Goal: Communication & Community: Answer question/provide support

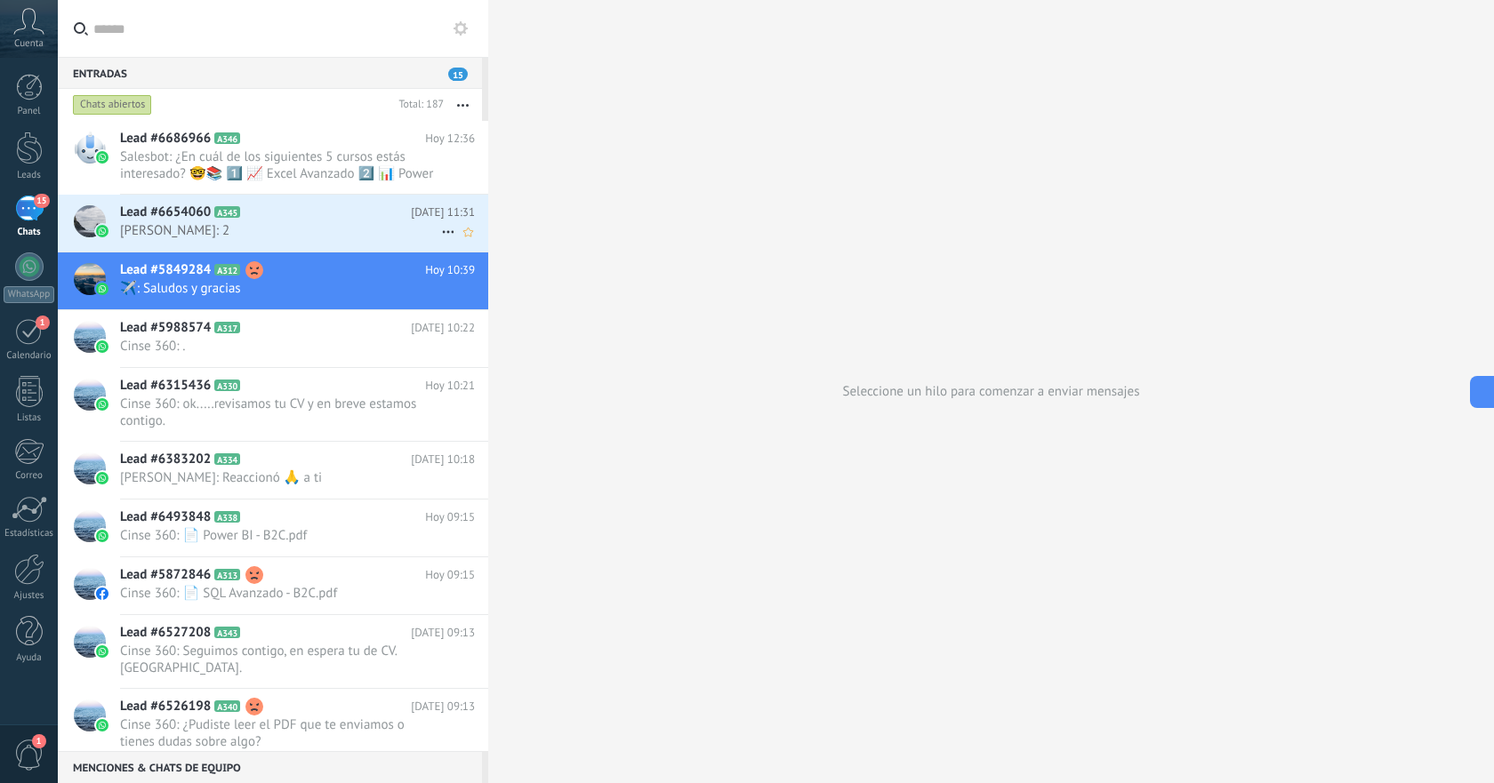
click at [274, 228] on span "[PERSON_NAME]: 2" at bounding box center [280, 230] width 321 height 17
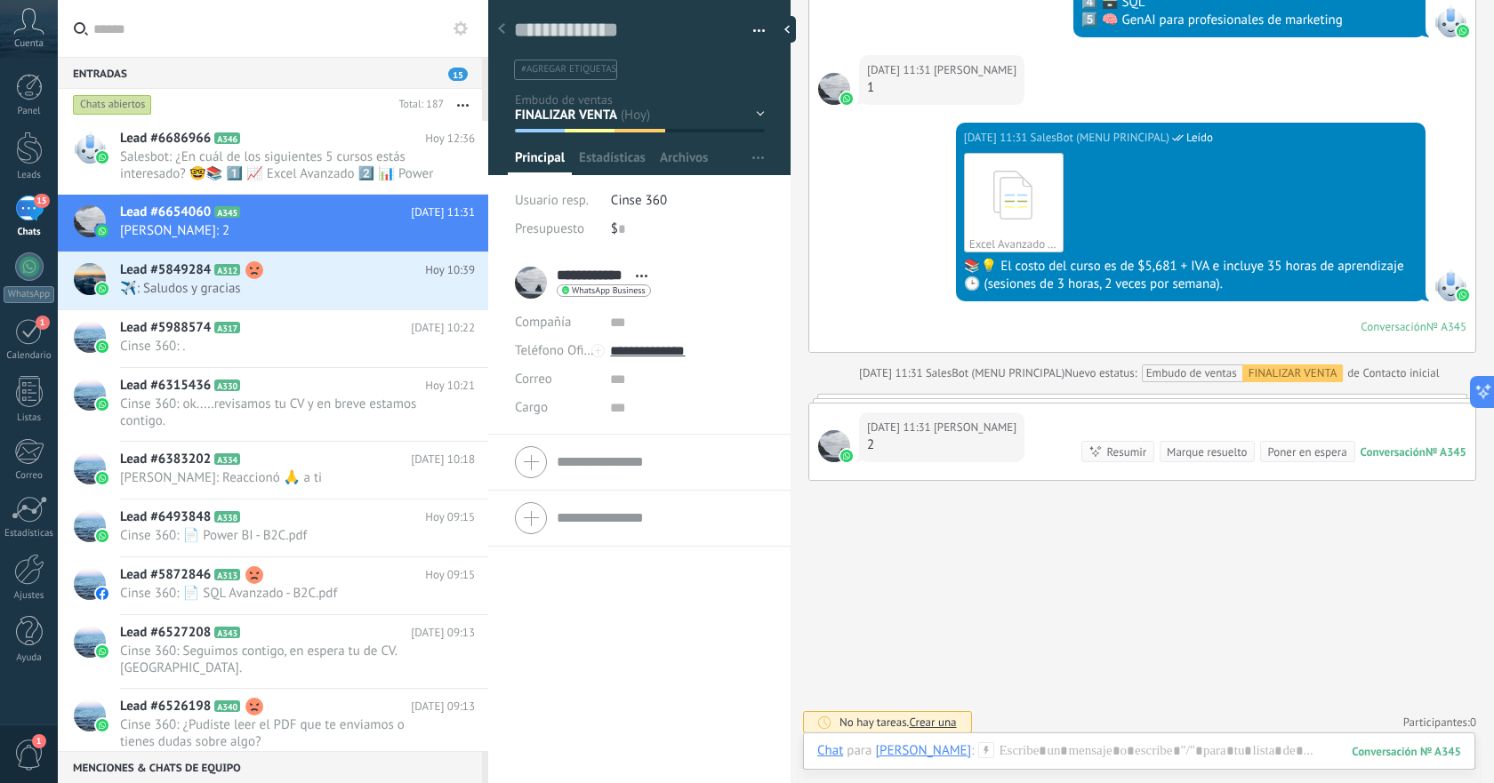
scroll to position [1169, 0]
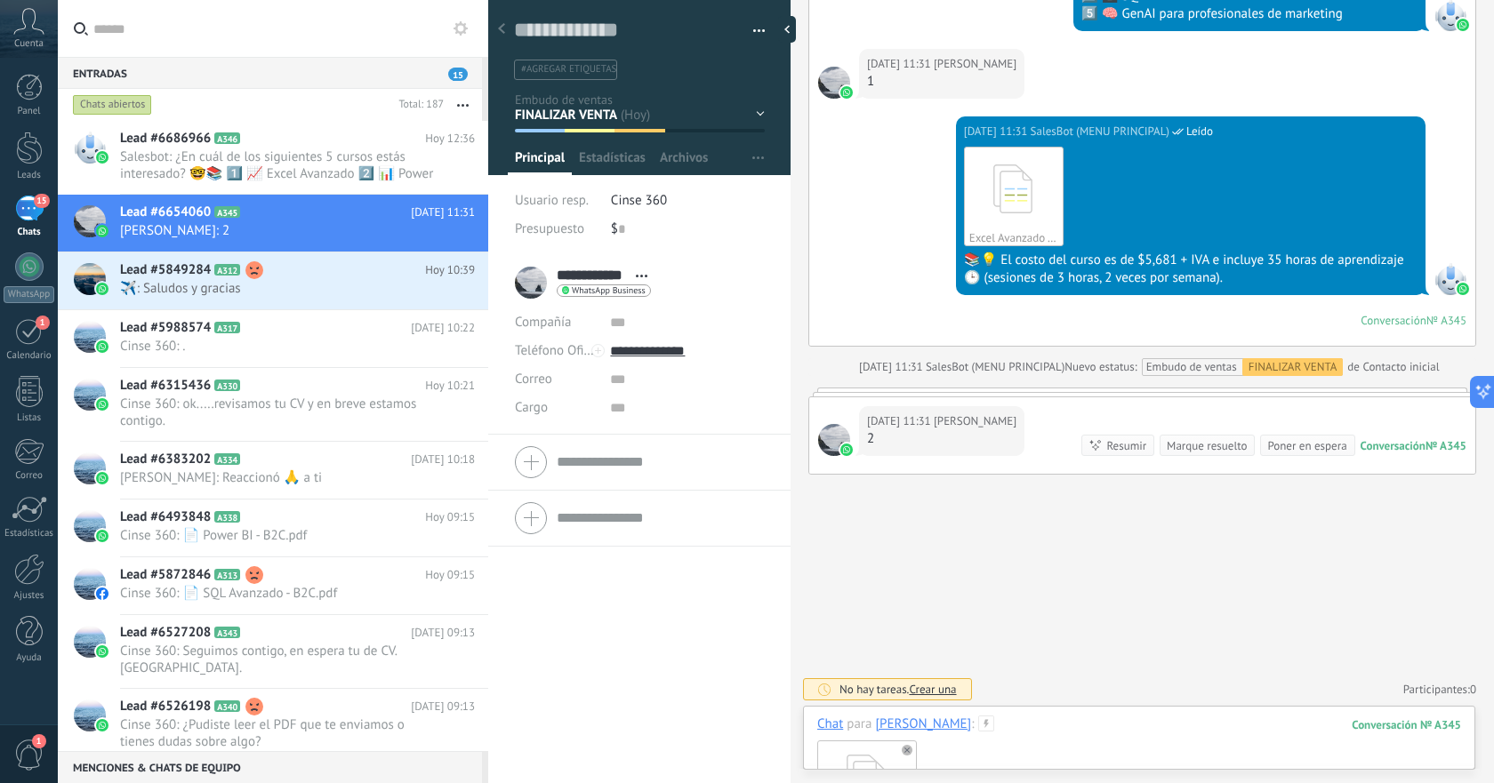
click at [1104, 735] on div "Power BI - B2C.pdf" at bounding box center [1139, 790] width 644 height 112
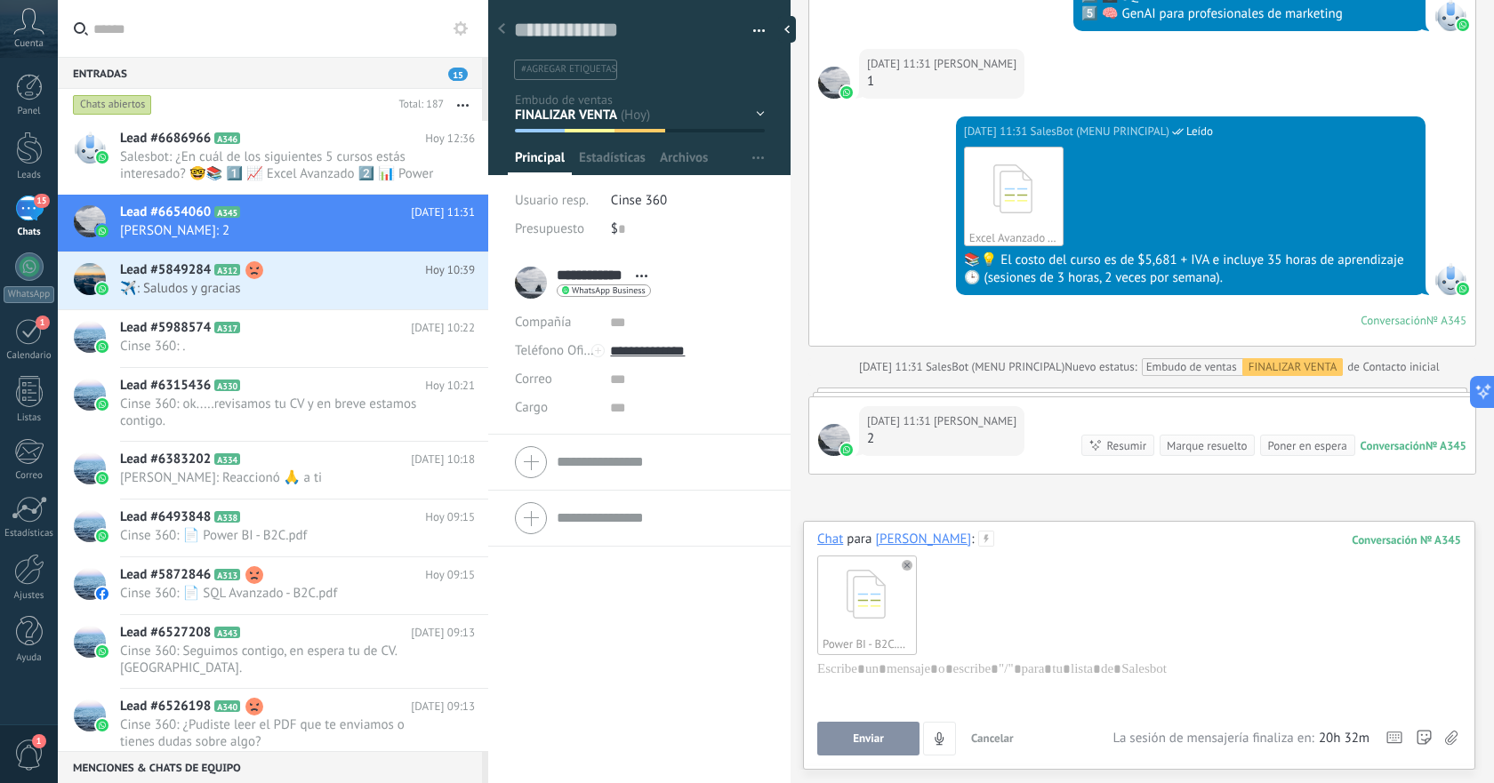
click at [859, 722] on div "Enviar Cancelar Rastrear clics en links ? Reducir links largos y rastrear clics…" at bounding box center [964, 739] width 295 height 34
click at [871, 739] on span "Enviar" at bounding box center [868, 739] width 31 height 12
click at [286, 286] on span "️️✈️: Saludos y gracias" at bounding box center [280, 288] width 321 height 17
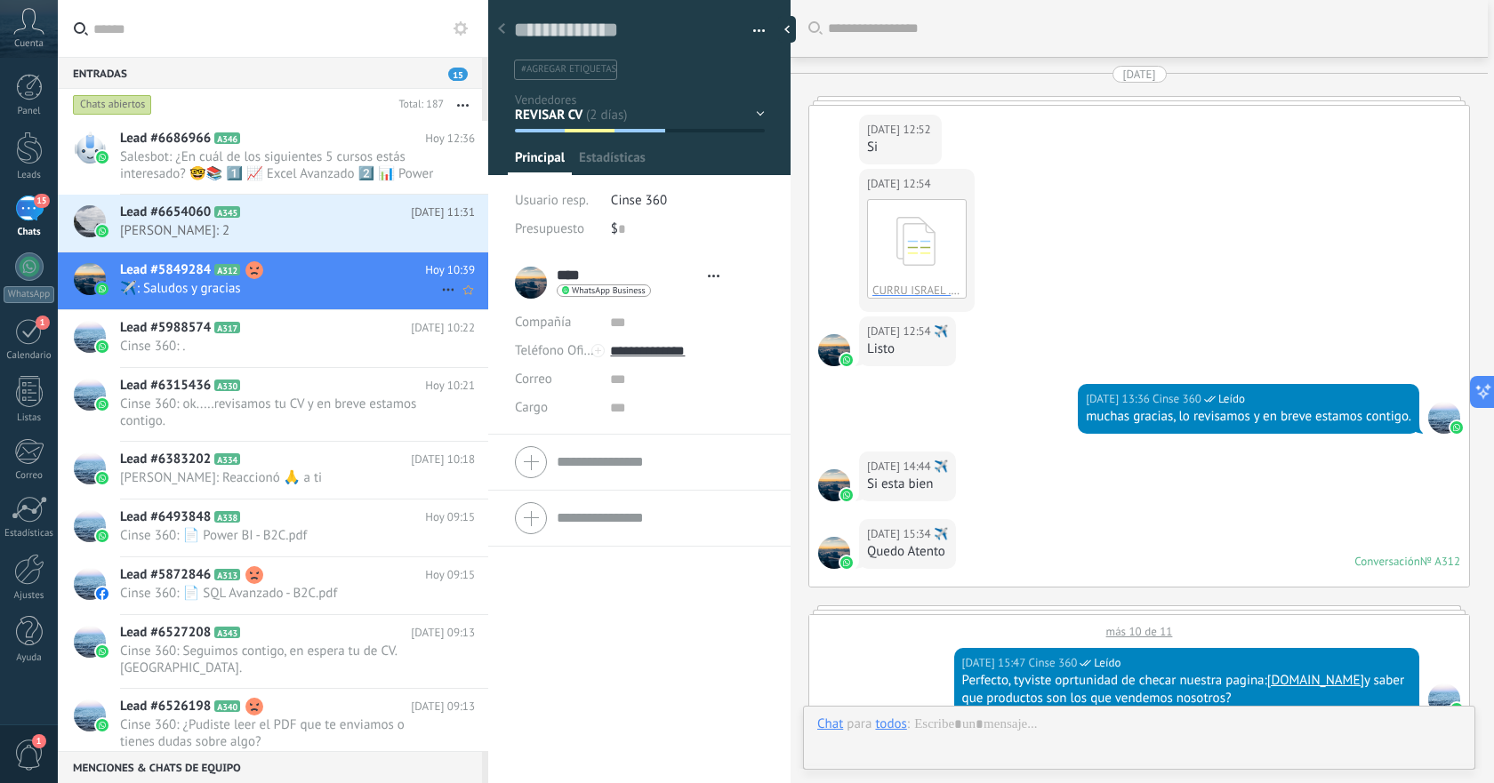
type textarea "**********"
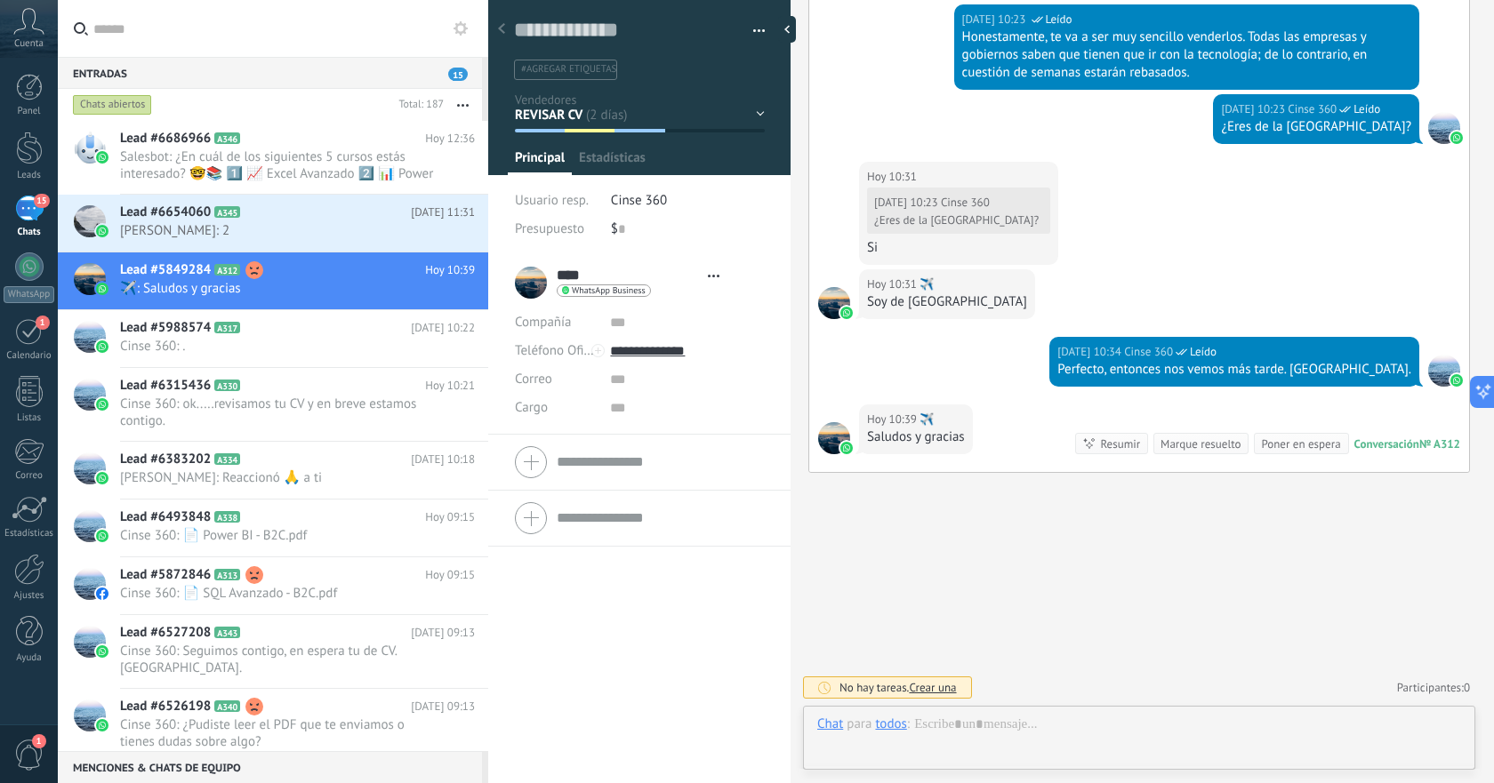
scroll to position [27, 0]
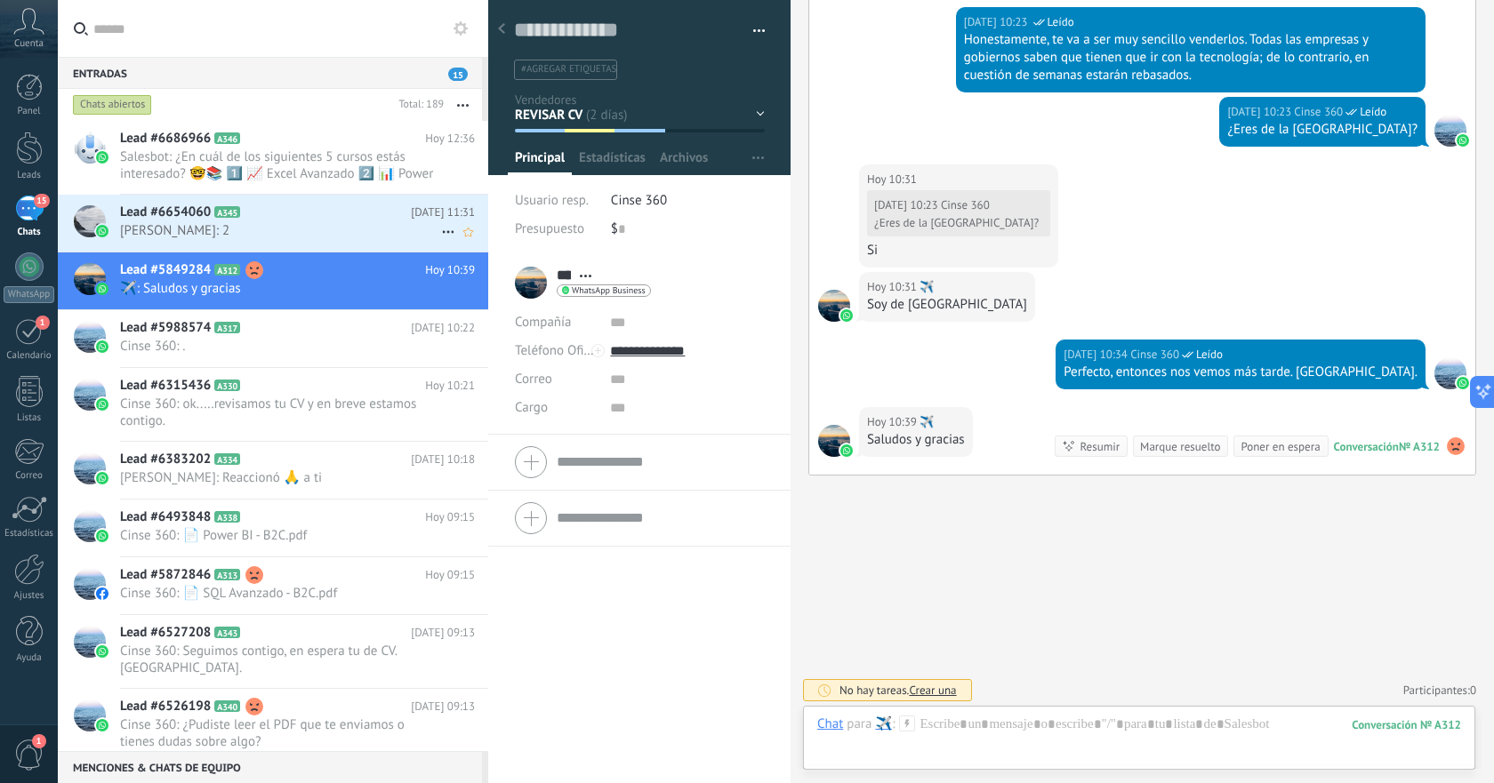
click at [291, 215] on h2 "Lead #6654060 A345" at bounding box center [265, 213] width 291 height 18
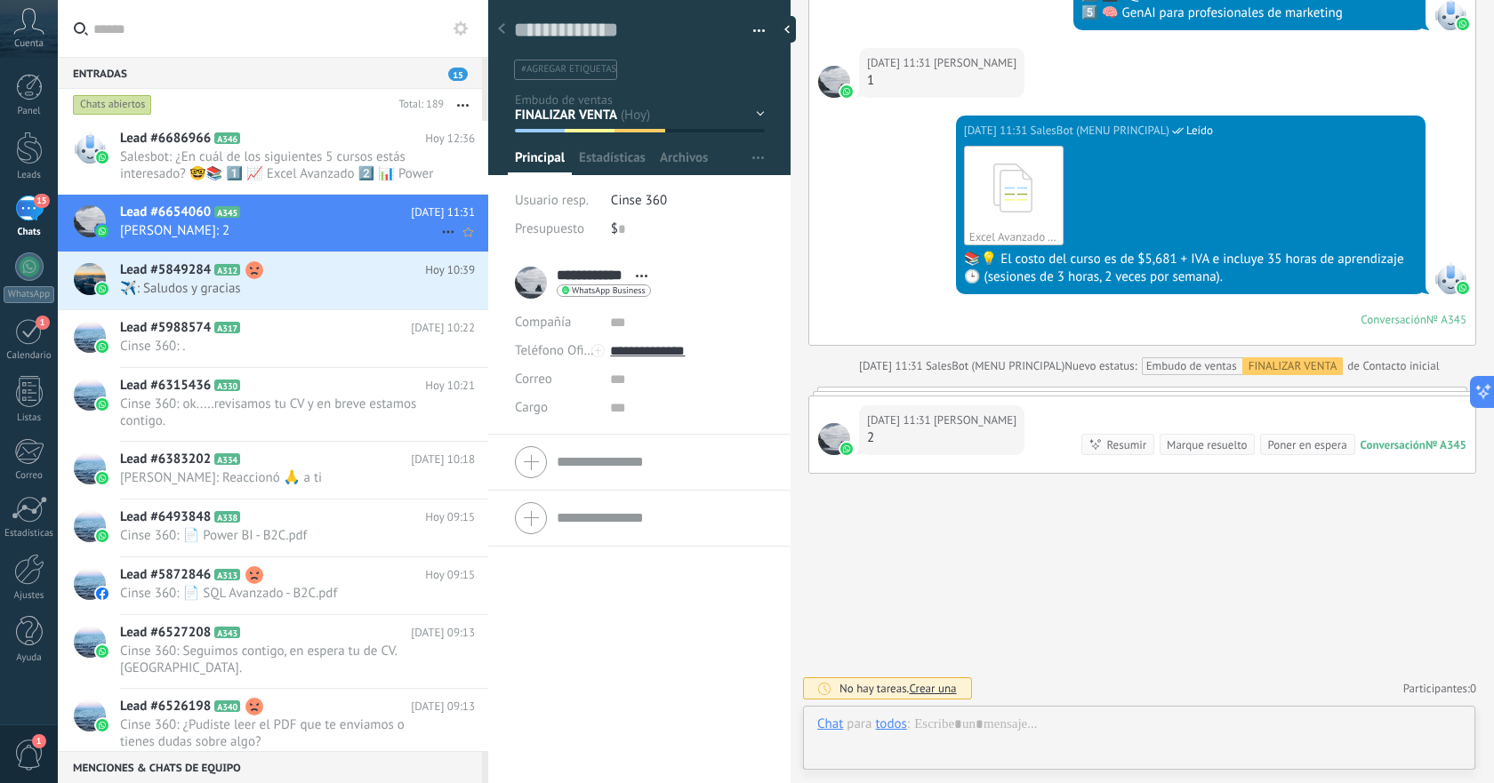
scroll to position [27, 0]
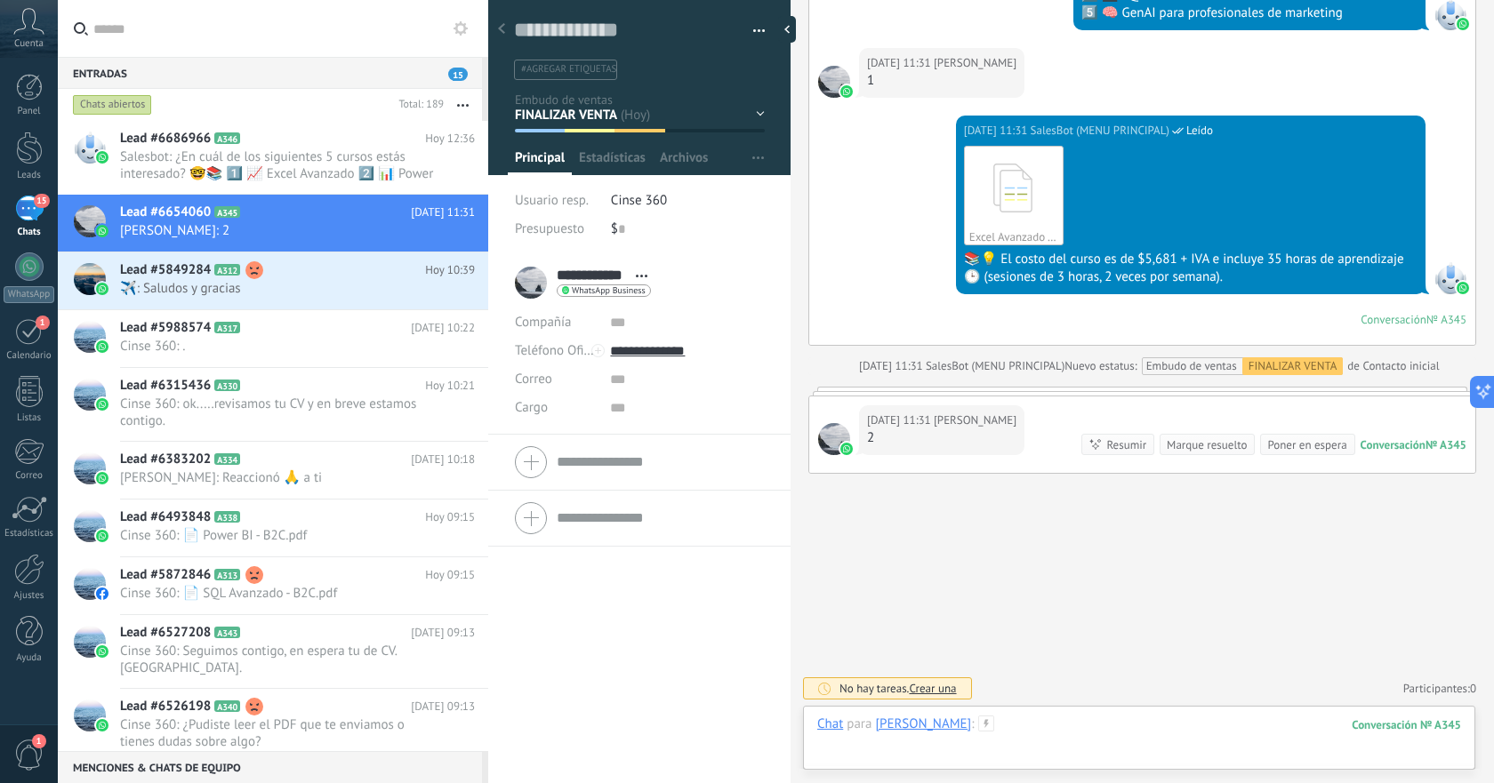
click at [1073, 723] on div at bounding box center [1139, 742] width 644 height 53
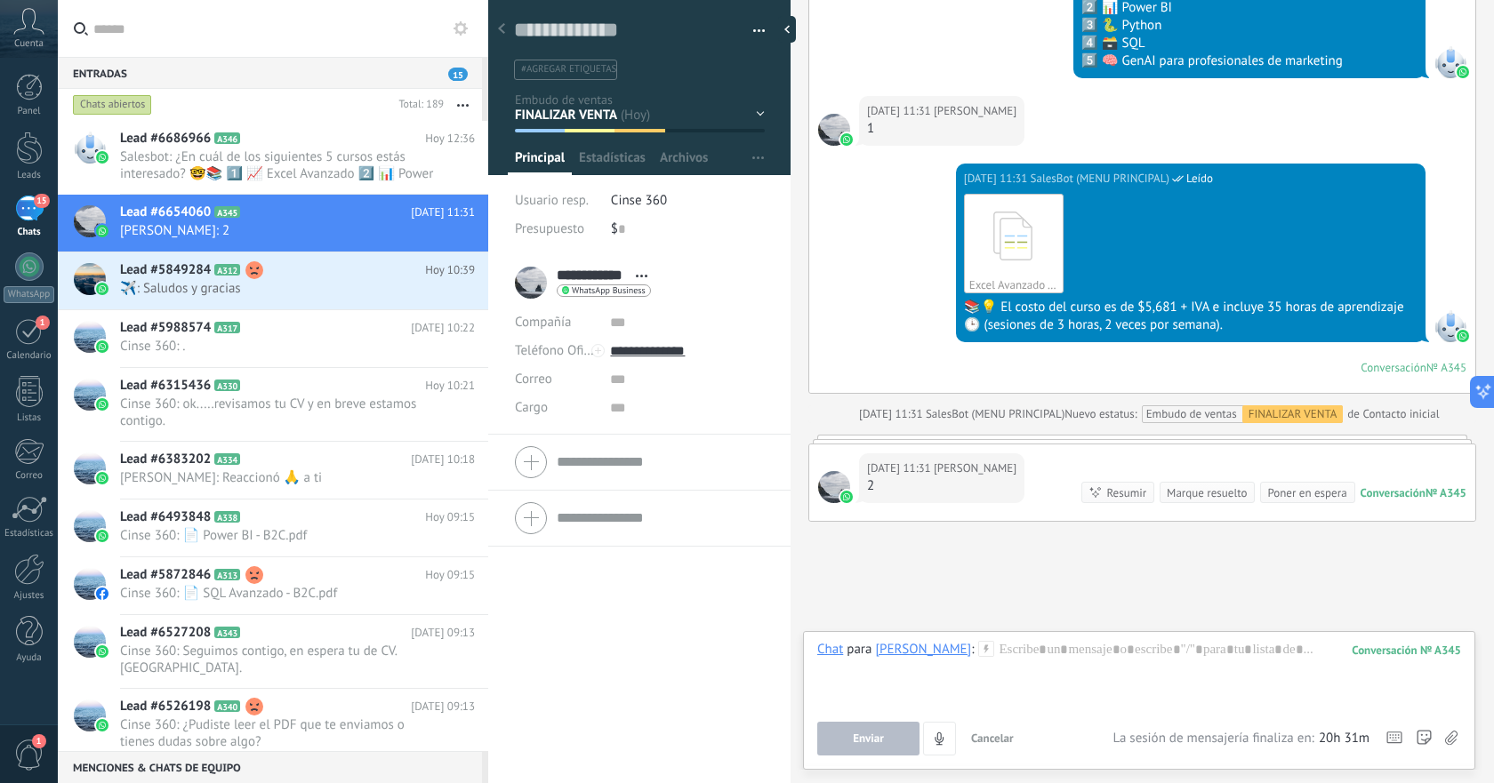
scroll to position [1170, 0]
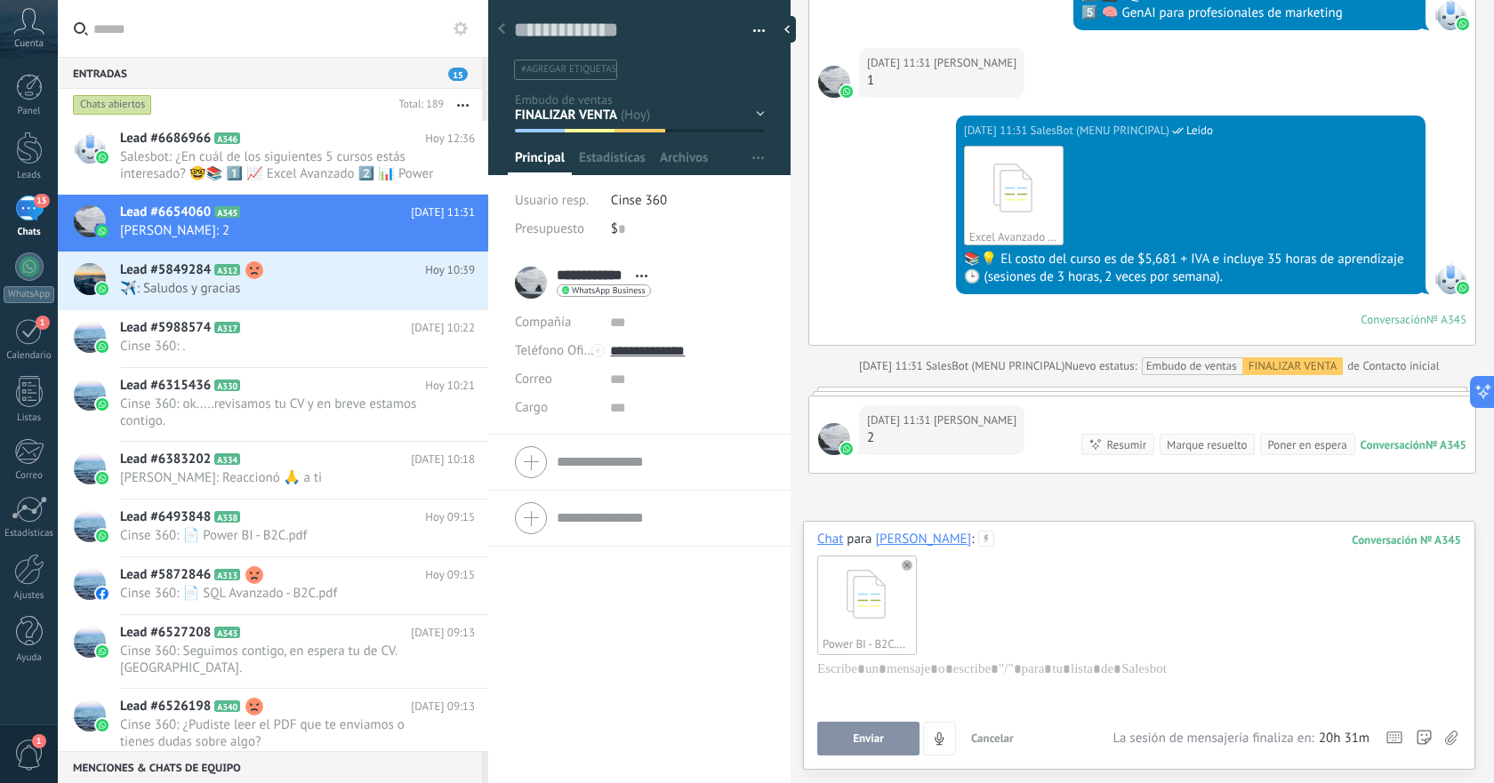
click at [895, 741] on button "Enviar" at bounding box center [868, 739] width 102 height 34
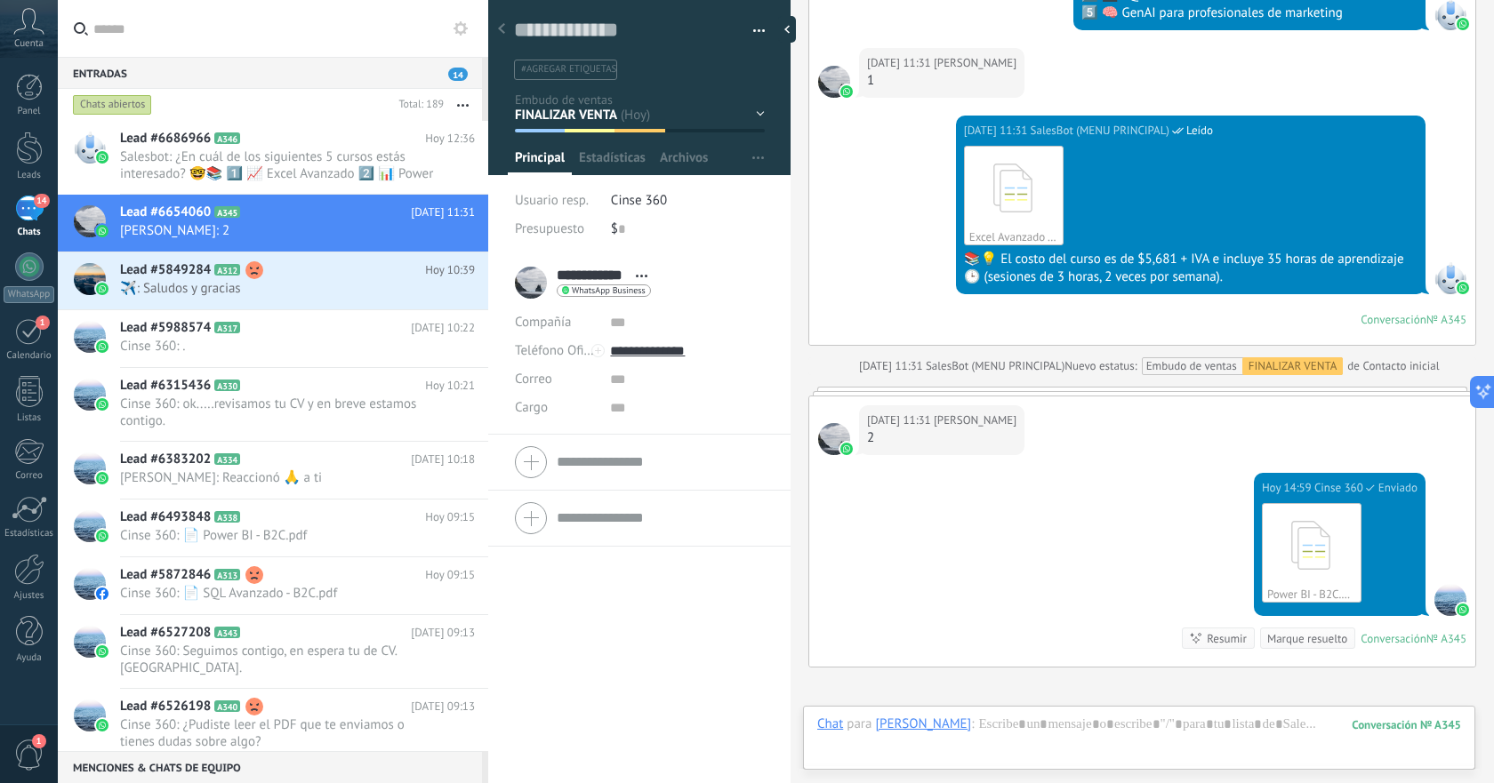
scroll to position [1364, 0]
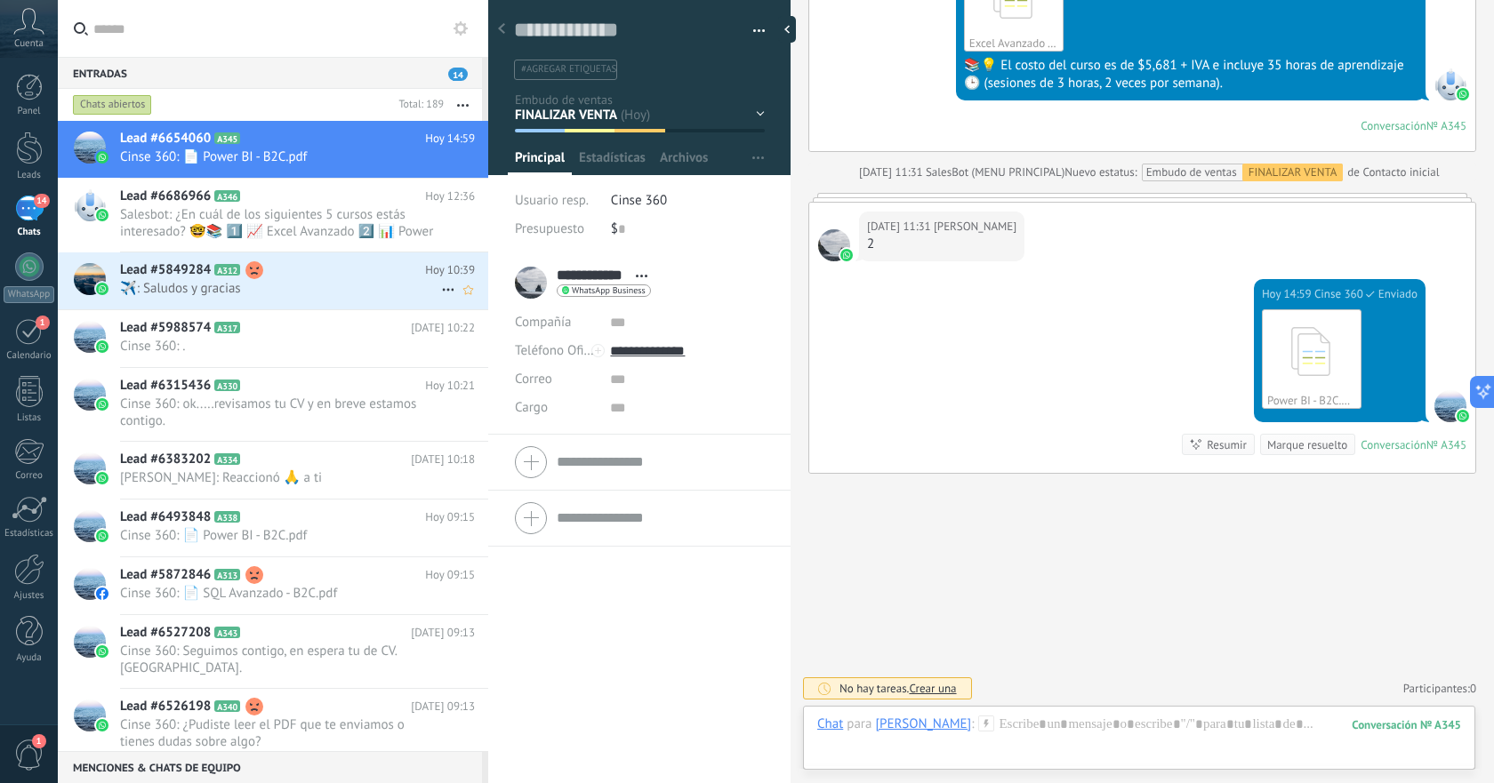
click at [311, 285] on span "️️✈️: Saludos y gracias" at bounding box center [280, 288] width 321 height 17
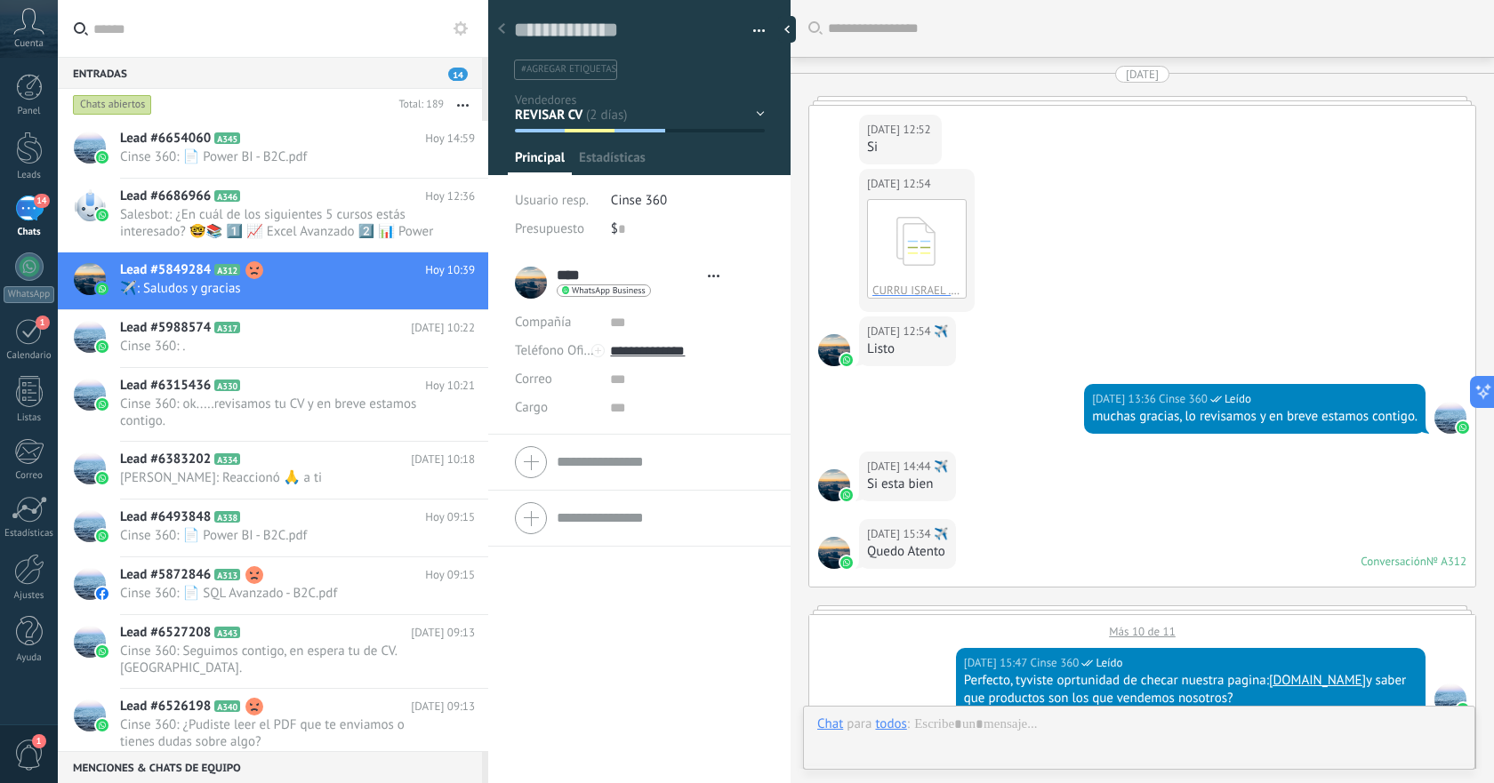
type textarea "**********"
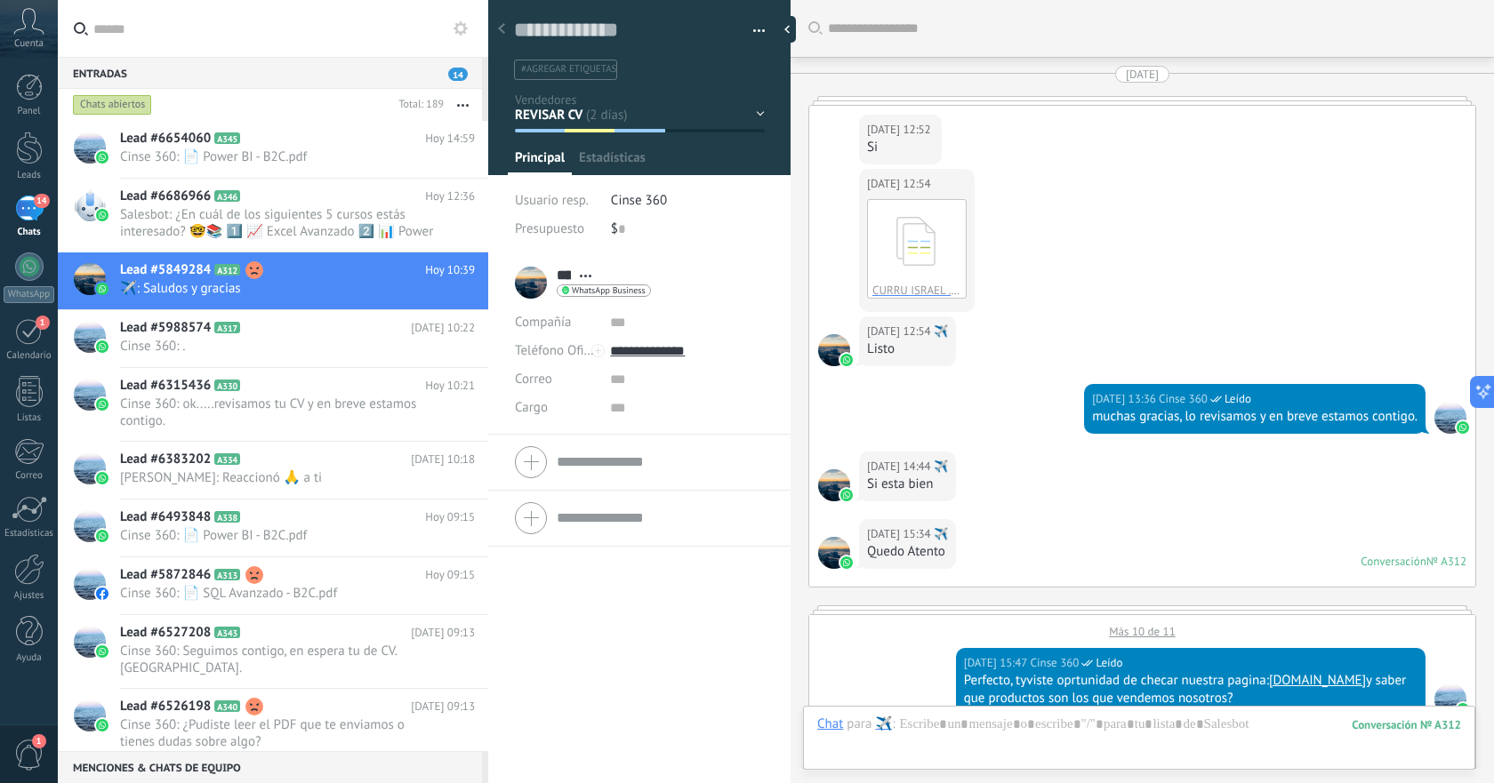
scroll to position [1996, 0]
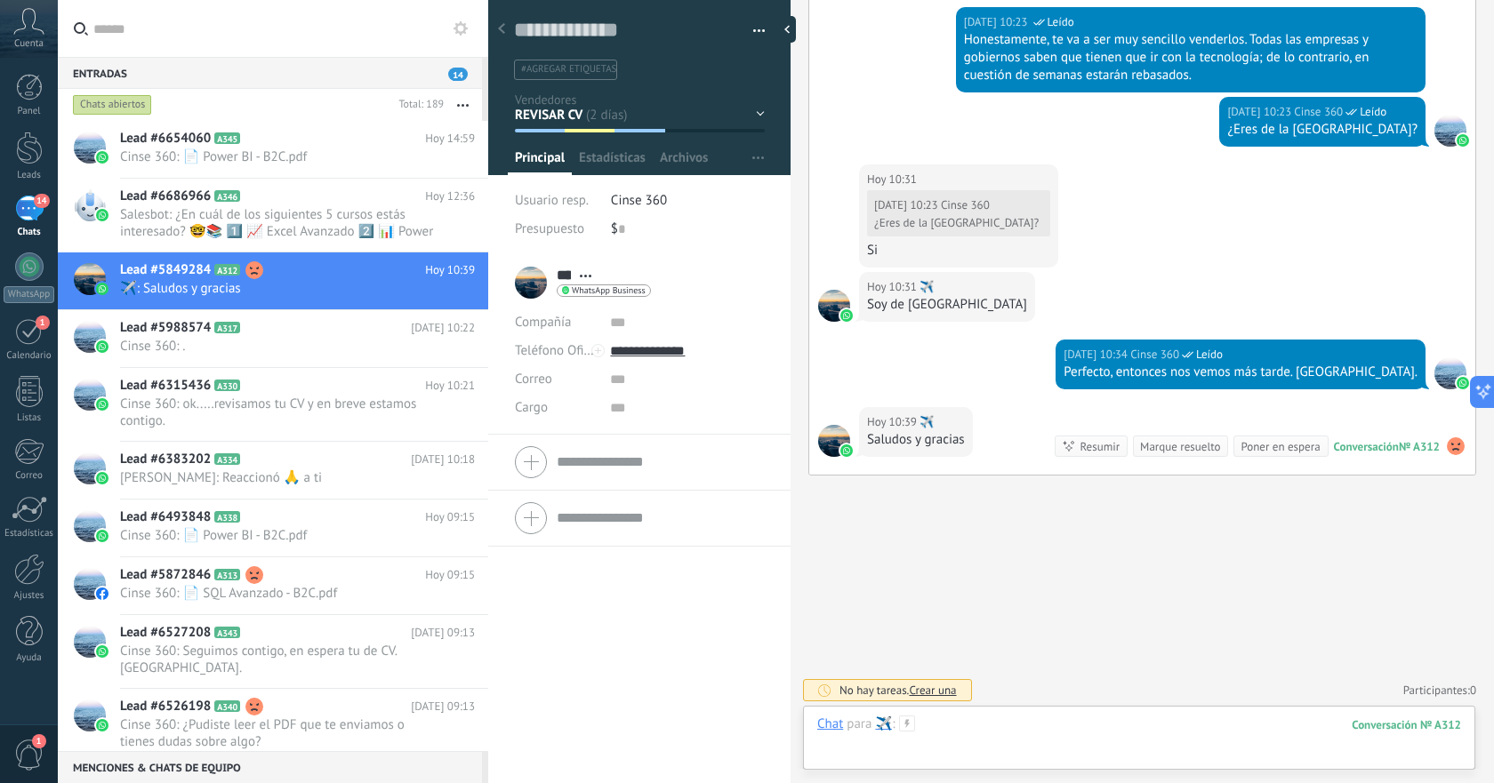
click at [1054, 728] on div at bounding box center [1139, 742] width 644 height 53
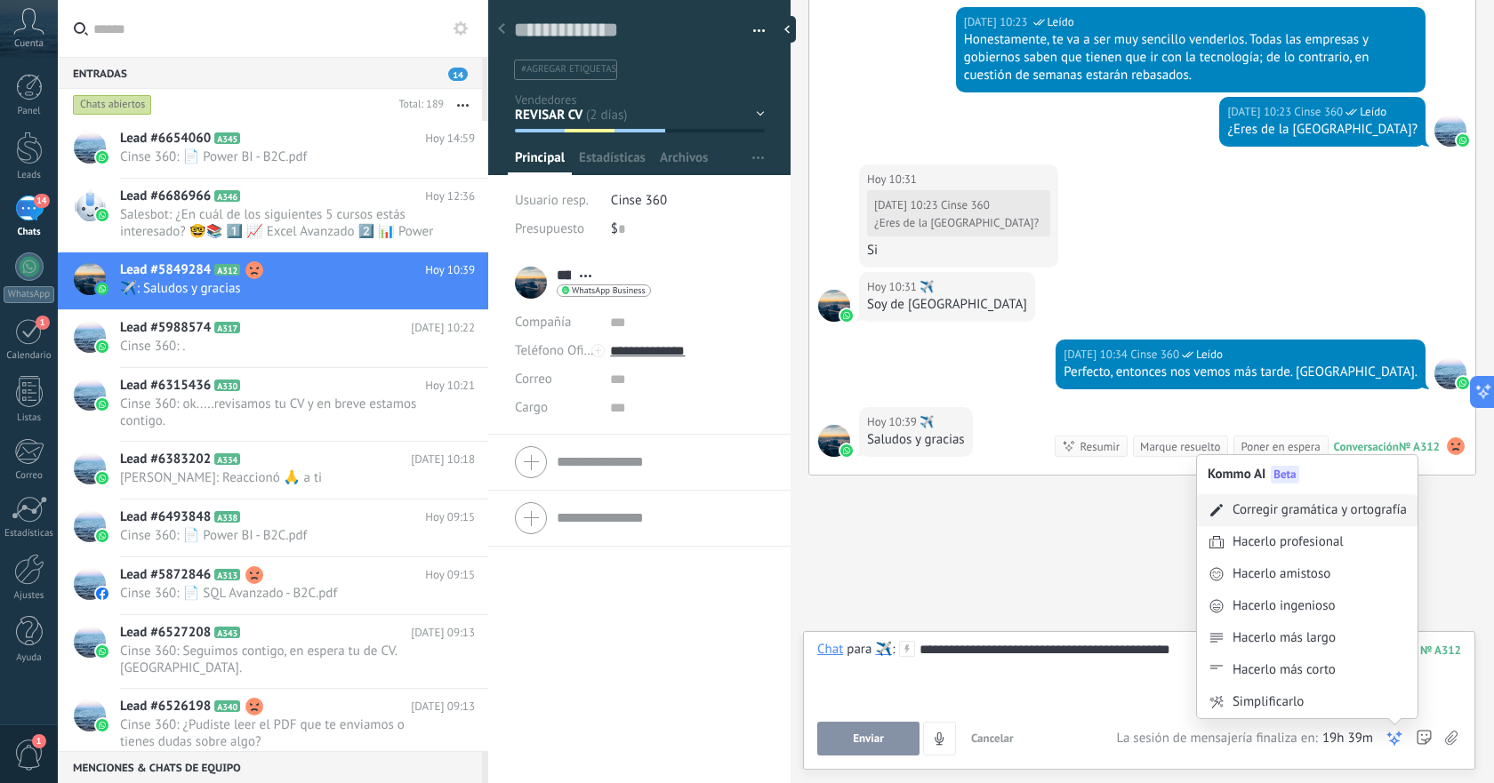
click at [1306, 511] on div "Corregir gramática y ortografía" at bounding box center [1319, 510] width 174 height 18
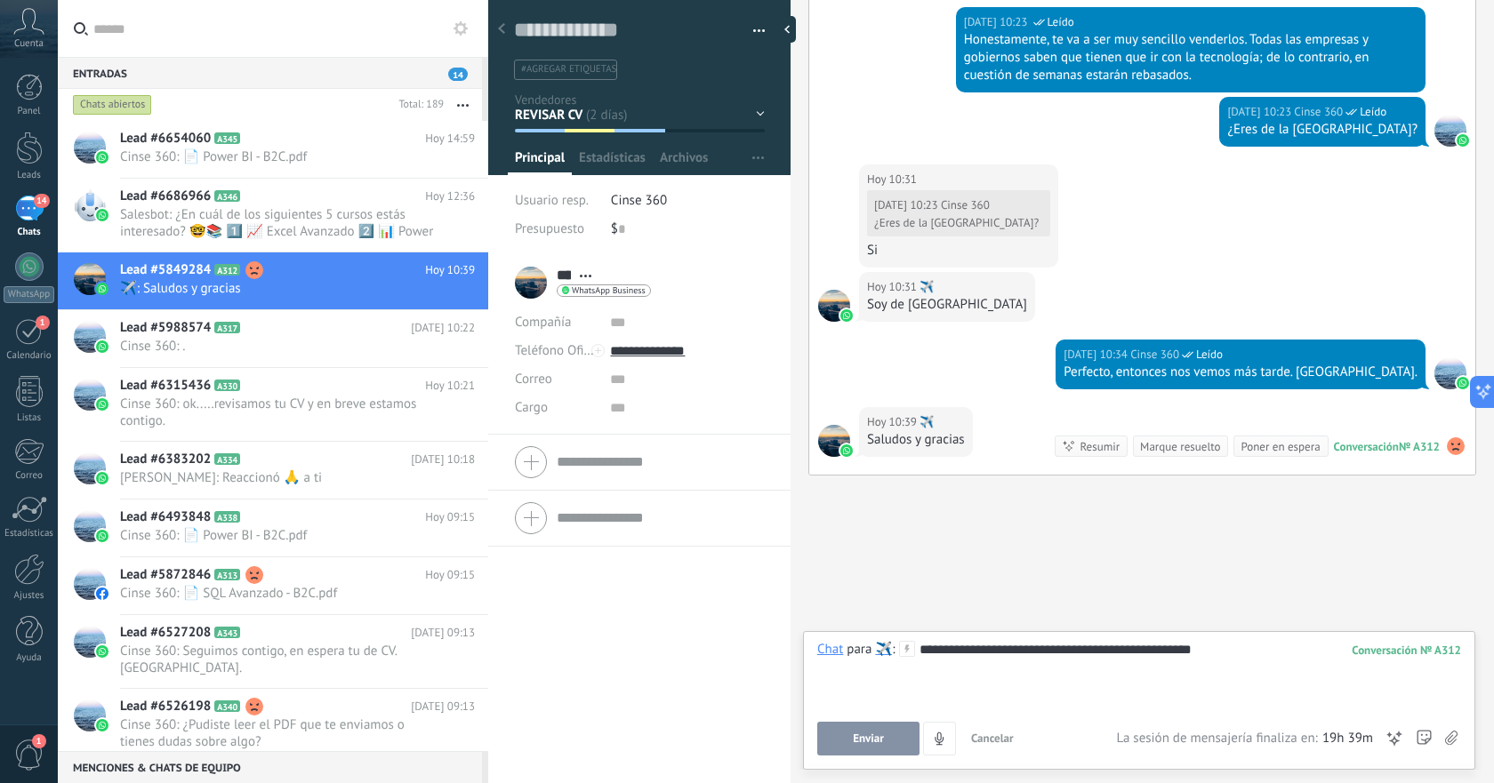
click at [864, 742] on span "Enviar" at bounding box center [868, 739] width 31 height 12
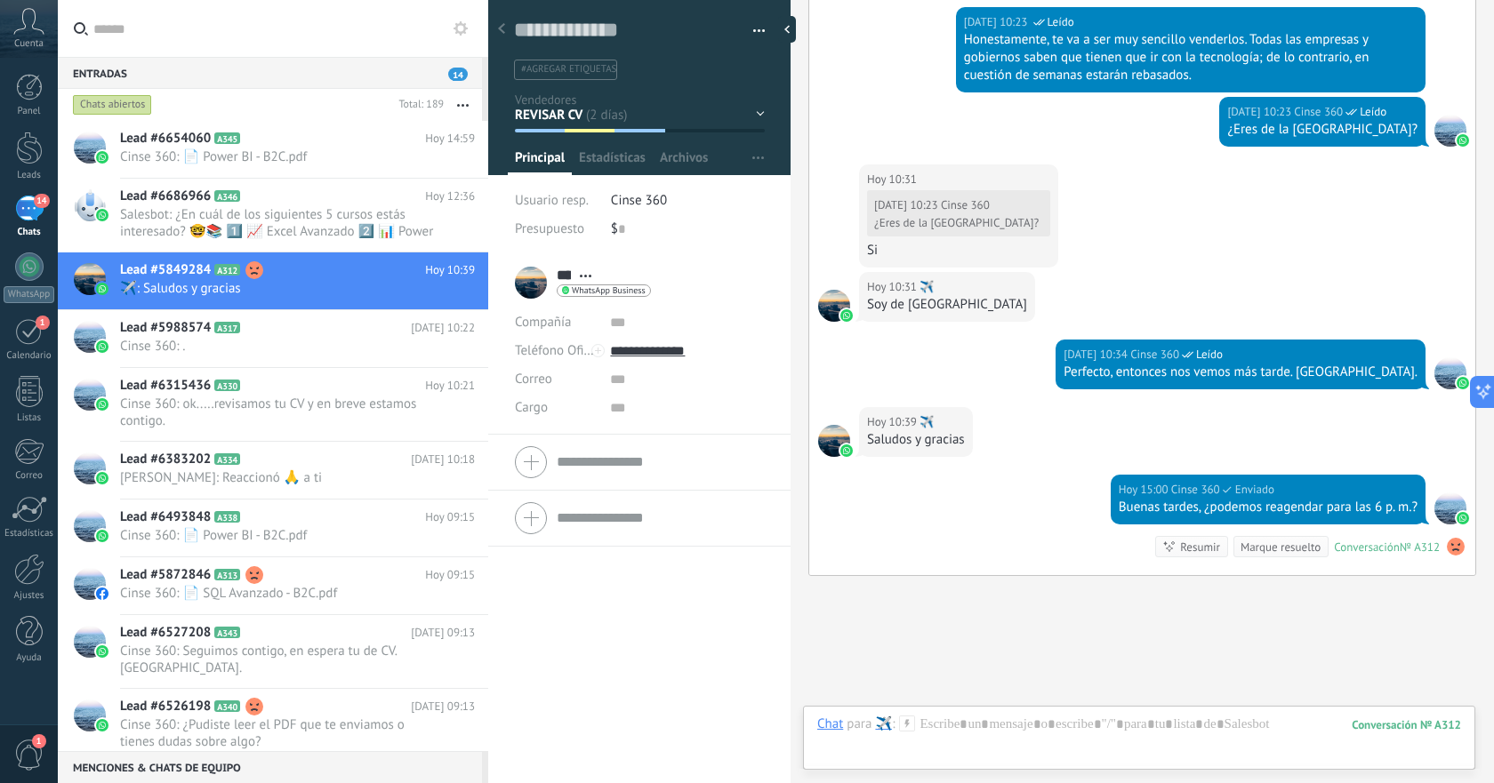
scroll to position [2097, 0]
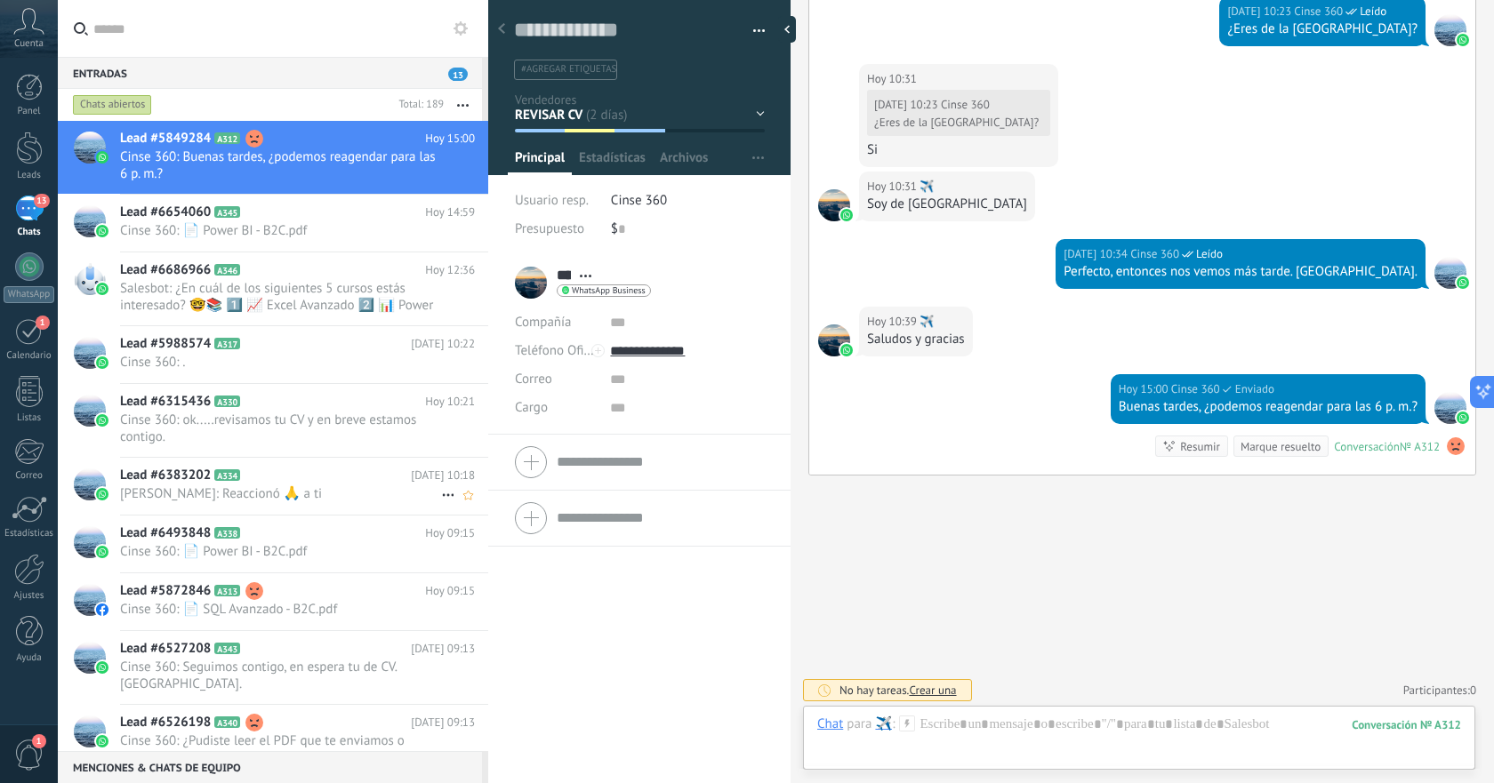
click at [274, 495] on span "[PERSON_NAME]: Reaccionó 🙏 a ti" at bounding box center [280, 493] width 321 height 17
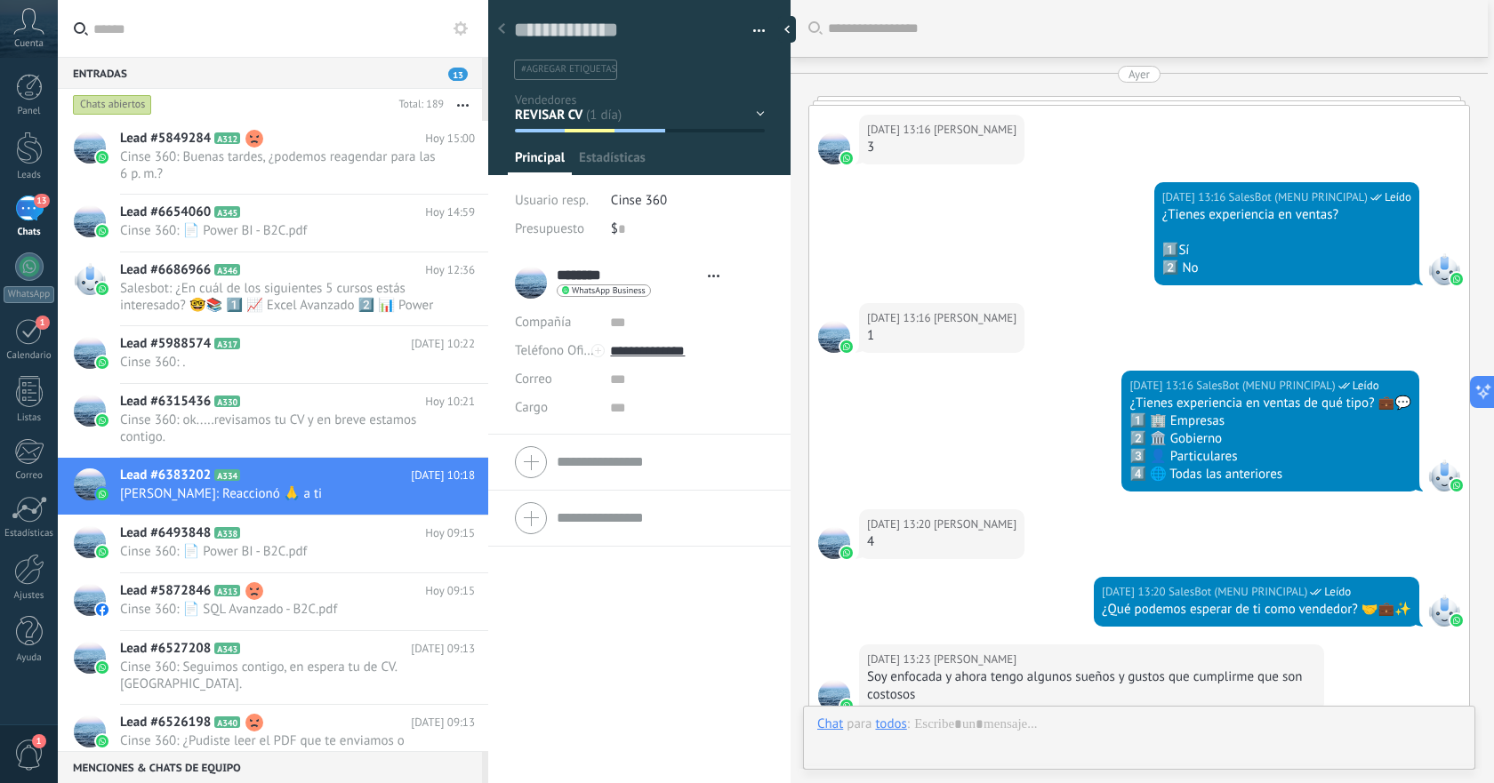
type textarea "**********"
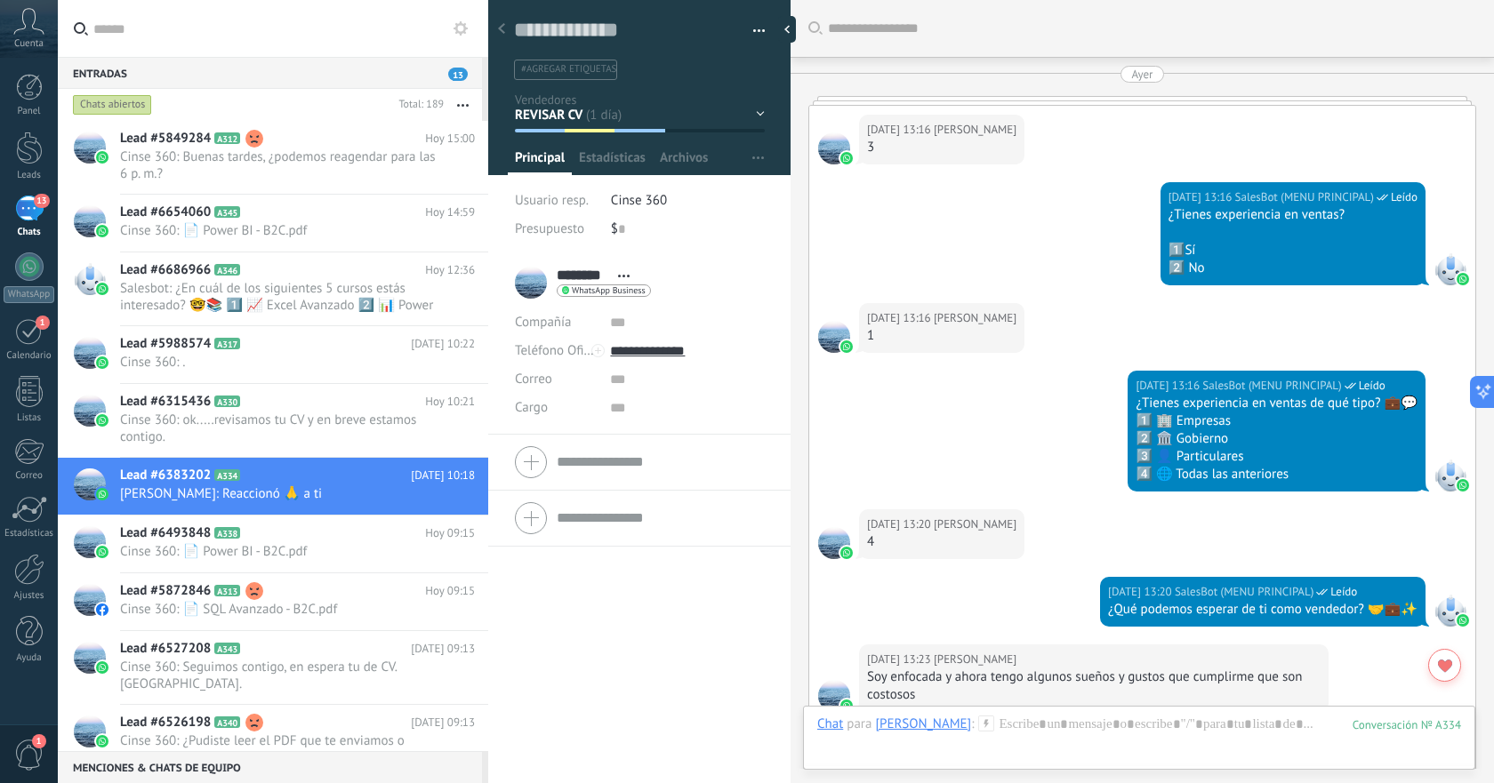
scroll to position [1761, 0]
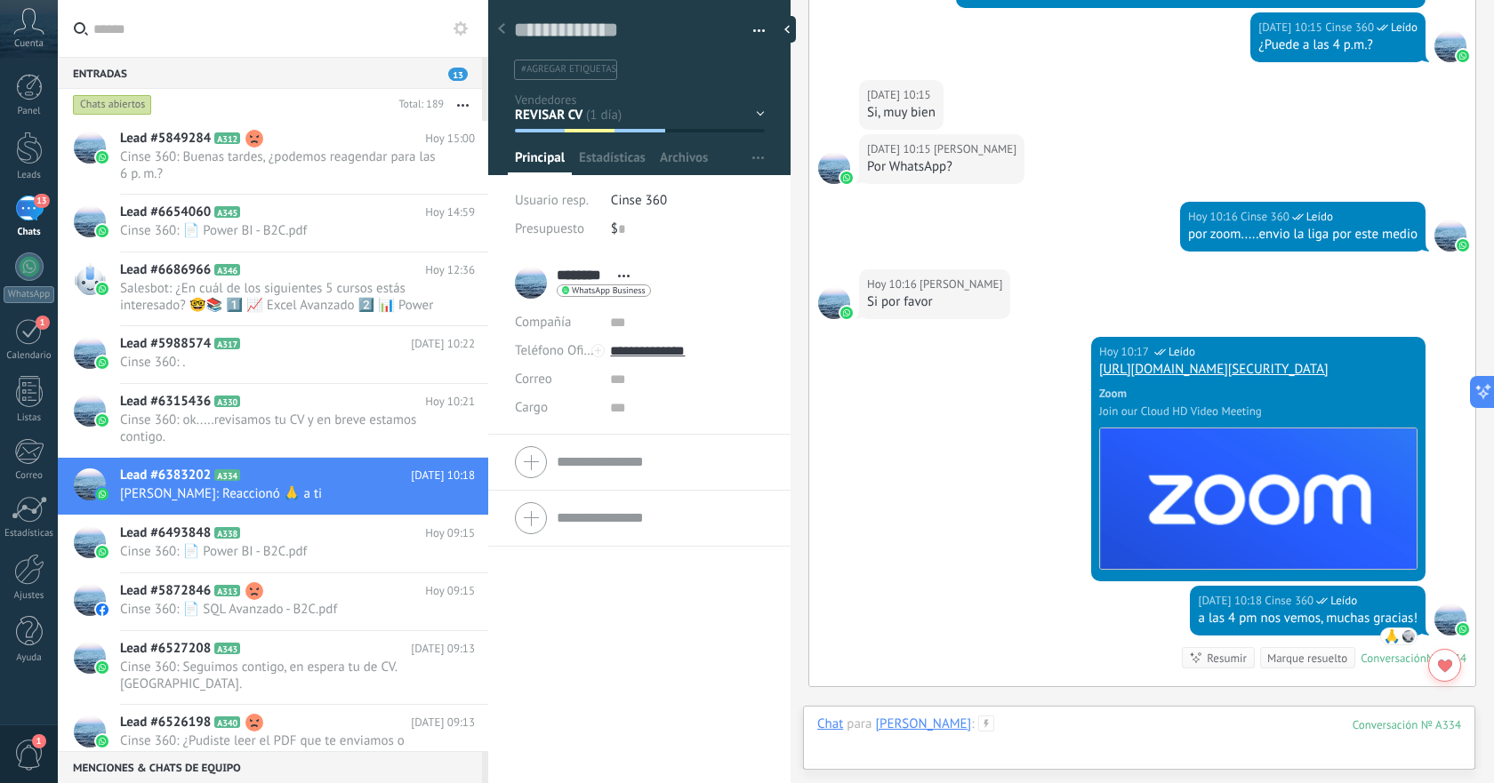
click at [1053, 723] on div at bounding box center [1139, 742] width 644 height 53
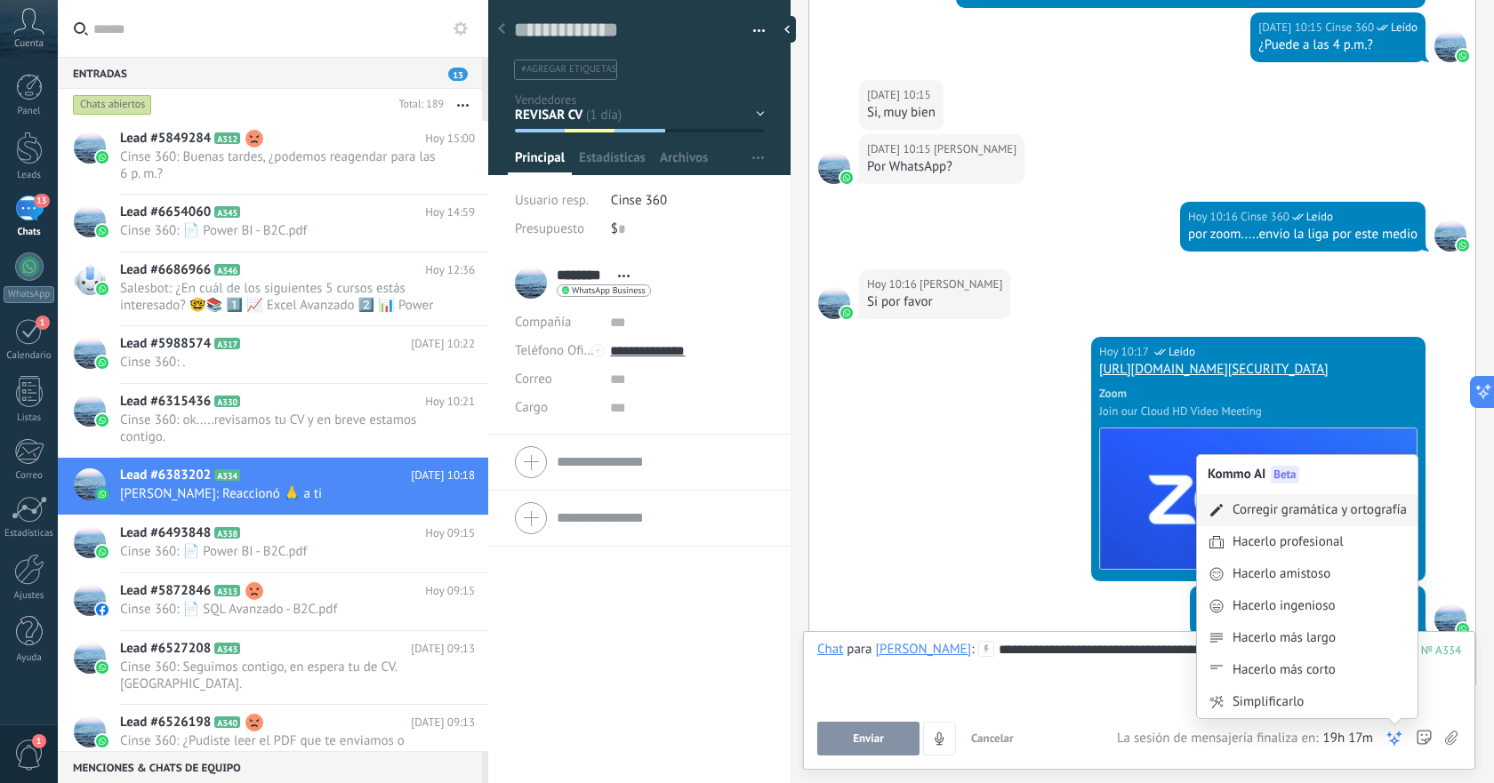
click at [1295, 509] on div "Corregir gramática y ortografía" at bounding box center [1319, 510] width 174 height 18
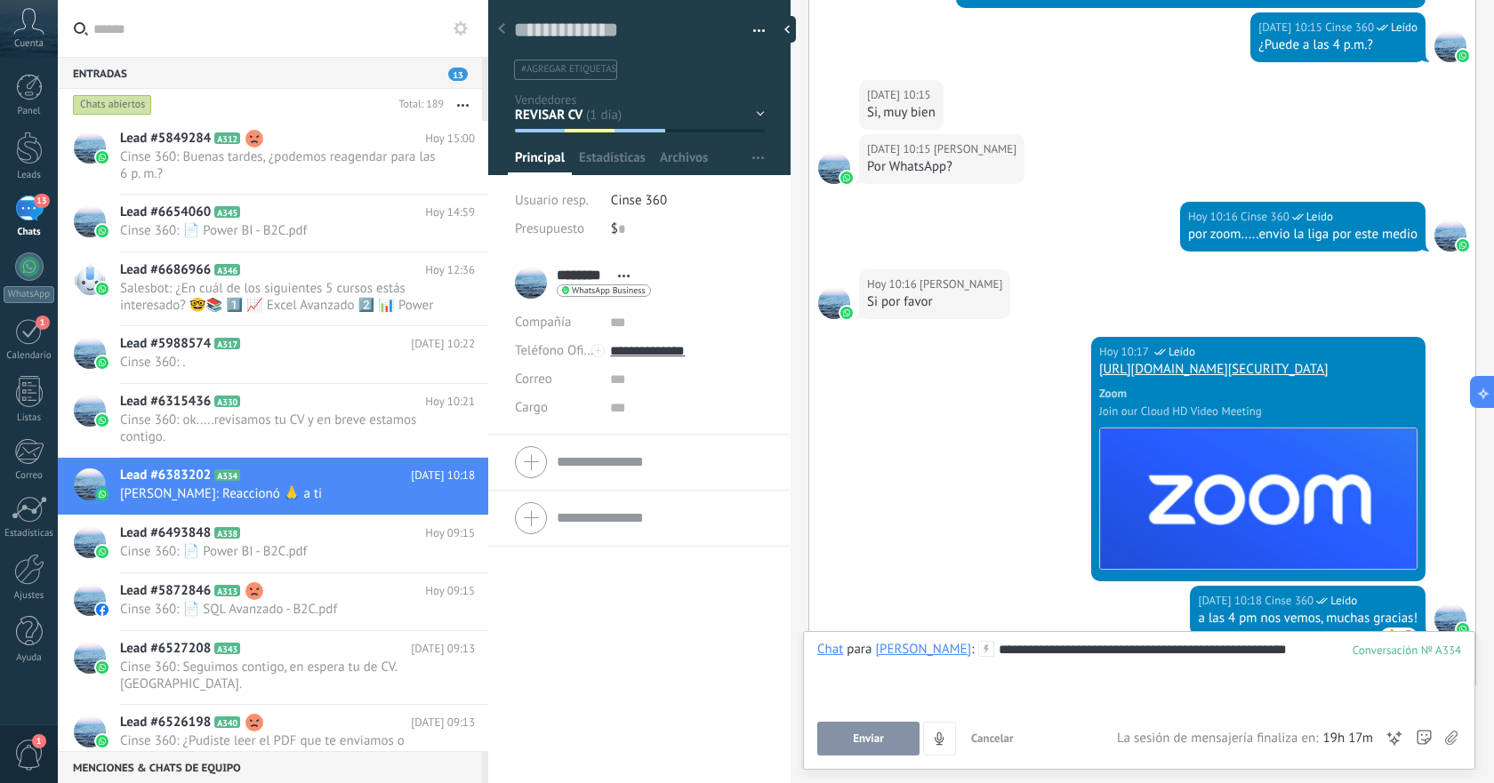
click at [1258, 654] on div "**********" at bounding box center [1139, 675] width 644 height 68
click at [862, 734] on span "Enviar" at bounding box center [868, 739] width 31 height 12
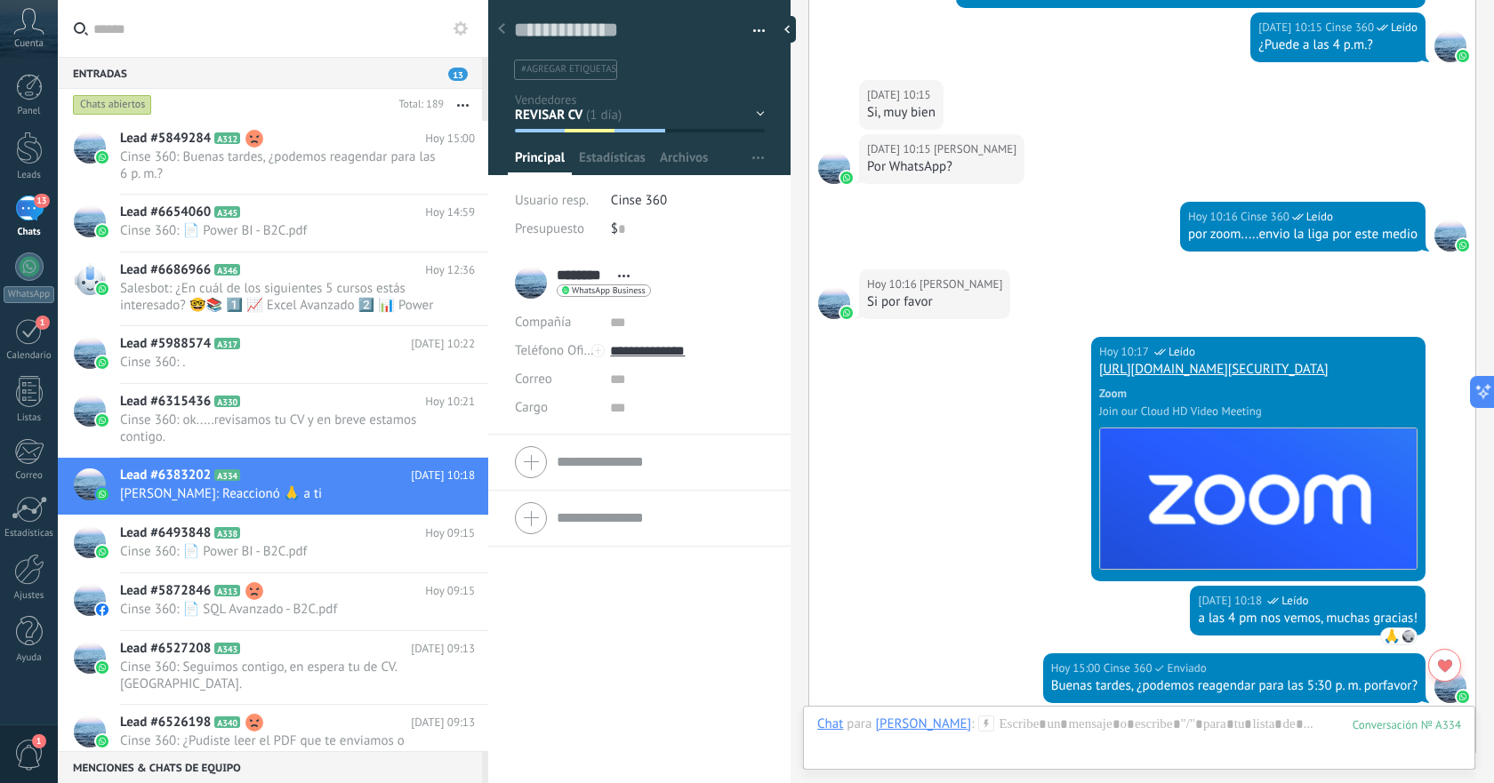
scroll to position [2024, 0]
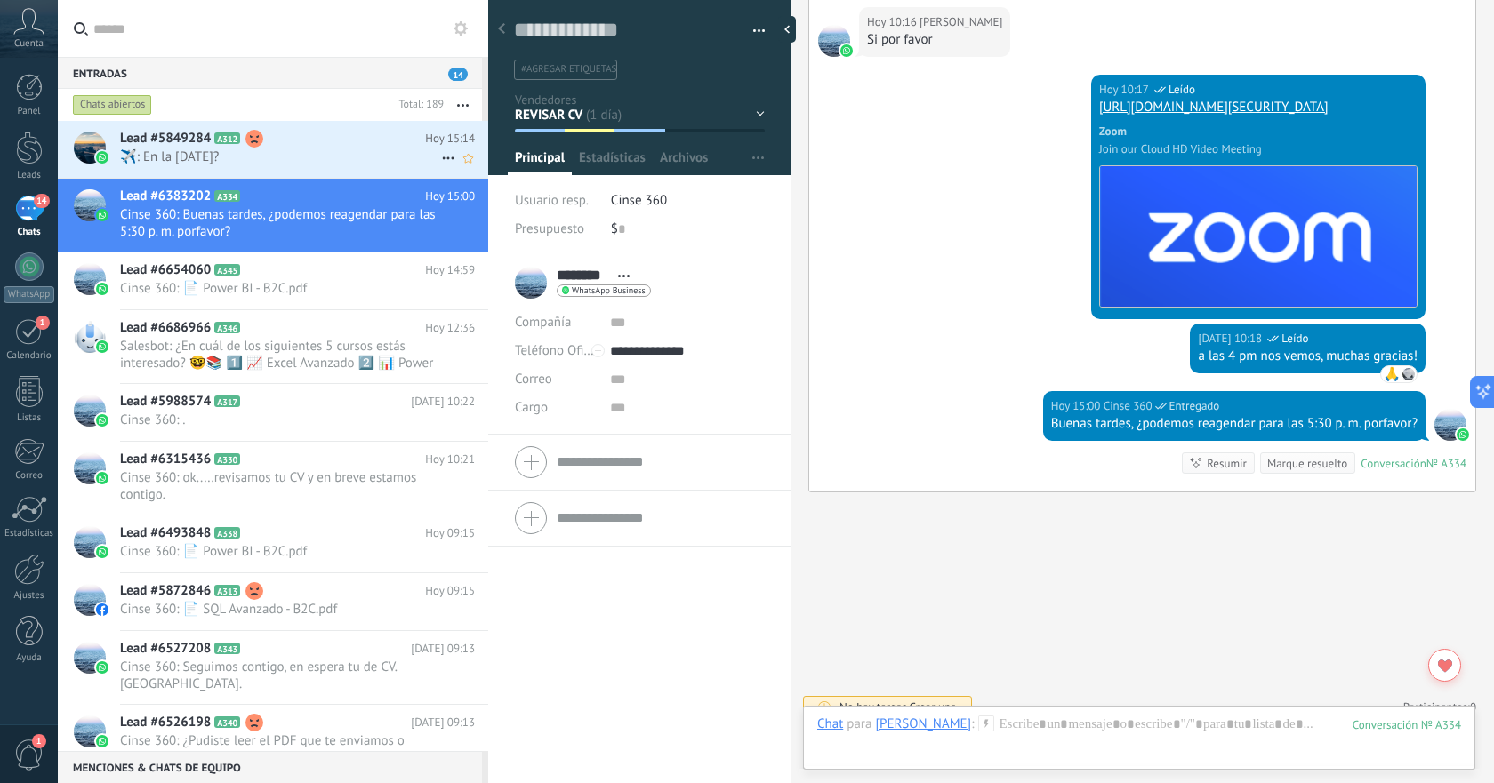
click at [245, 153] on span "️️✈️: En la [DATE]?" at bounding box center [280, 156] width 321 height 17
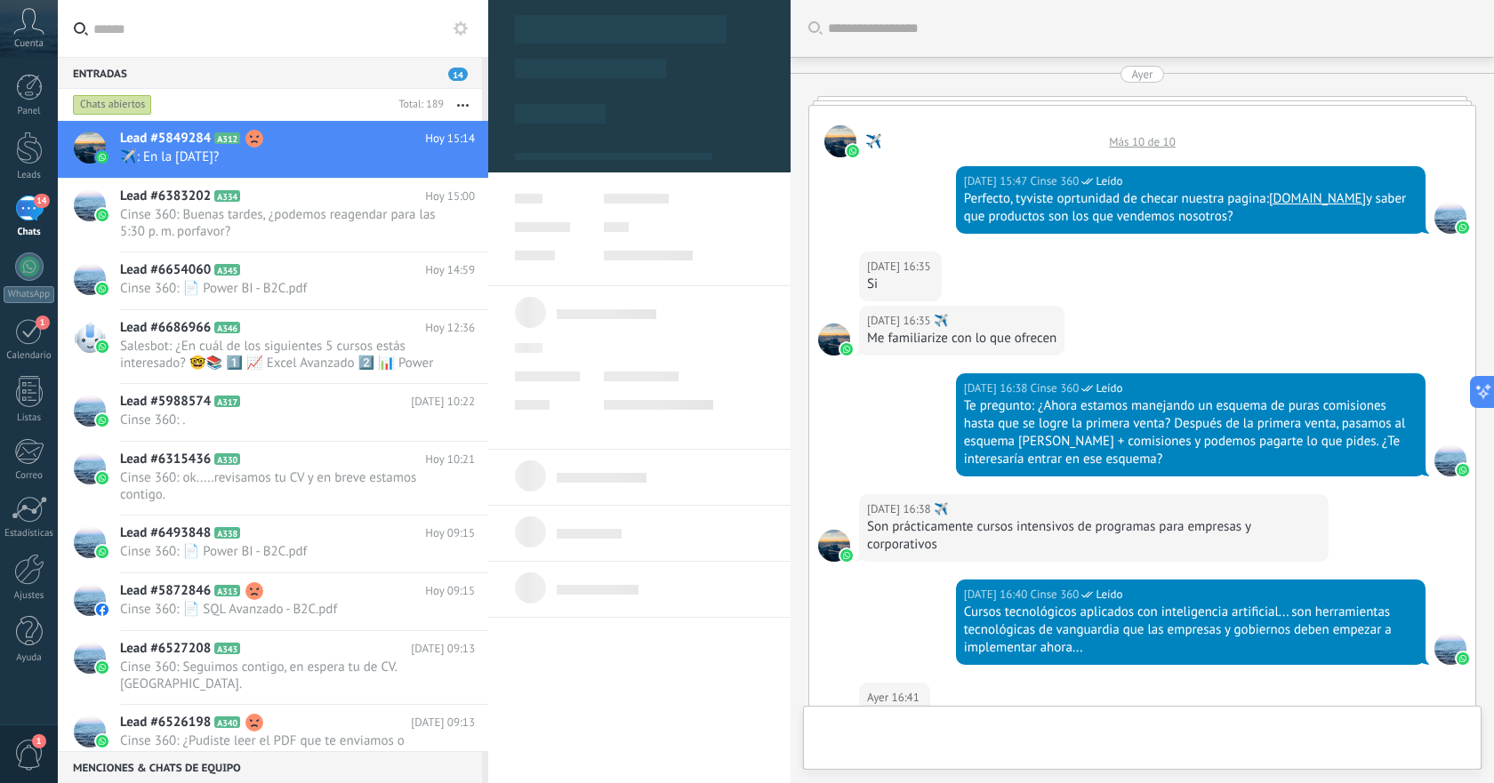
scroll to position [1175, 0]
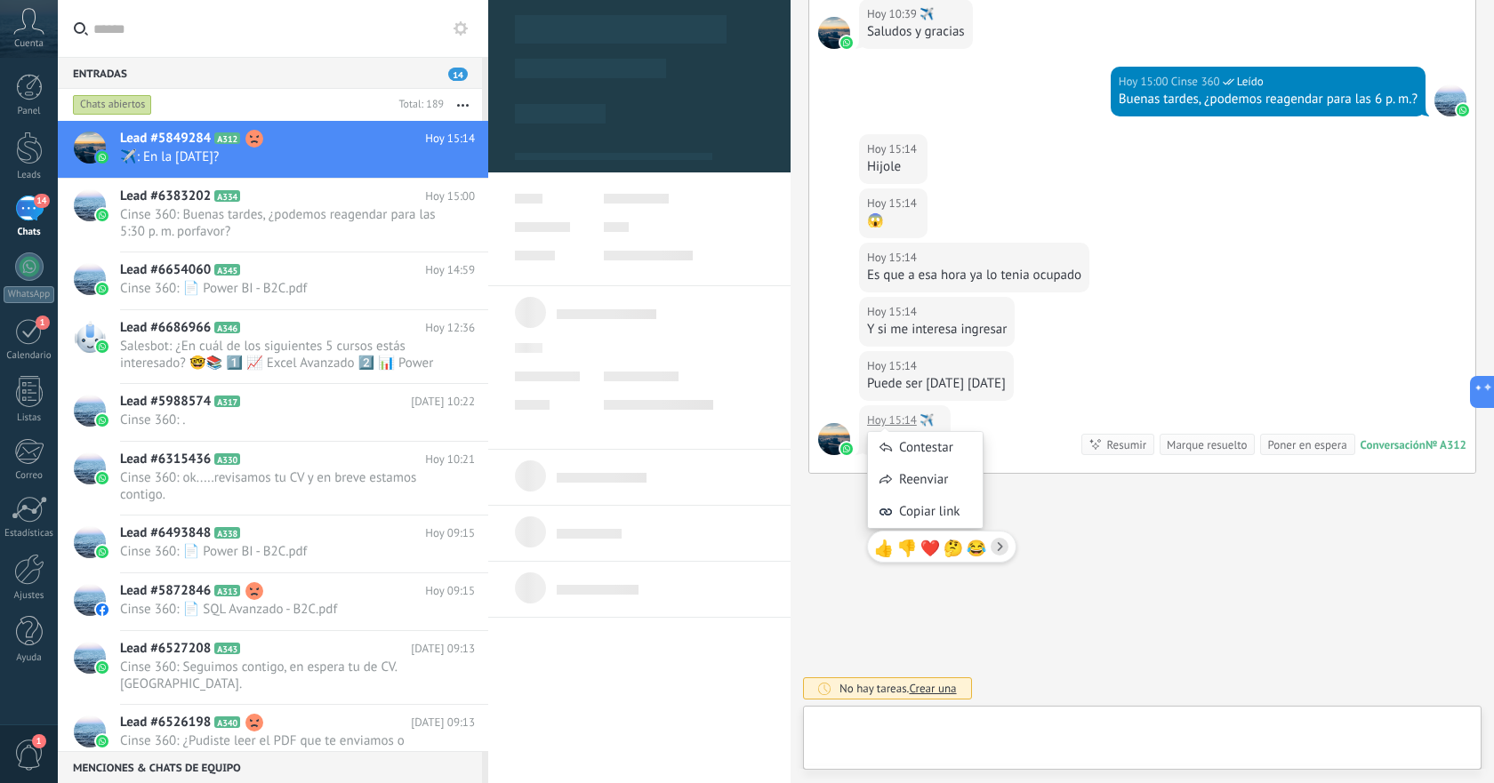
type textarea "**********"
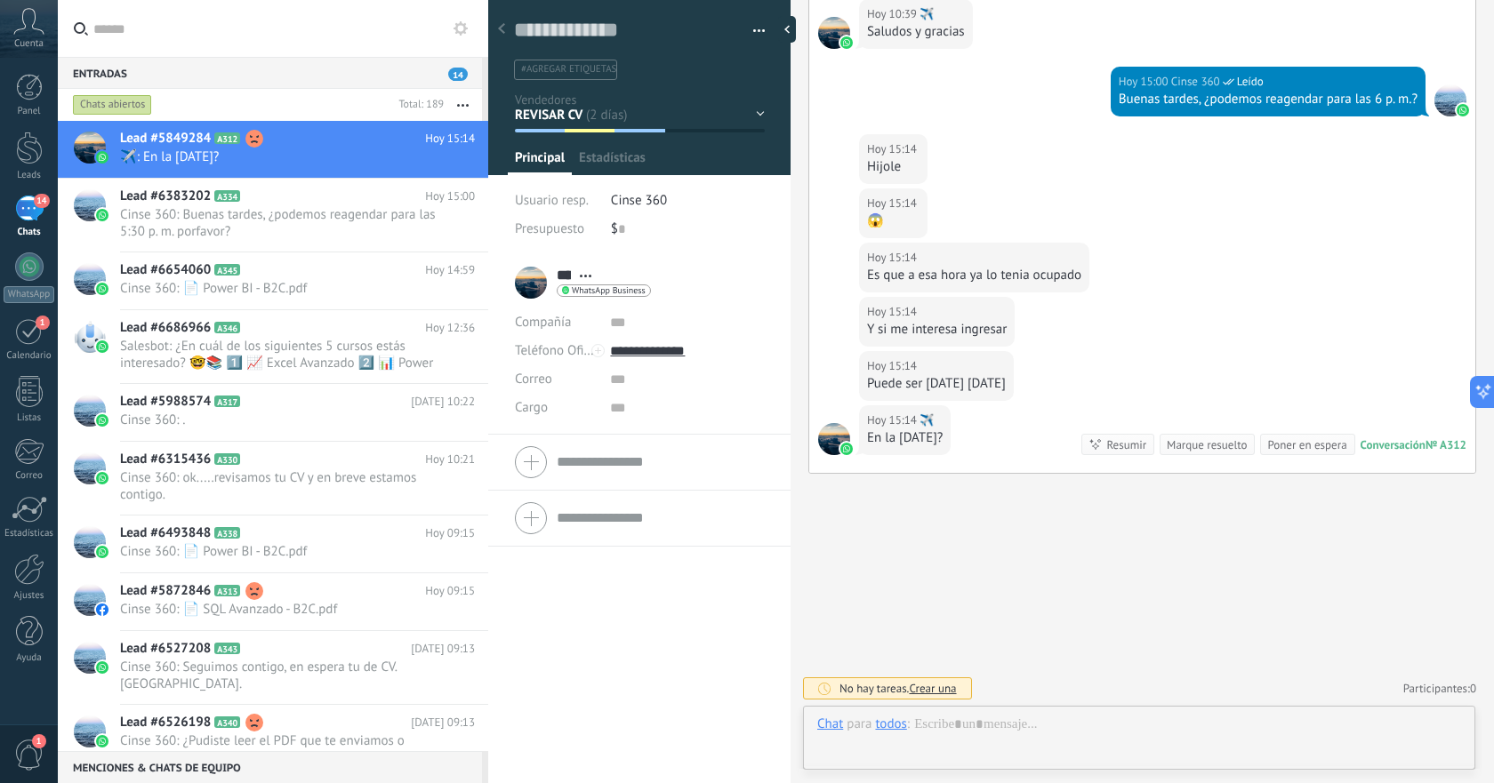
scroll to position [27, 0]
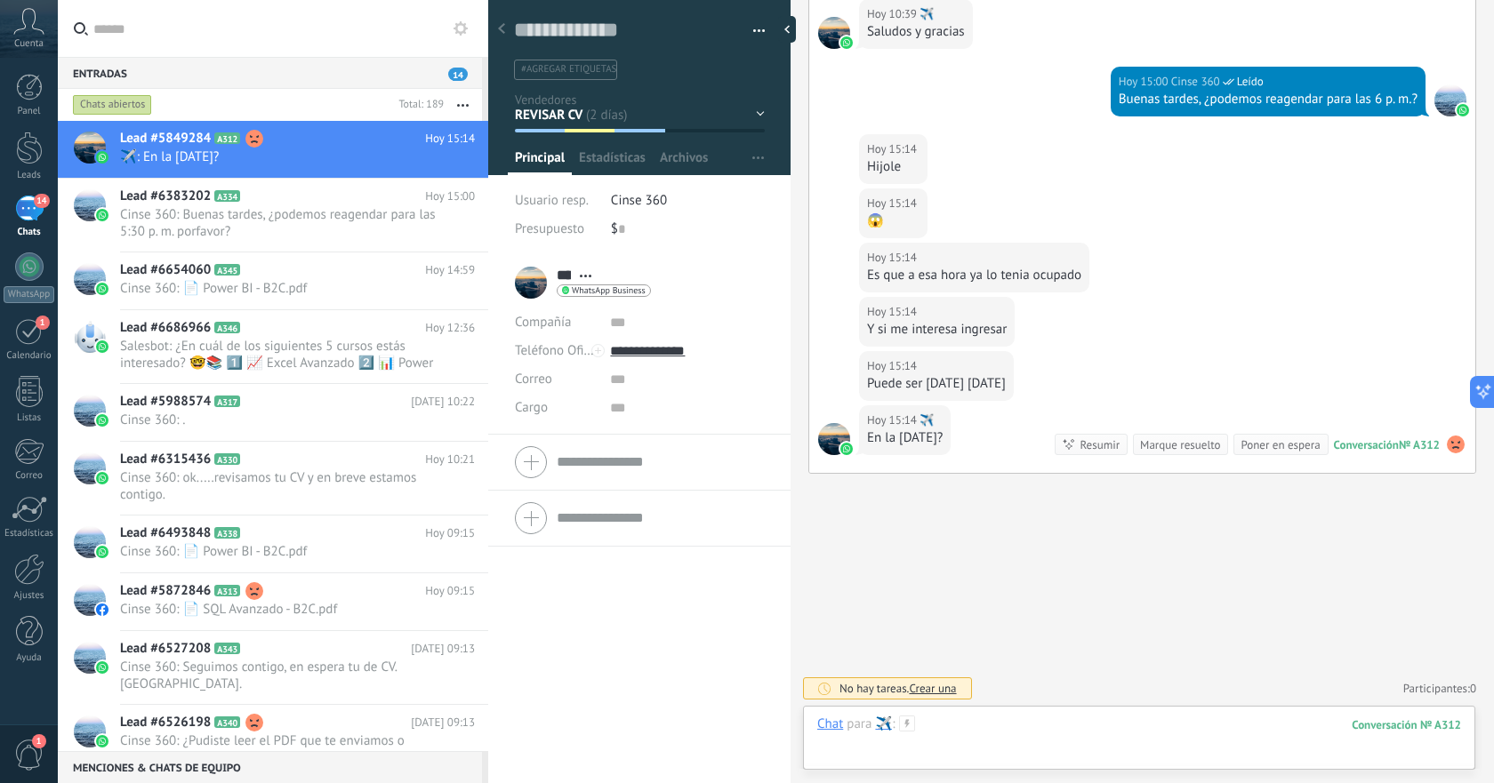
click at [1101, 728] on div at bounding box center [1139, 742] width 644 height 53
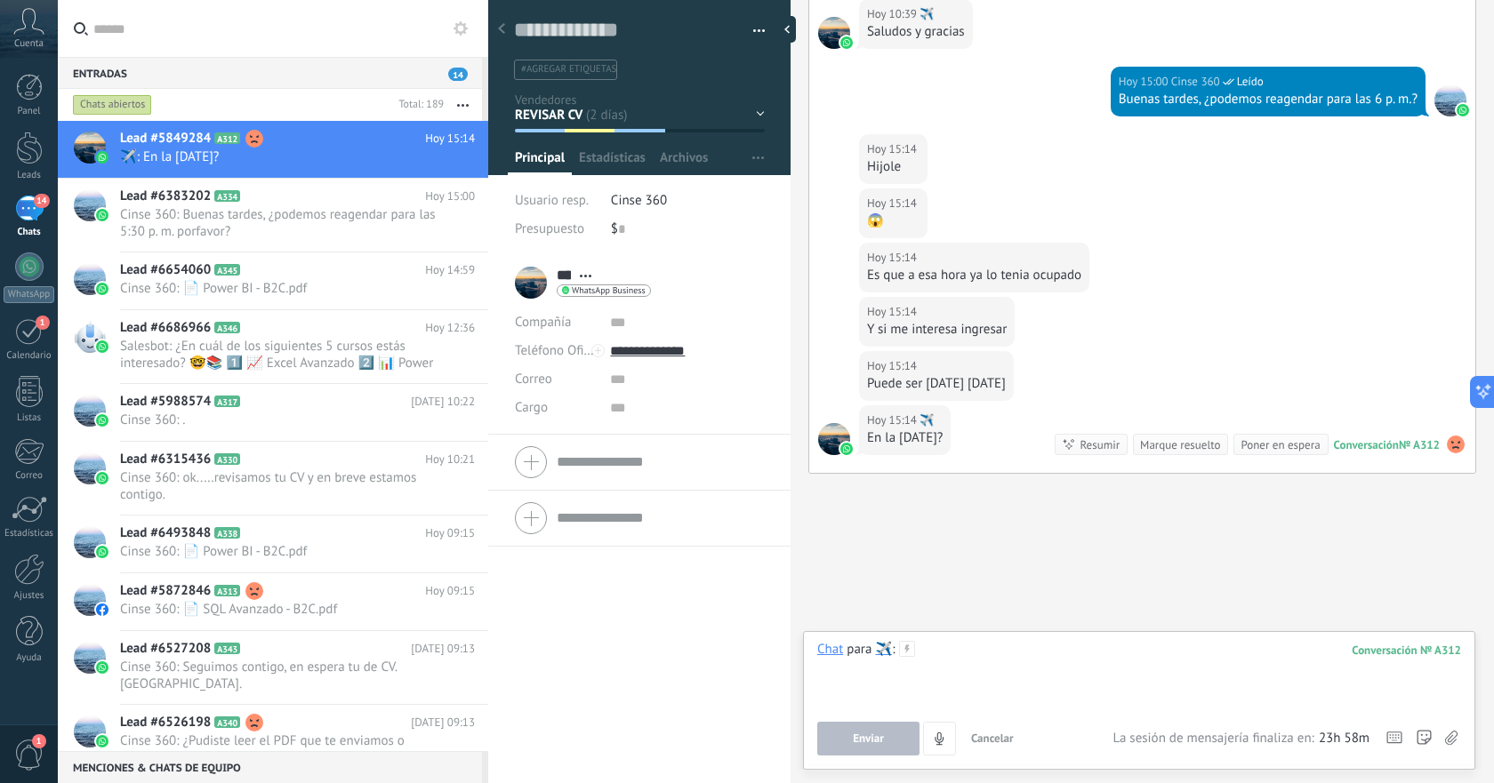
click at [1104, 656] on div at bounding box center [1139, 675] width 644 height 68
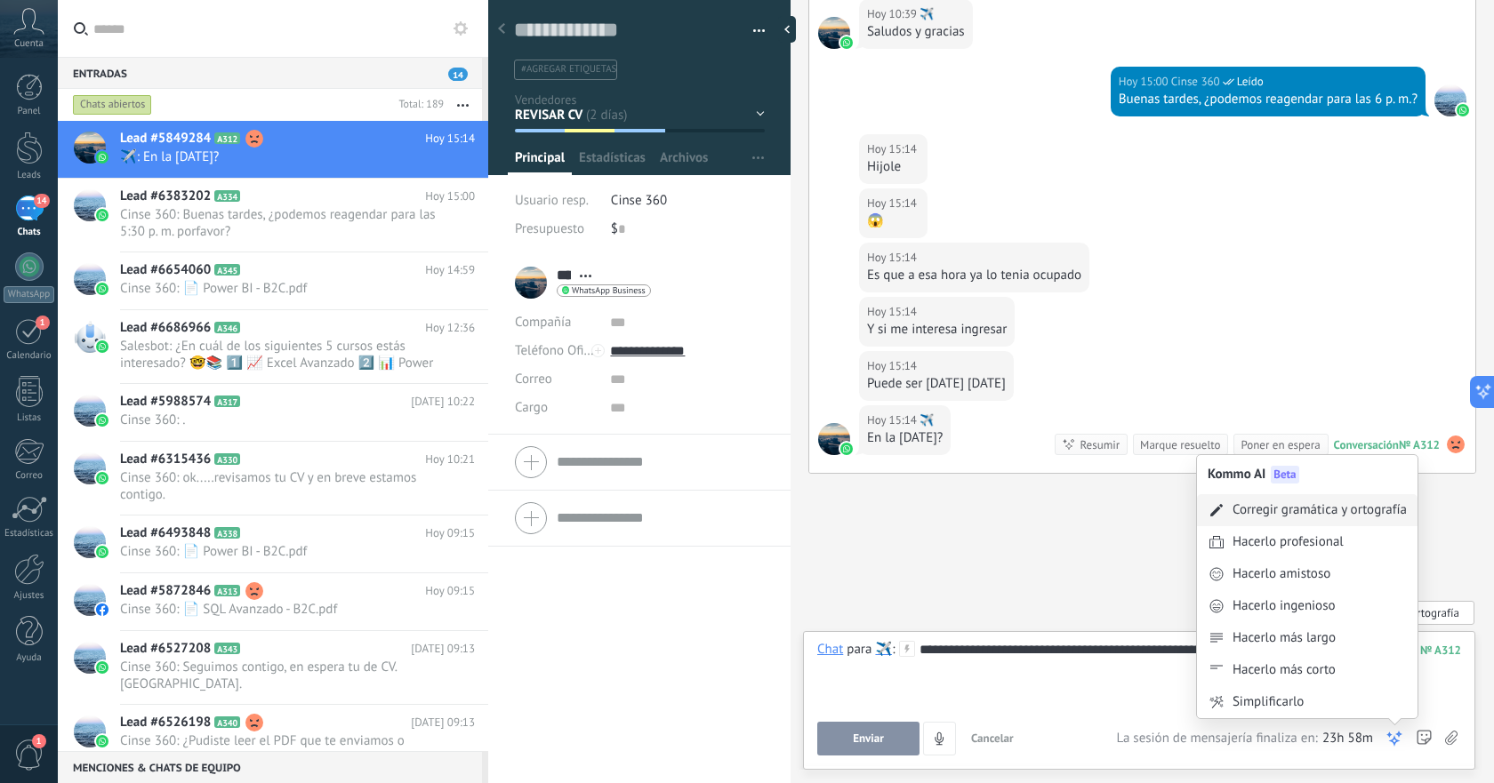
click at [1295, 512] on div "Corregir gramática y ortografía" at bounding box center [1319, 510] width 174 height 18
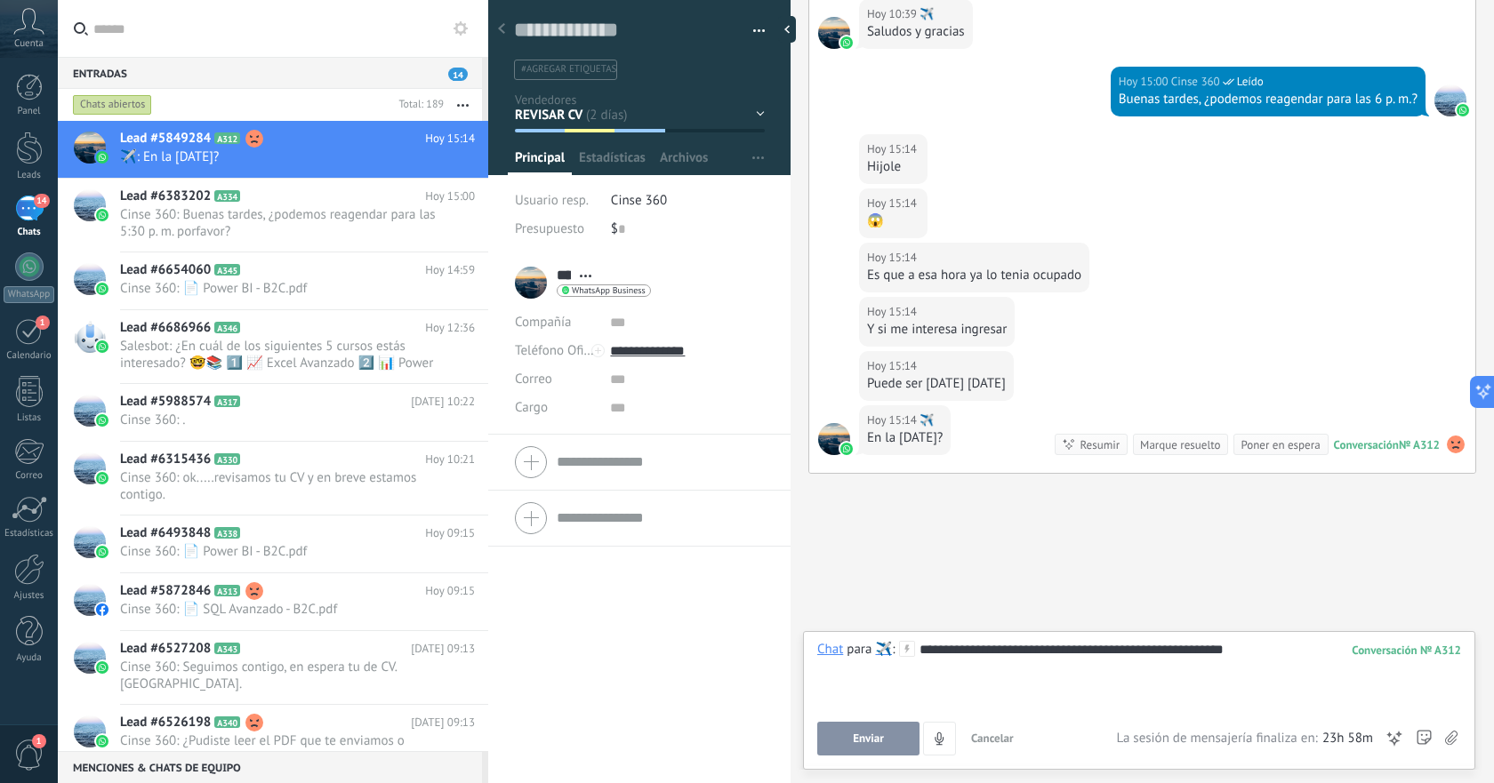
click at [870, 735] on span "Enviar" at bounding box center [868, 739] width 31 height 12
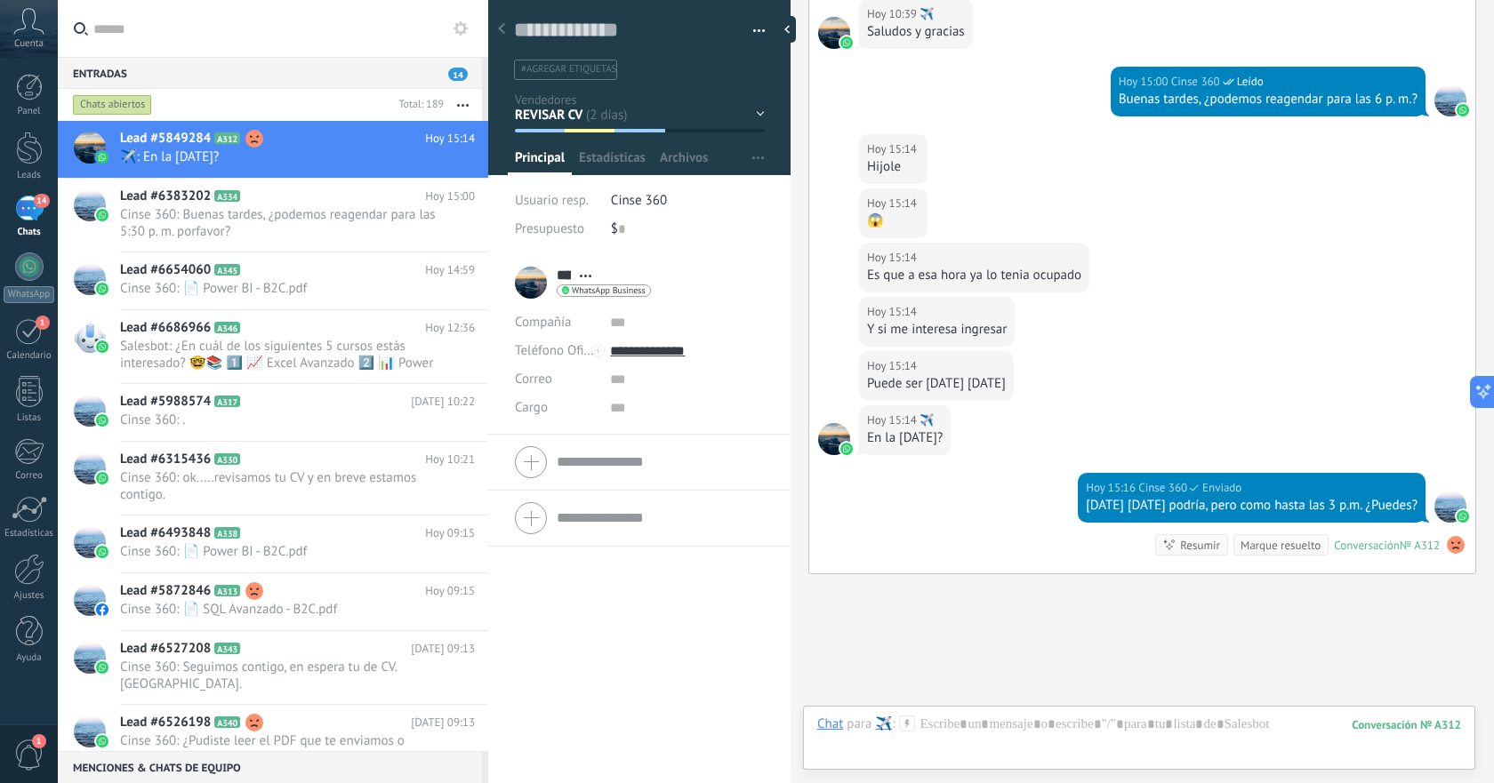
scroll to position [1275, 0]
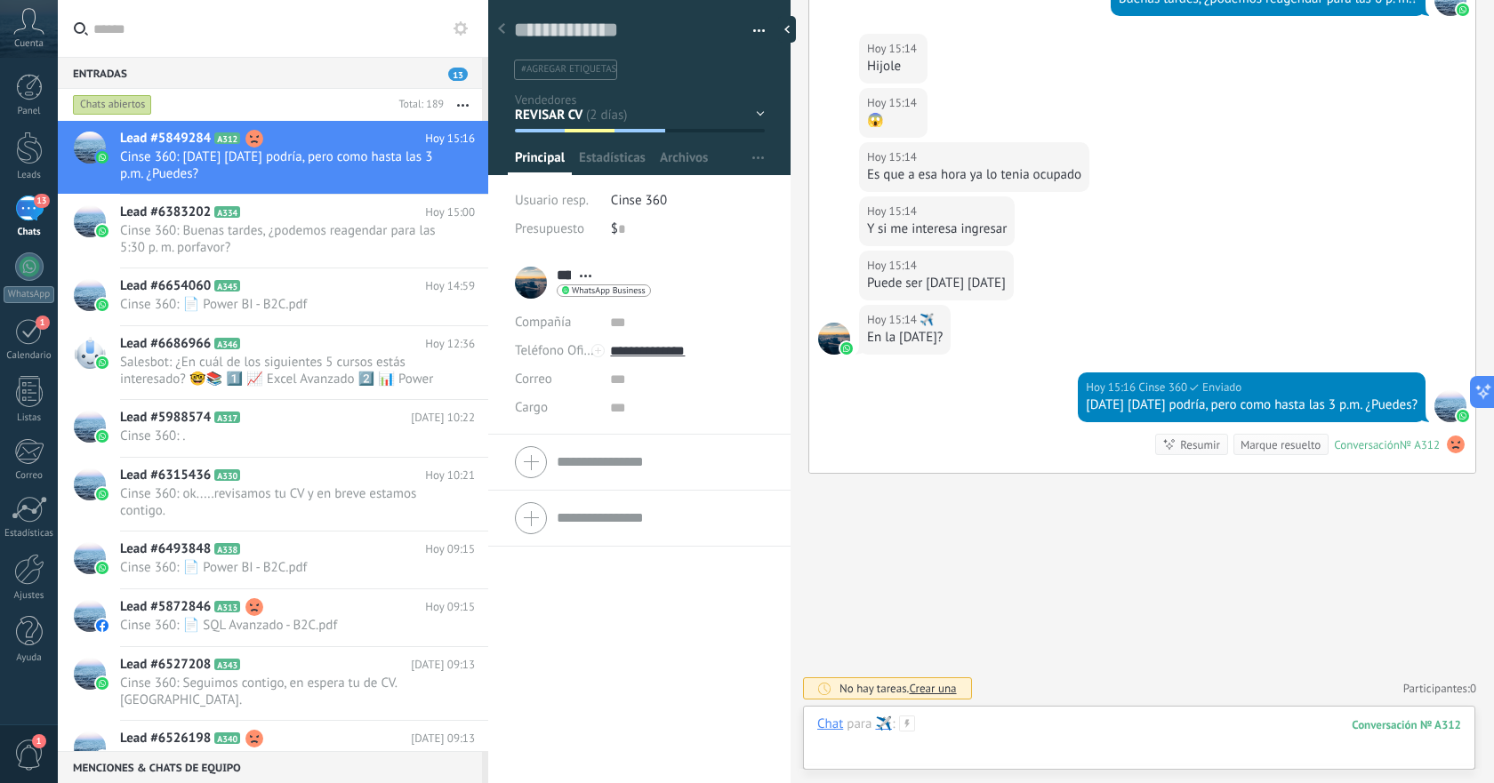
click at [1088, 721] on div at bounding box center [1139, 742] width 644 height 53
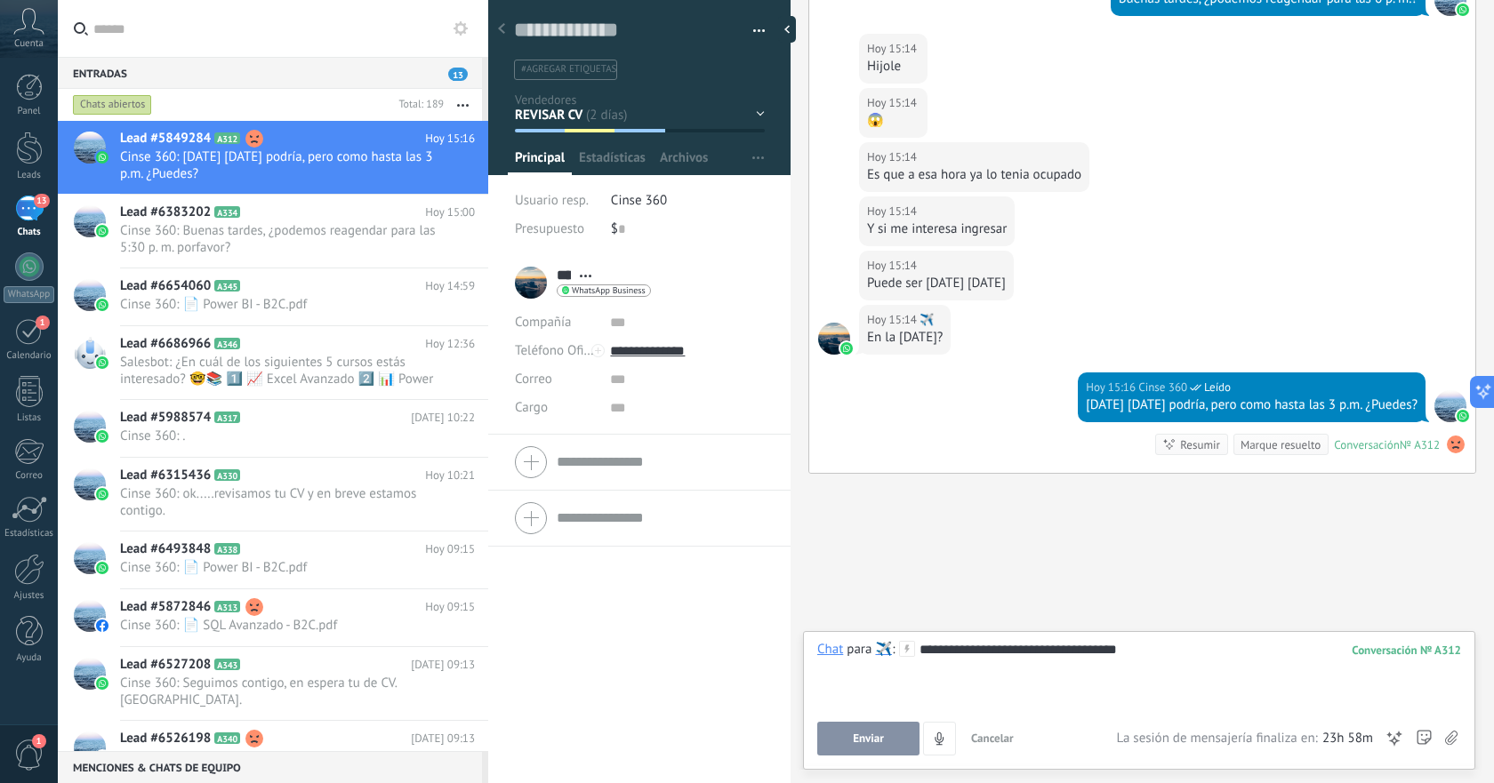
click at [892, 735] on button "Enviar" at bounding box center [868, 739] width 102 height 34
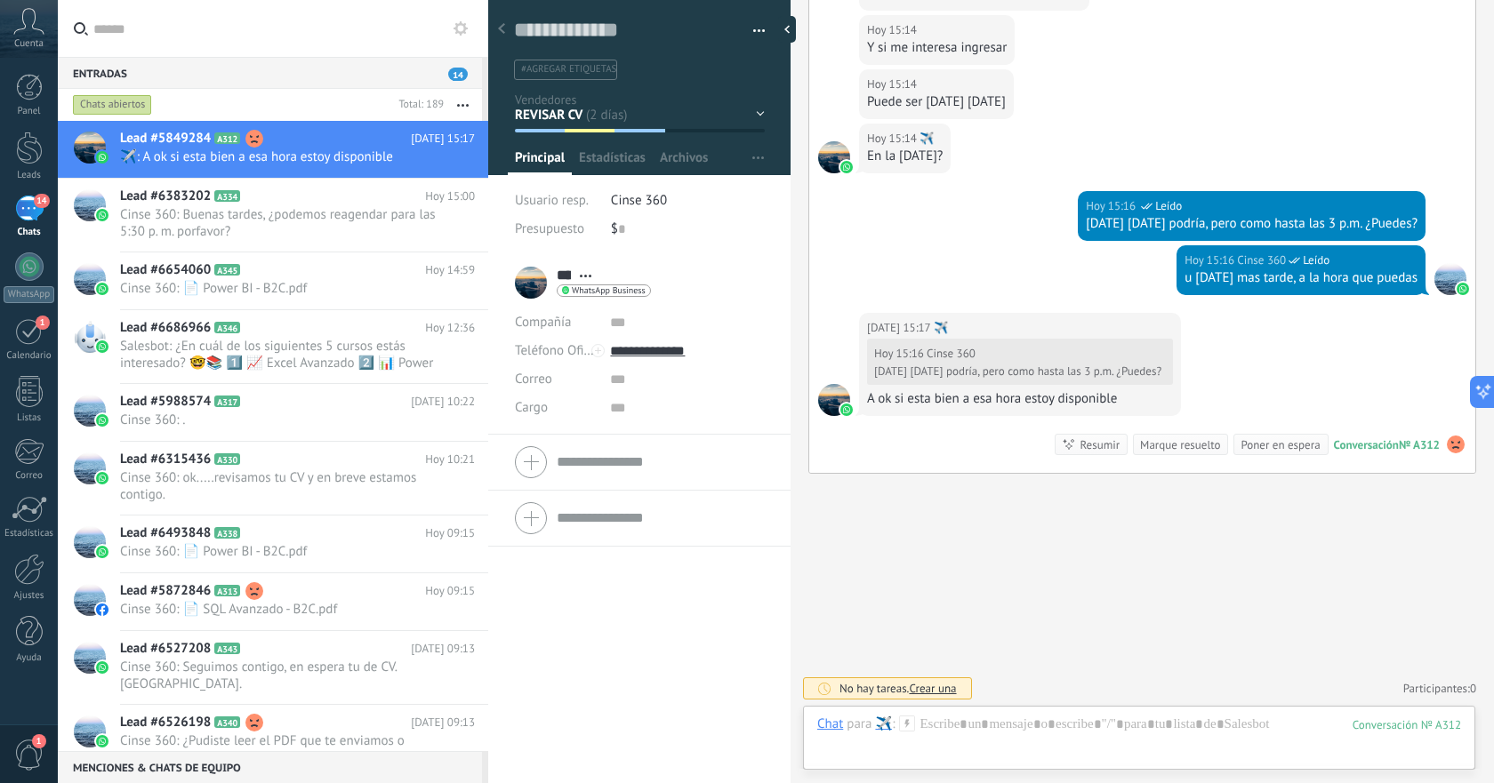
scroll to position [1511, 0]
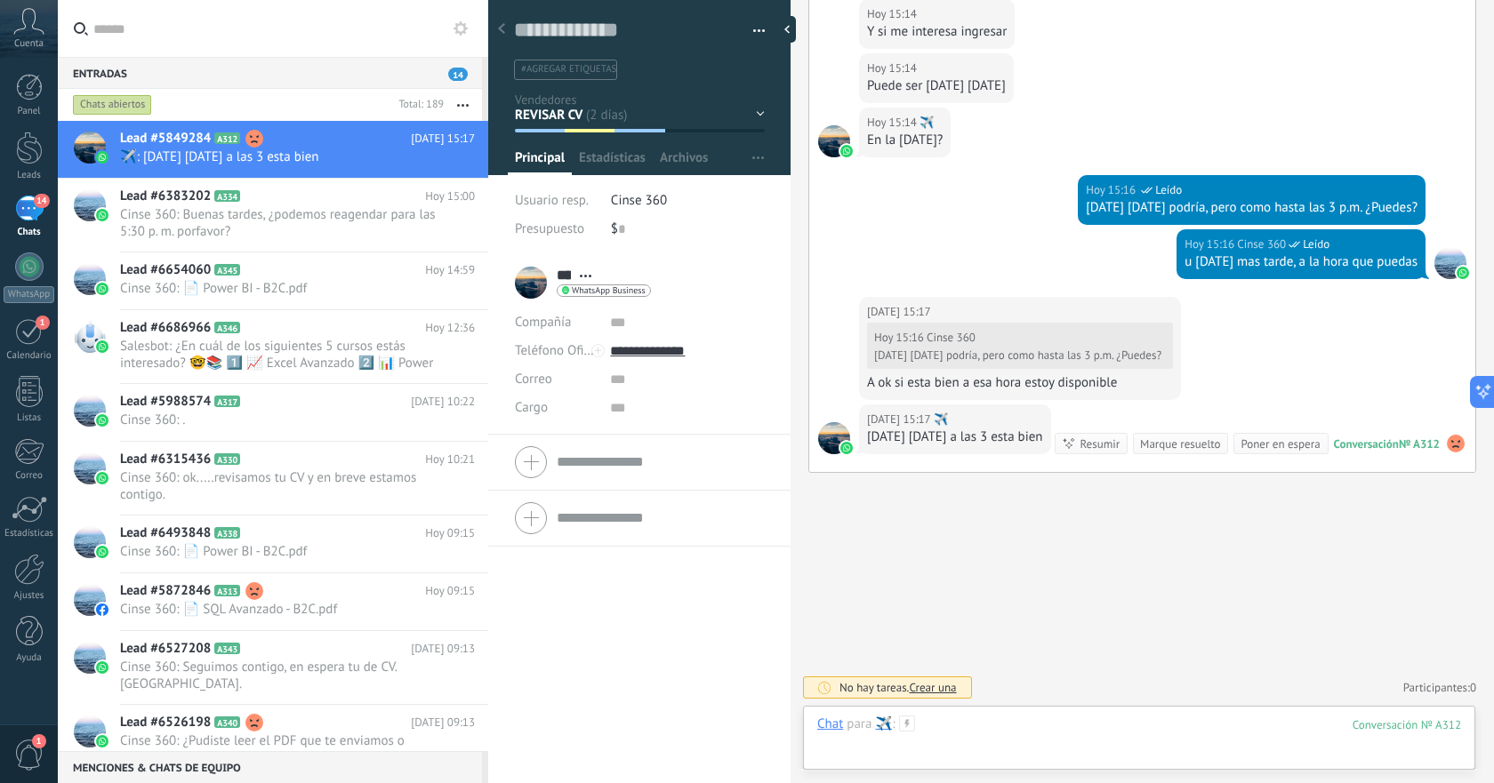
click at [1132, 727] on div at bounding box center [1139, 742] width 644 height 53
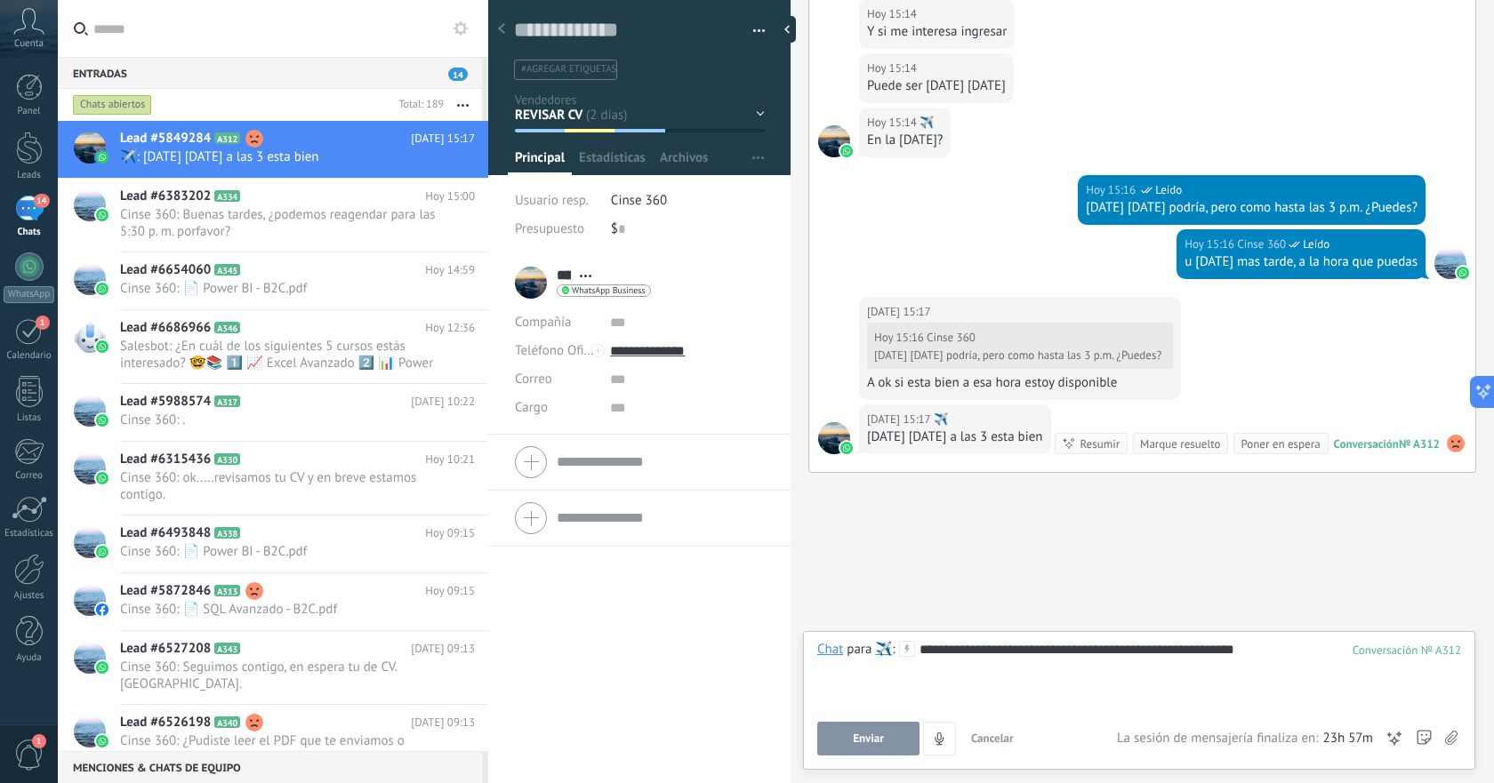
click at [891, 734] on button "Enviar" at bounding box center [868, 739] width 102 height 34
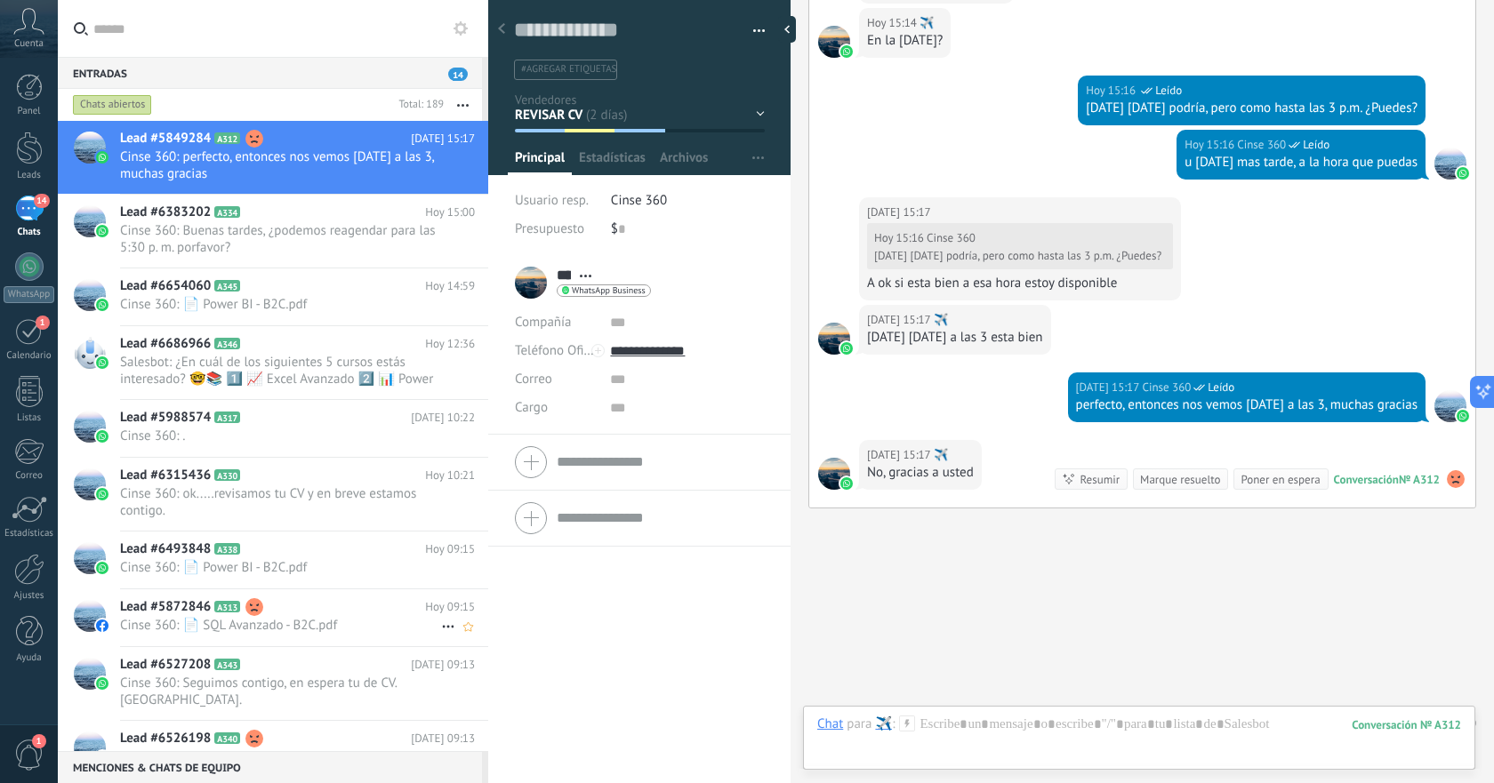
scroll to position [1607, 0]
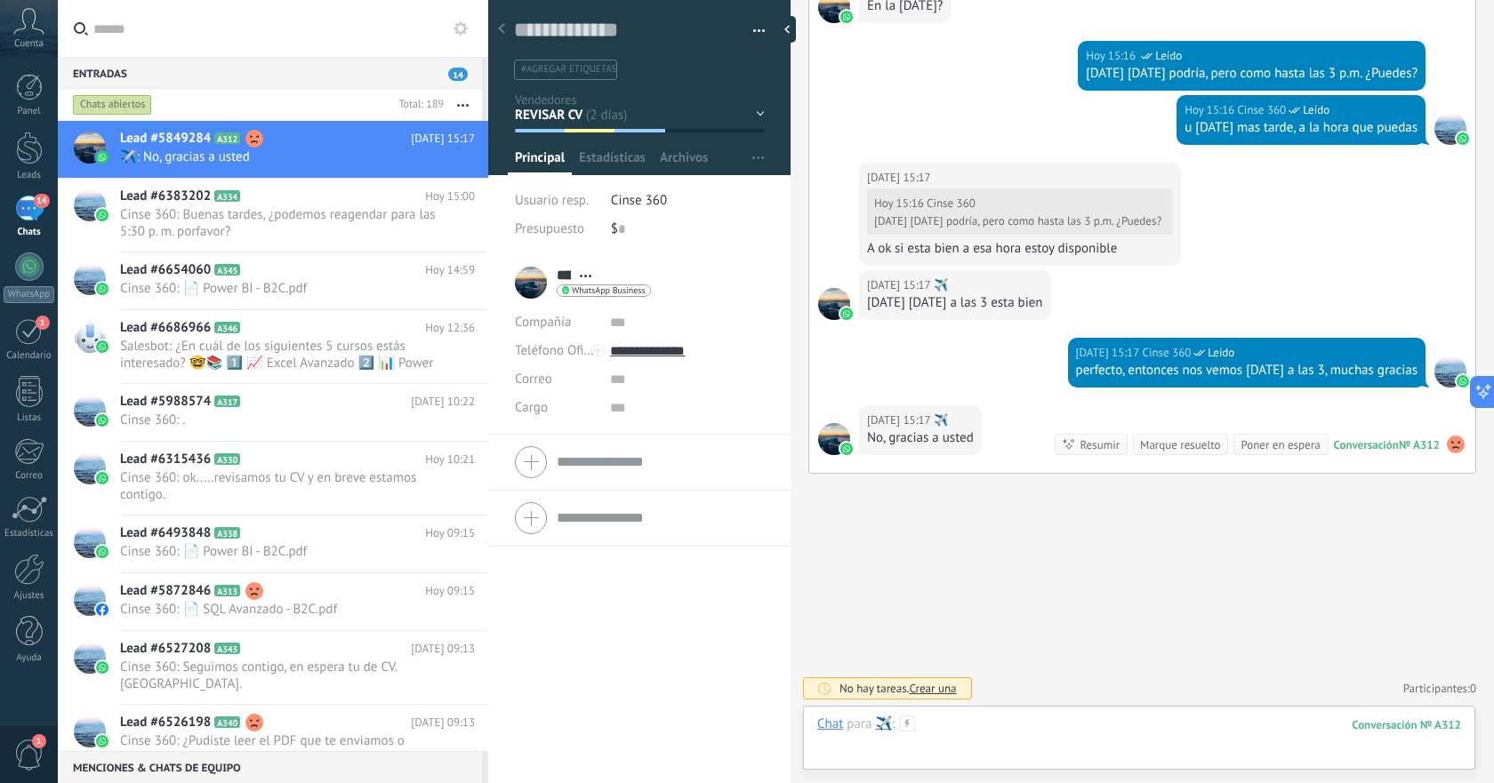
click at [1236, 727] on div at bounding box center [1139, 742] width 644 height 53
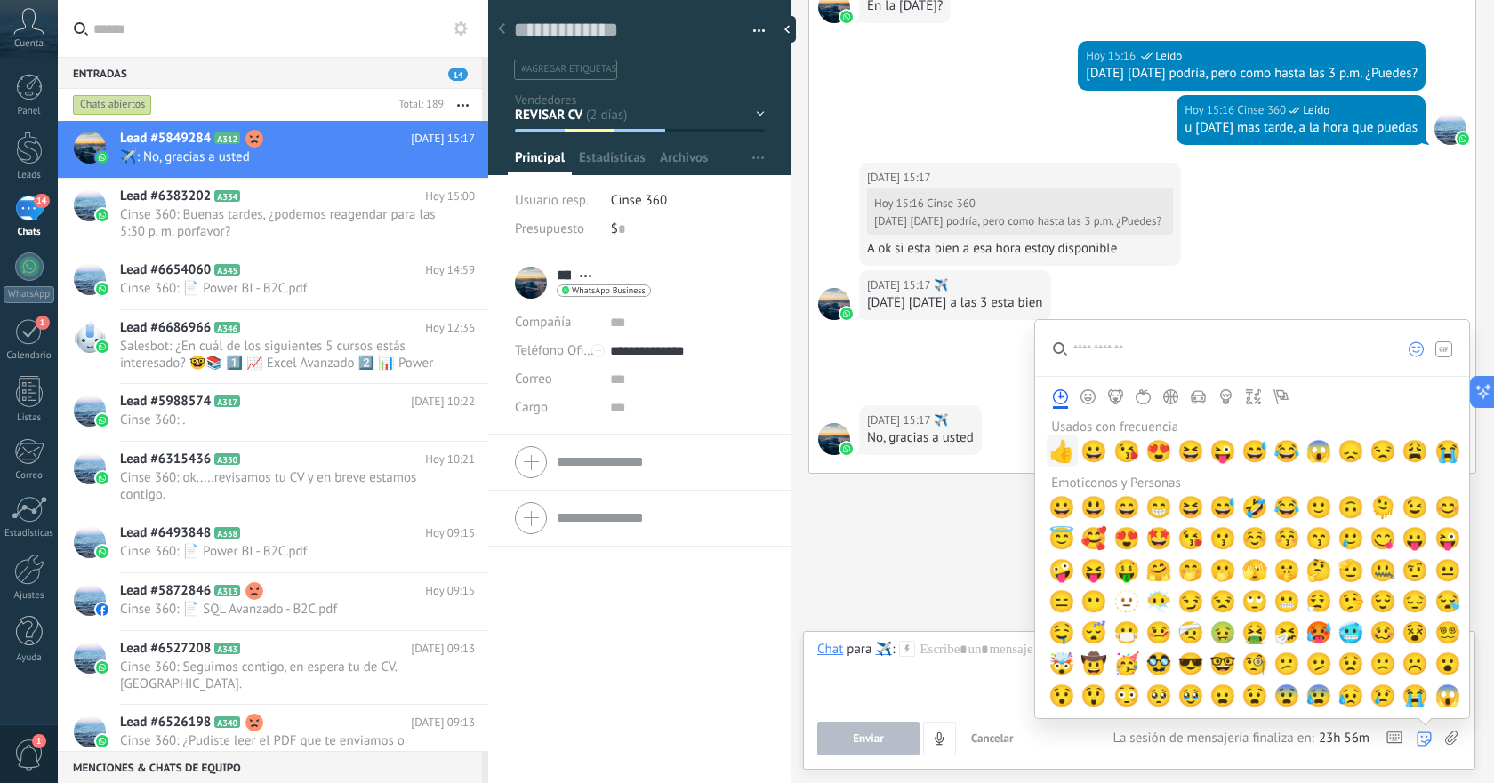
click at [1070, 455] on span "👍" at bounding box center [1061, 451] width 27 height 25
click at [966, 654] on div "**" at bounding box center [1139, 675] width 644 height 68
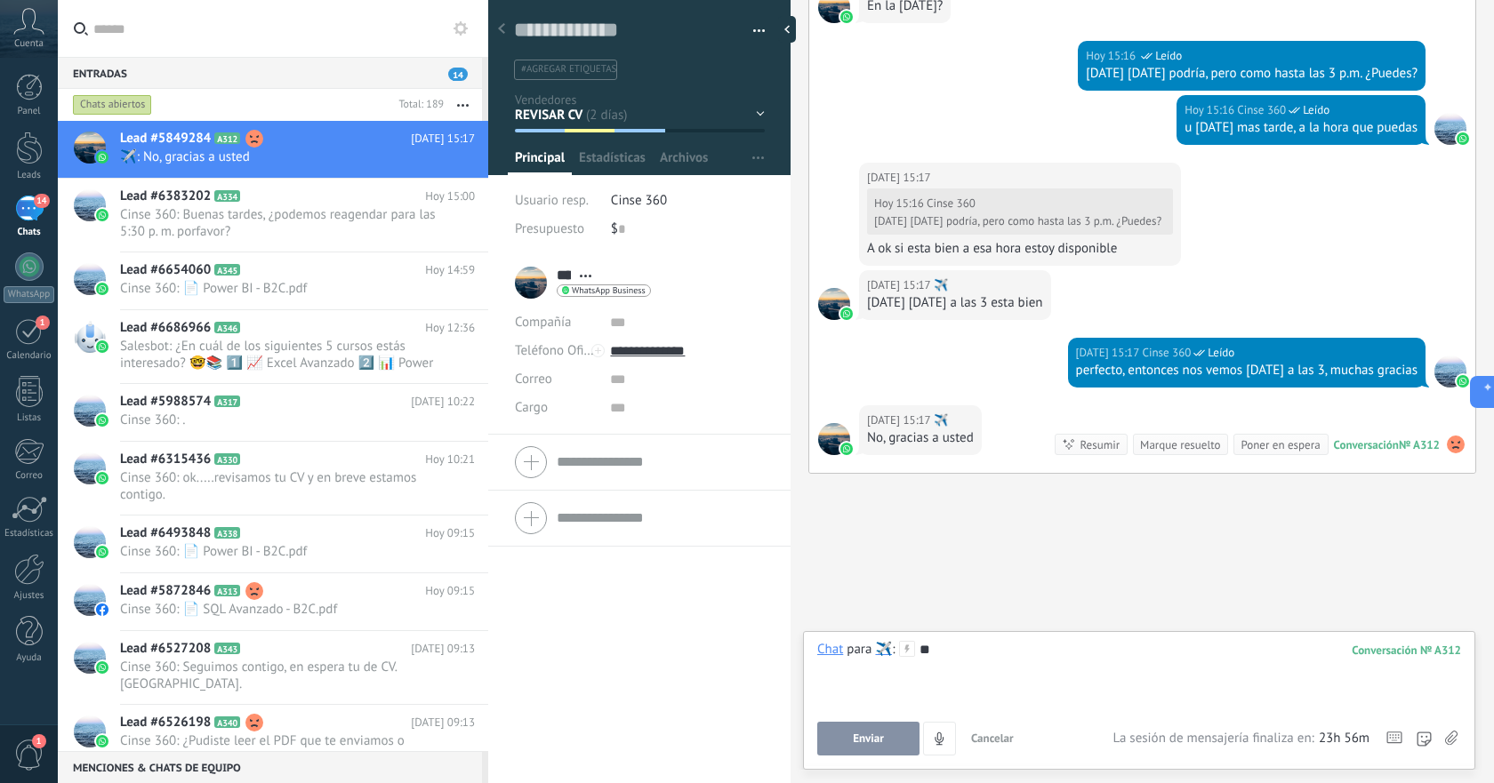
click at [871, 732] on button "Enviar" at bounding box center [868, 739] width 102 height 34
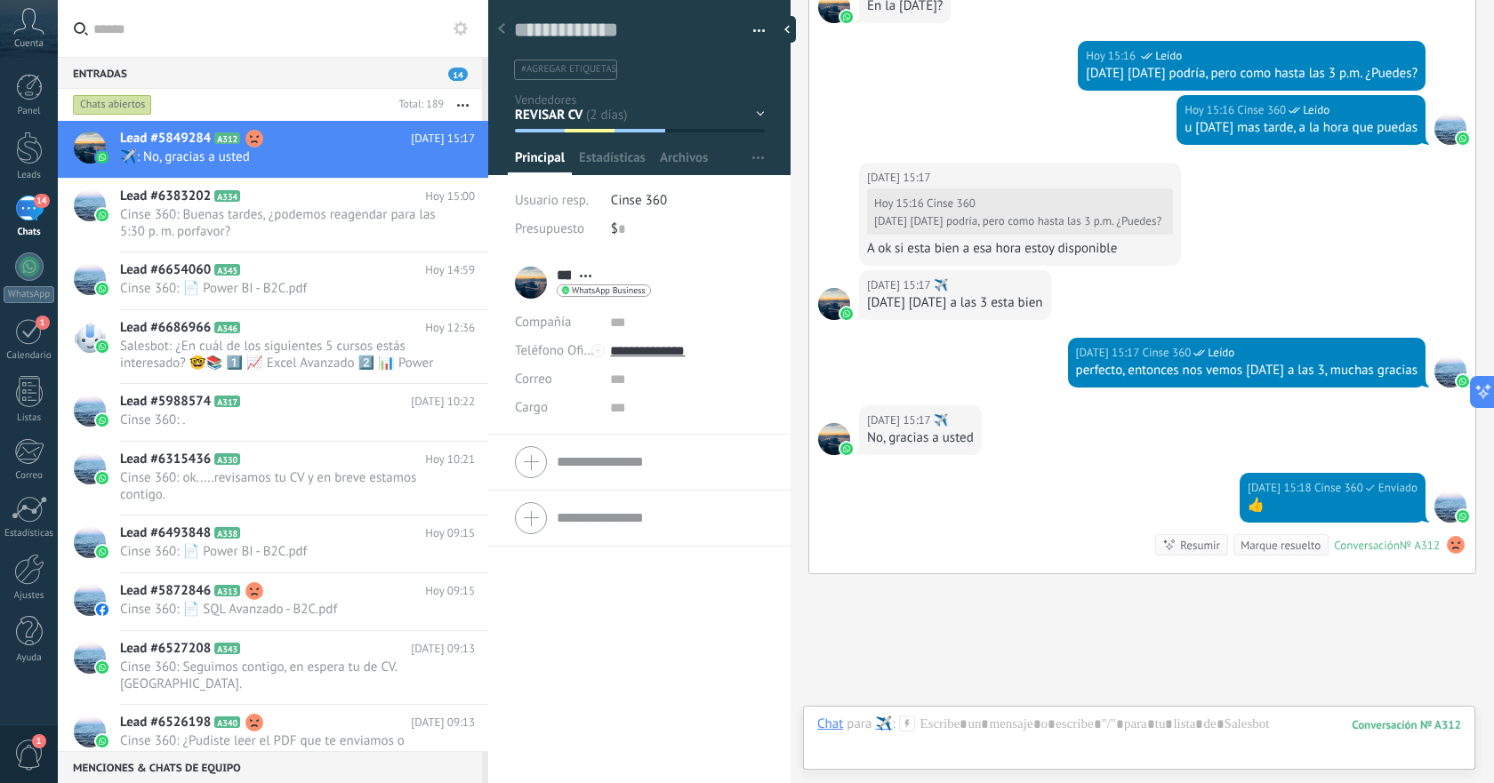
scroll to position [1707, 0]
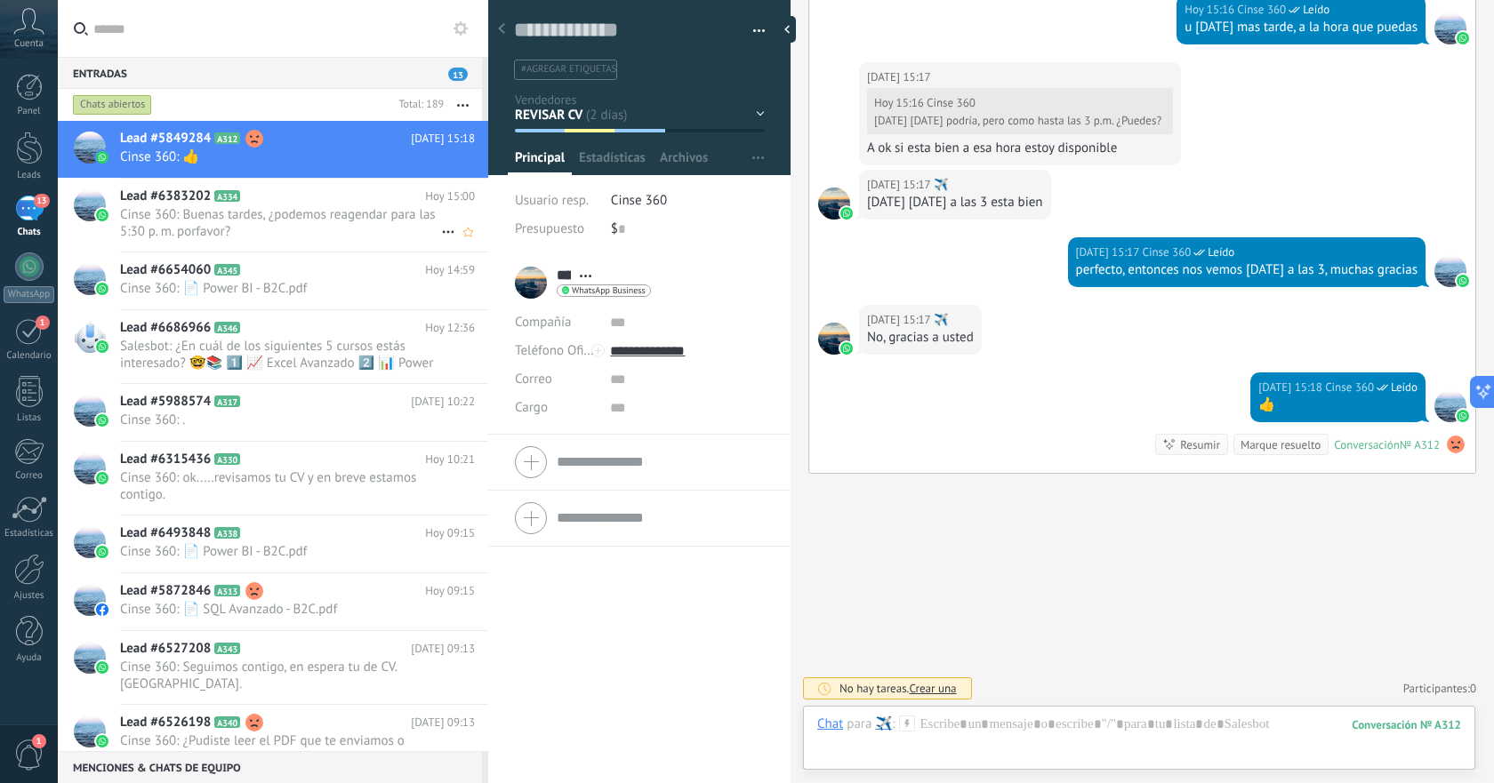
click at [332, 240] on div "Lead #6383202 A334 [DATE] 15:00 Cinse 360: Buenas tardes, ¿podemos reagendar pa…" at bounding box center [304, 215] width 368 height 73
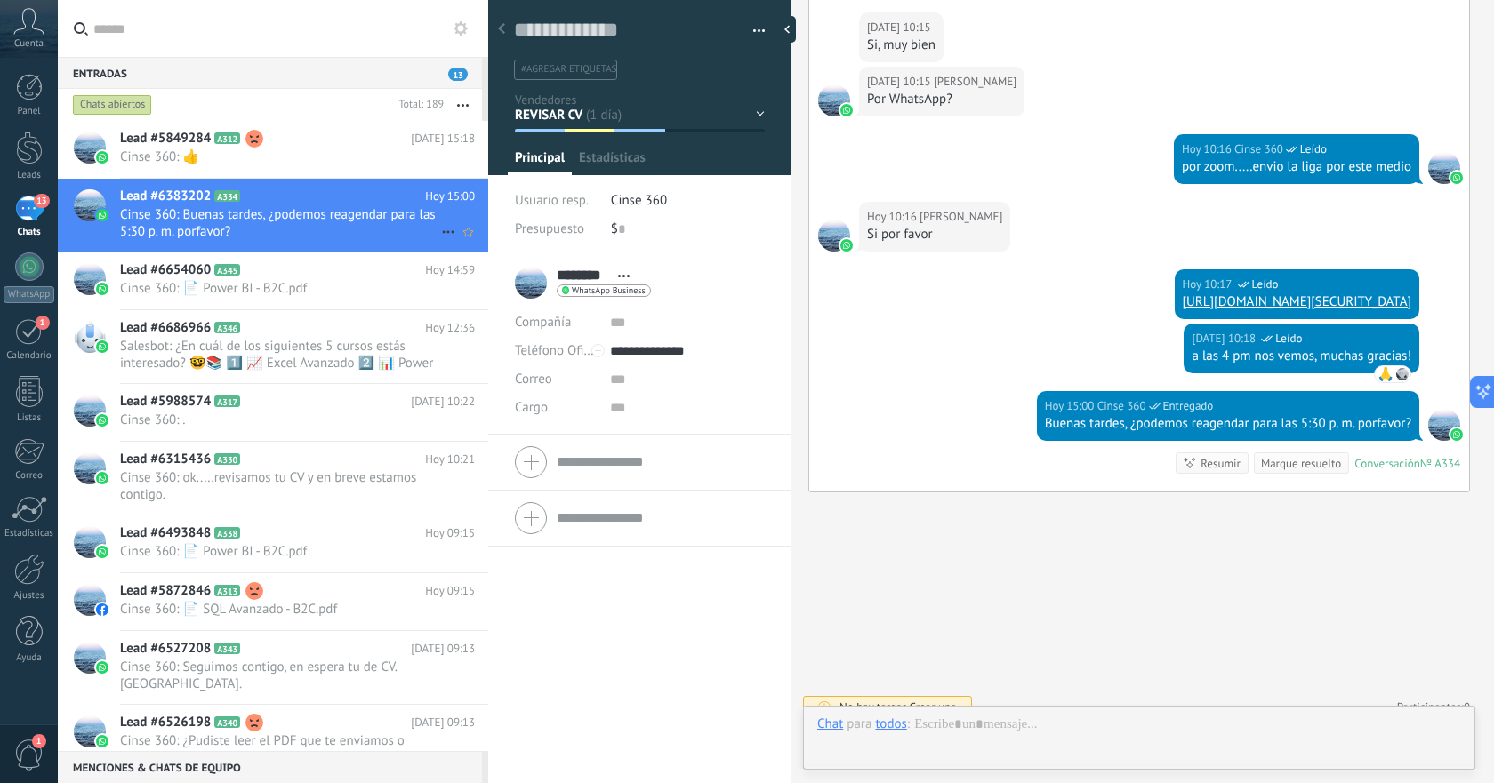
scroll to position [27, 0]
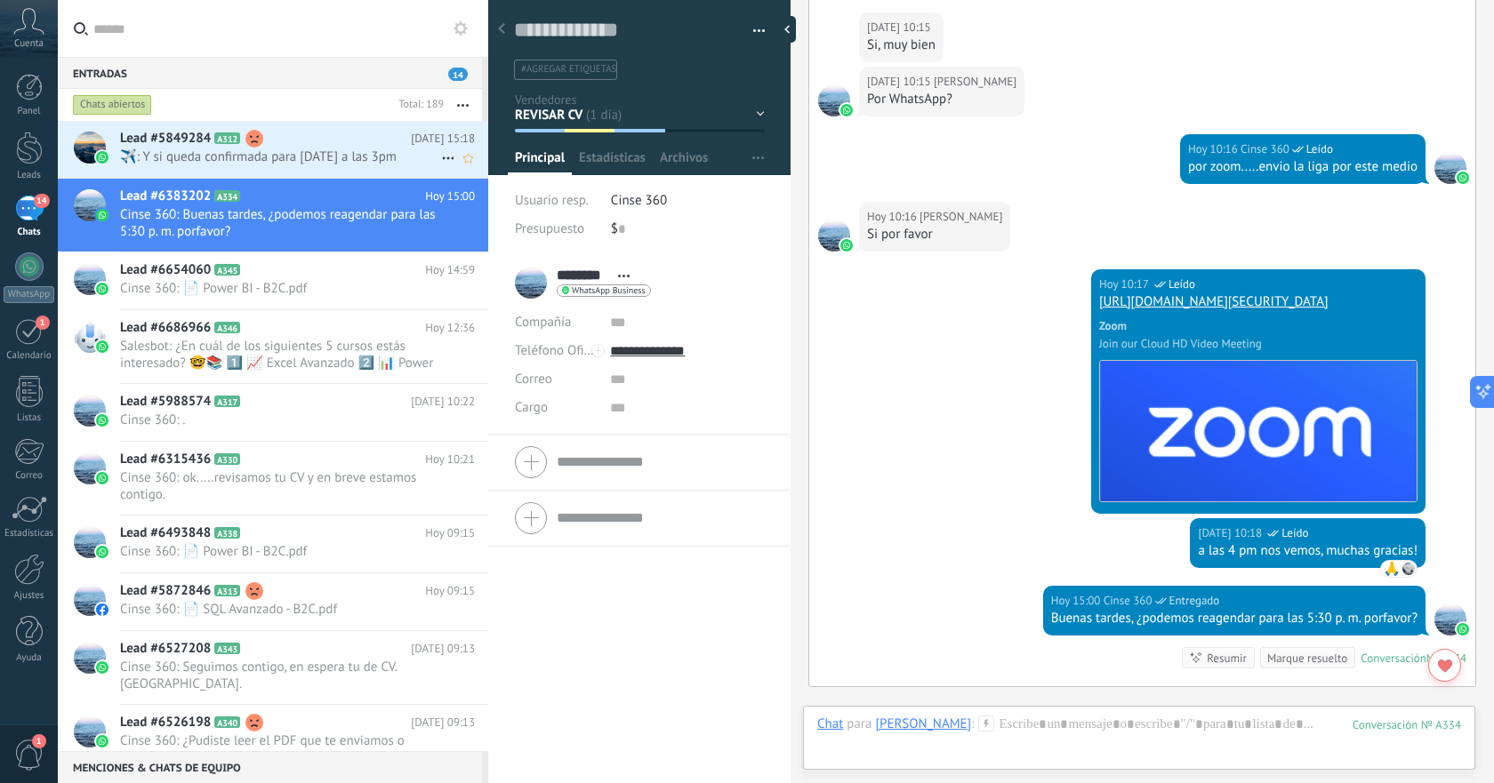
click at [333, 164] on span "️️✈️: Y si queda confirmada para [DATE] a las 3pm" at bounding box center [280, 156] width 321 height 17
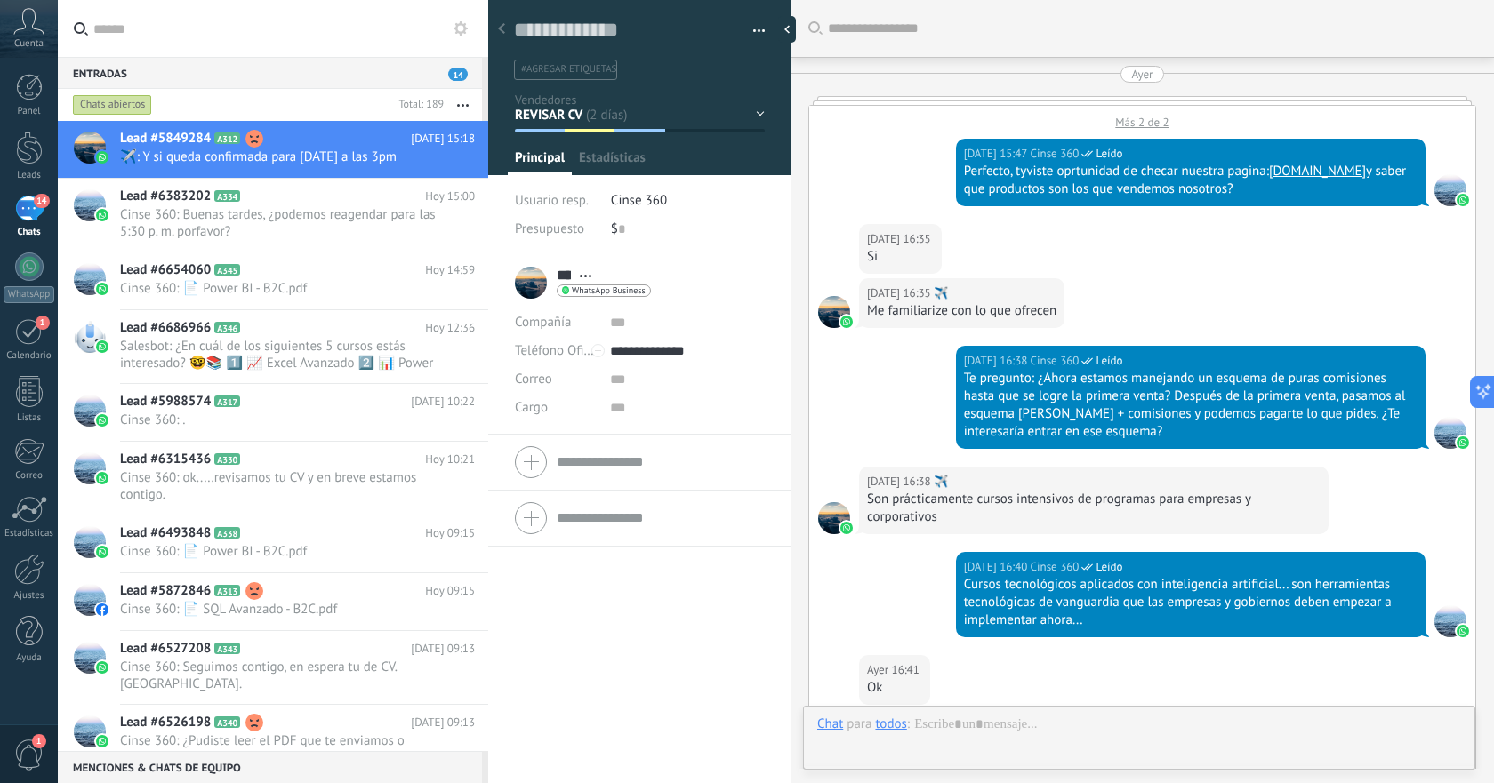
type textarea "**********"
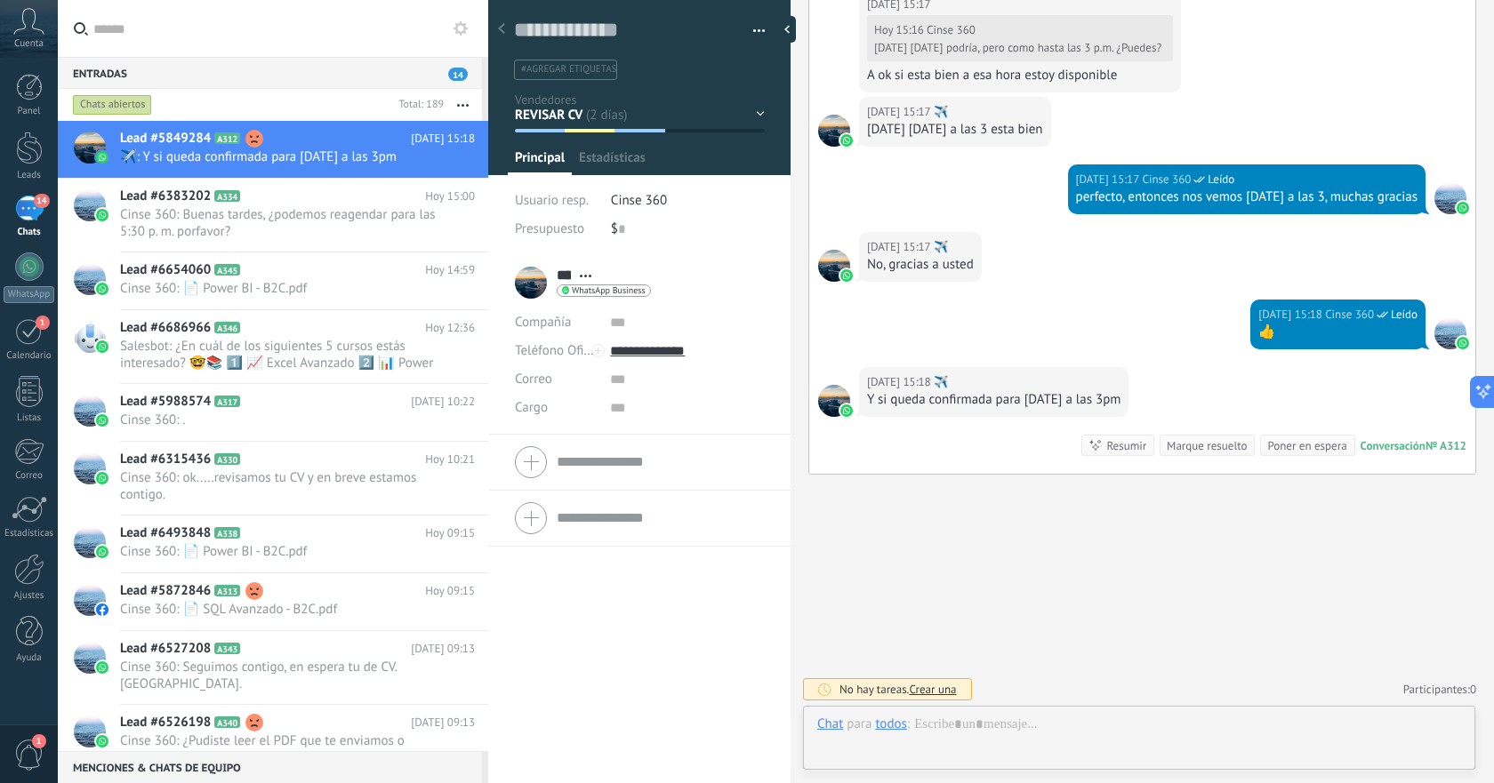
scroll to position [27, 0]
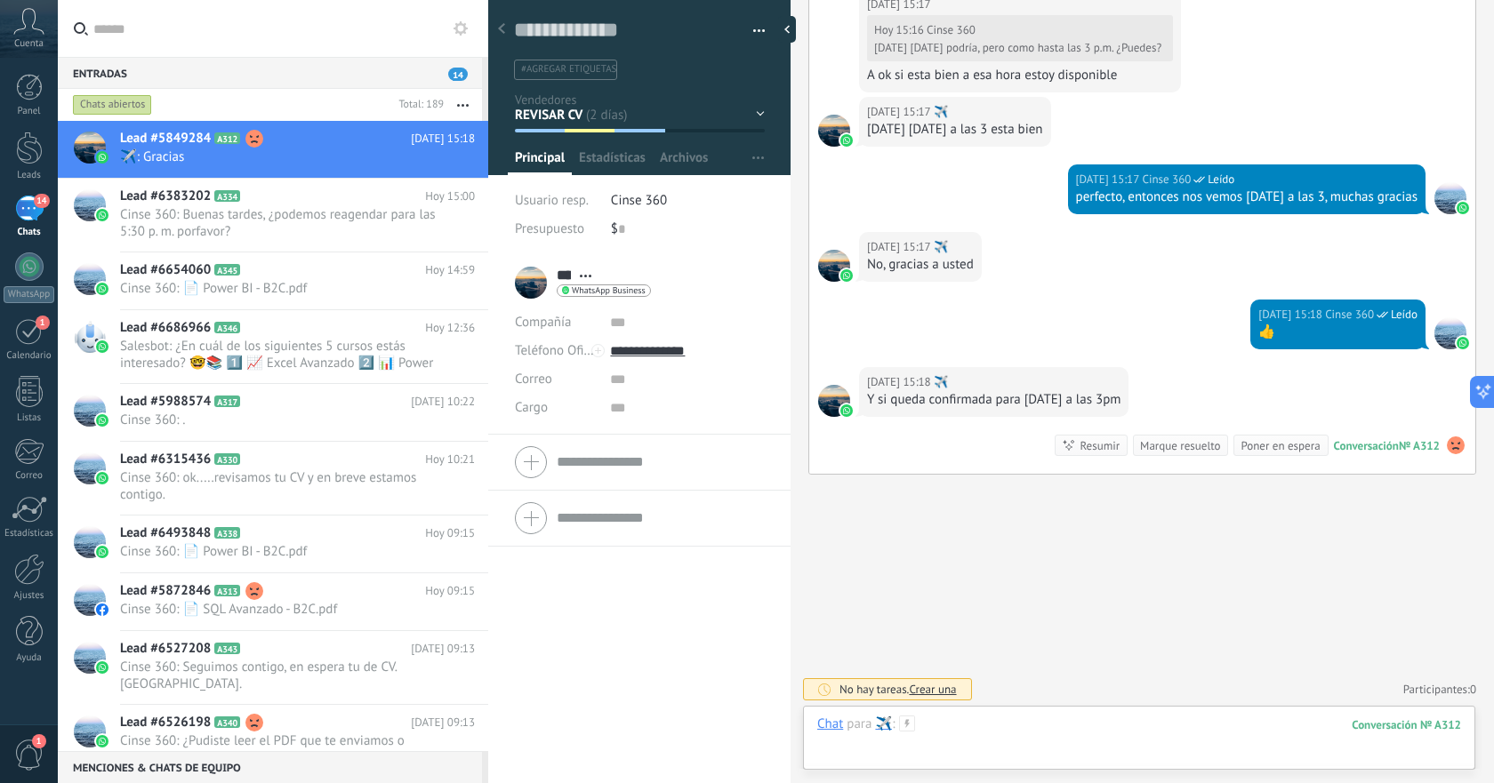
click at [1112, 722] on div at bounding box center [1139, 742] width 644 height 53
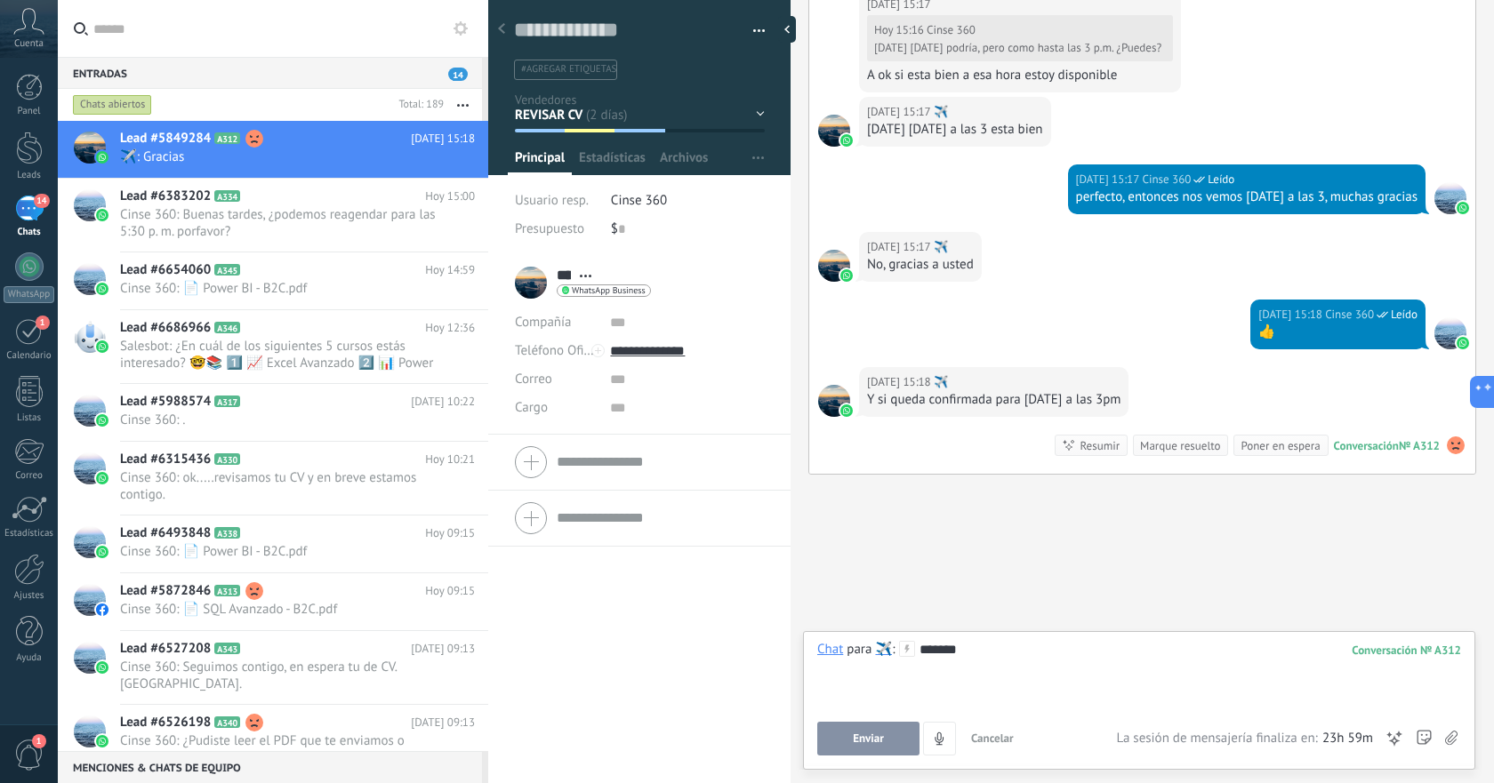
click at [899, 737] on button "Enviar" at bounding box center [868, 739] width 102 height 34
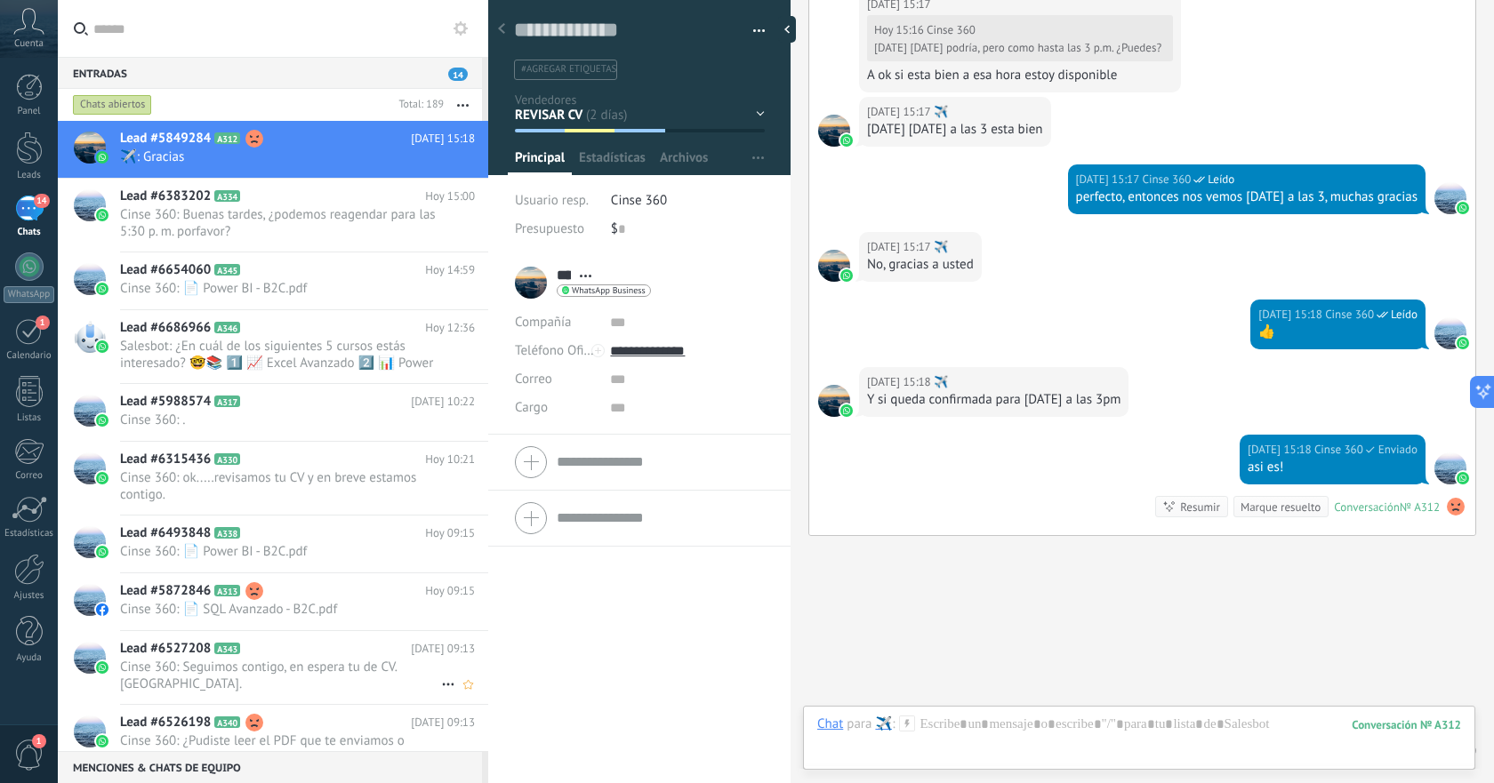
scroll to position [1327, 0]
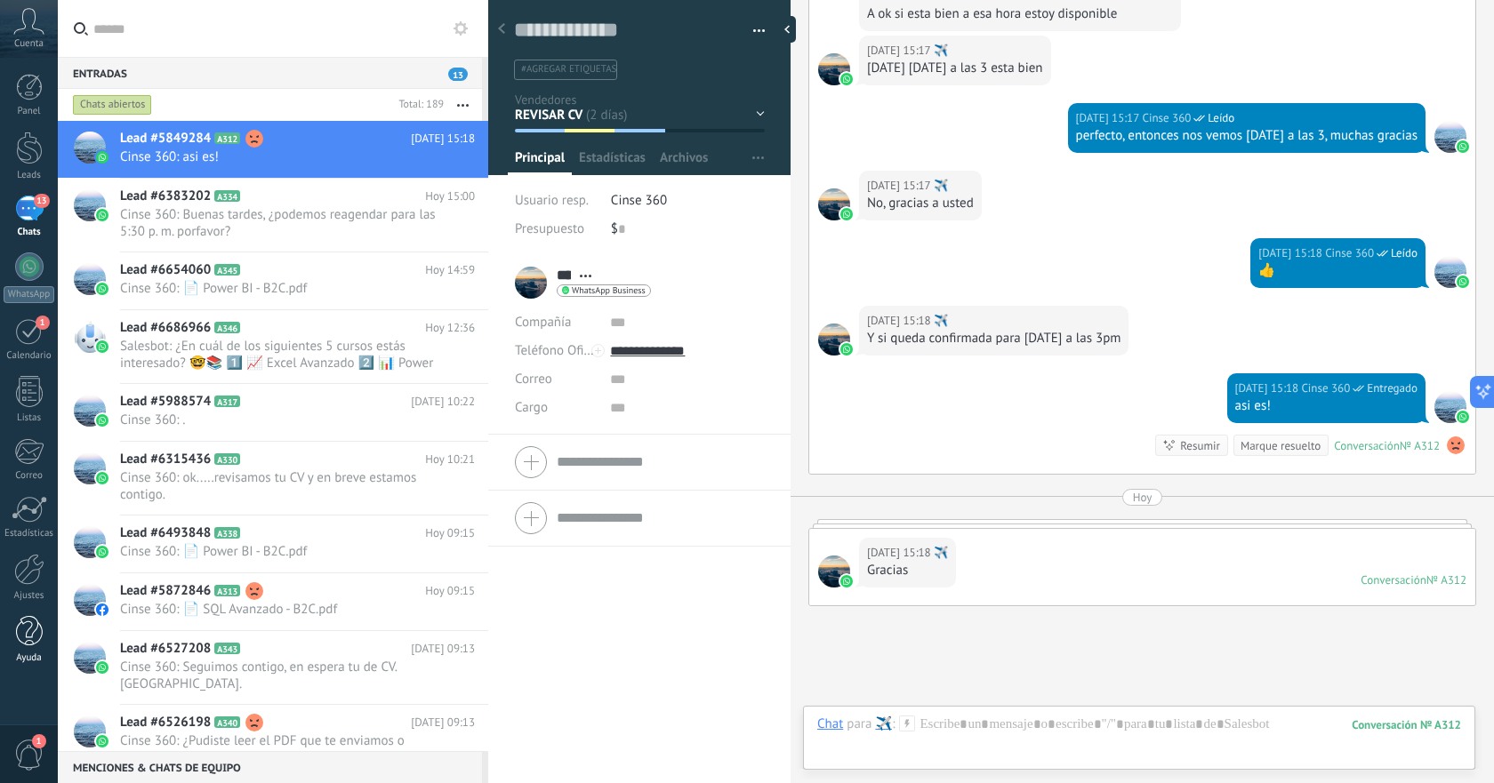
click at [24, 638] on div at bounding box center [29, 631] width 27 height 31
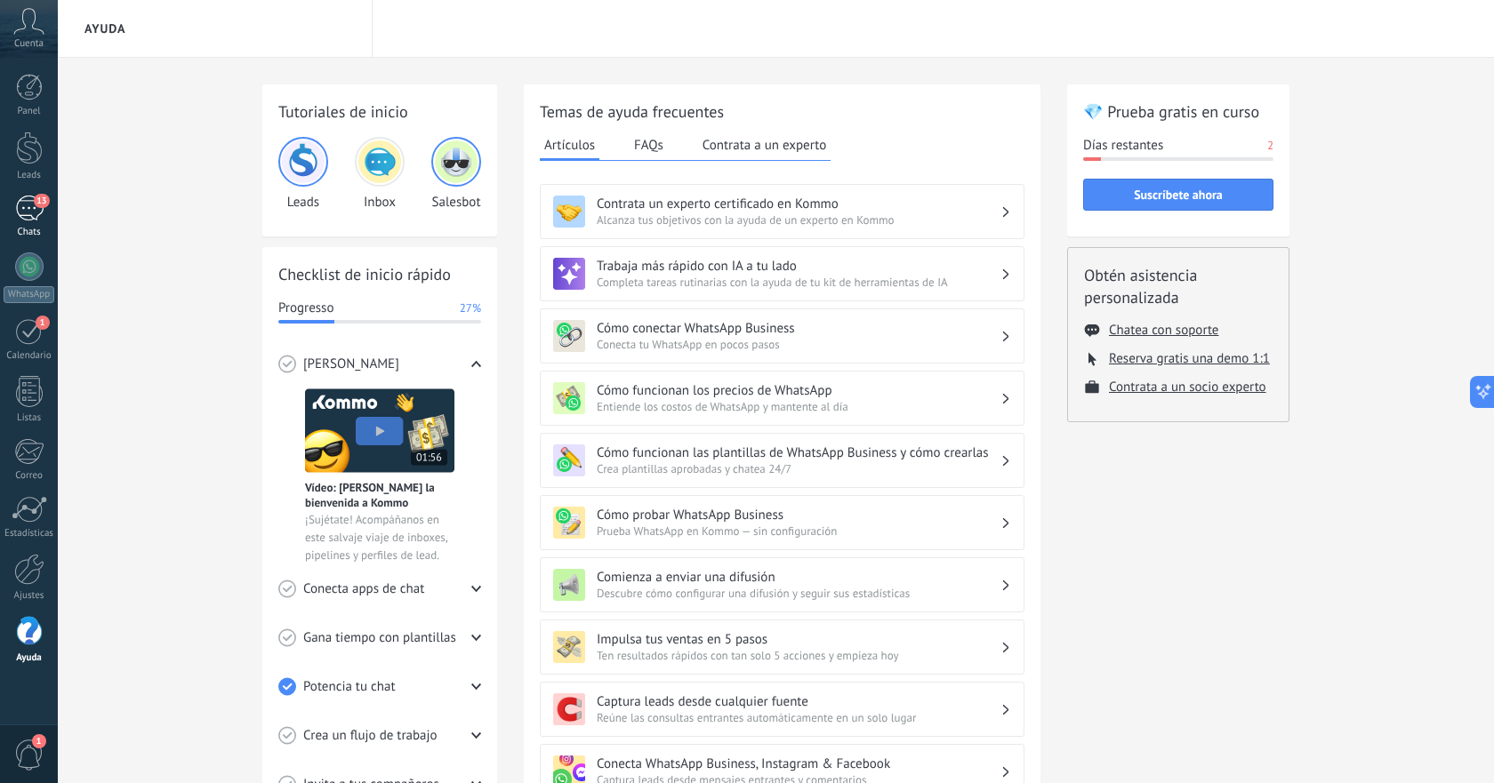
click at [37, 220] on div "13" at bounding box center [29, 209] width 28 height 26
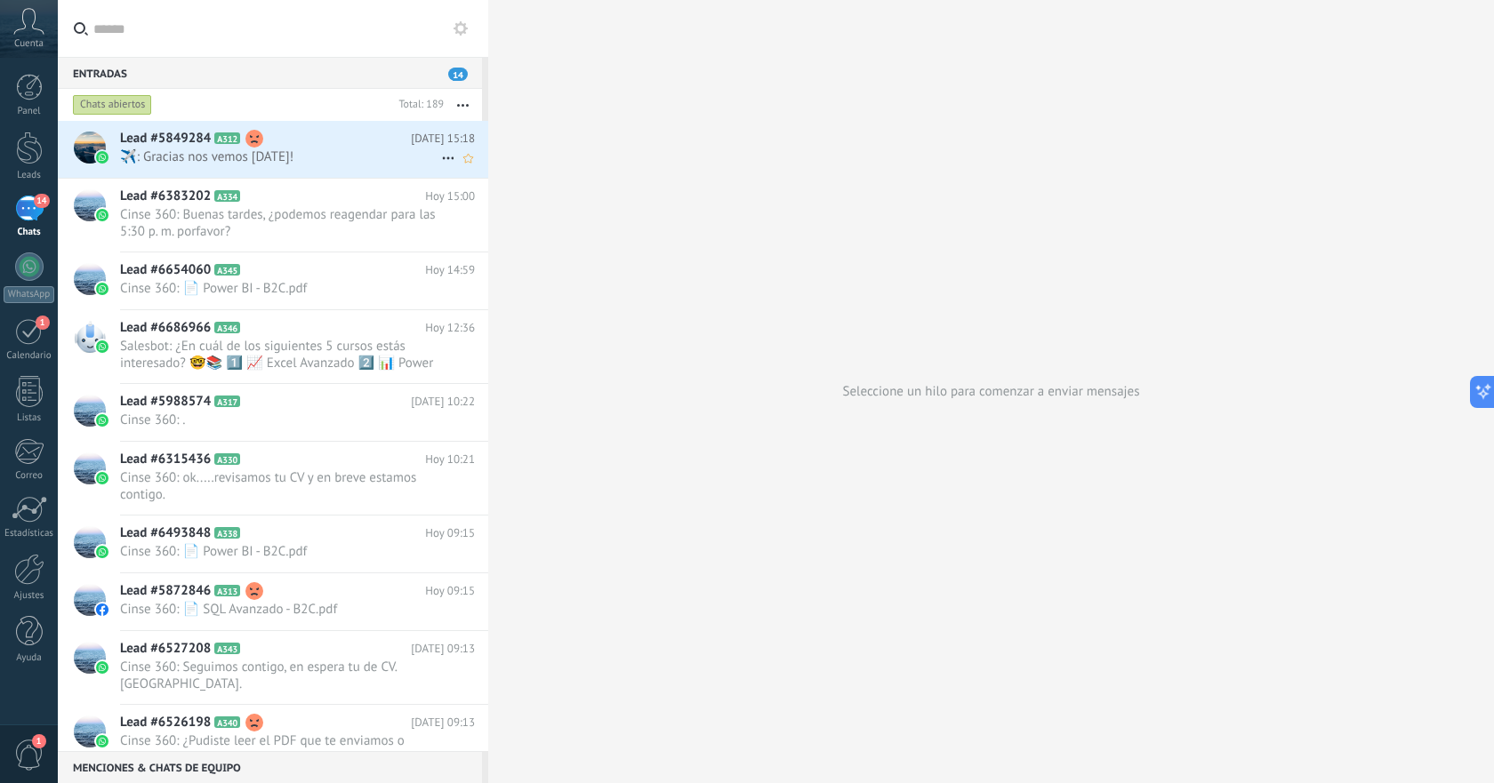
click at [376, 159] on span "️️✈️: Gracias nos vemos [DATE]!" at bounding box center [280, 156] width 321 height 17
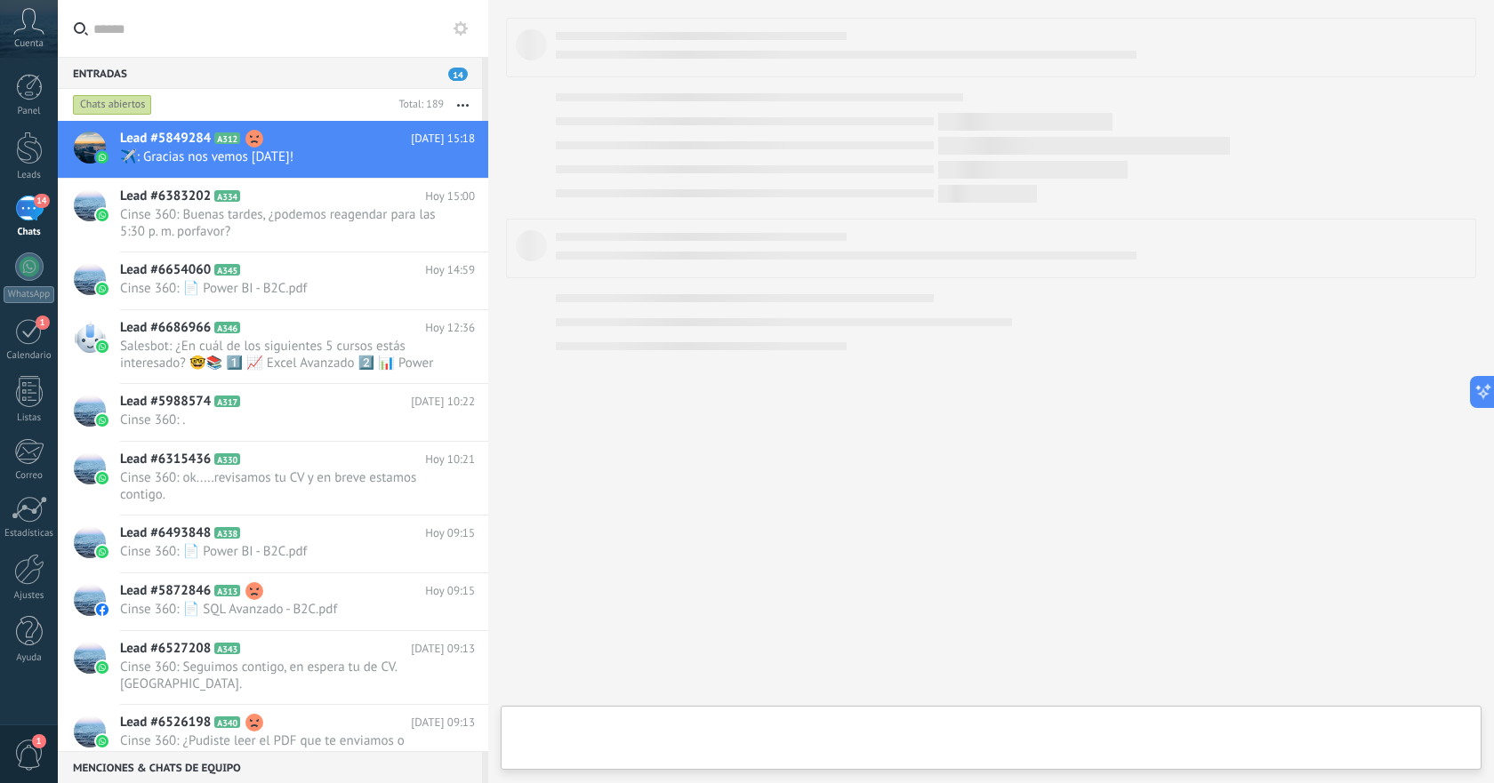
type textarea "**********"
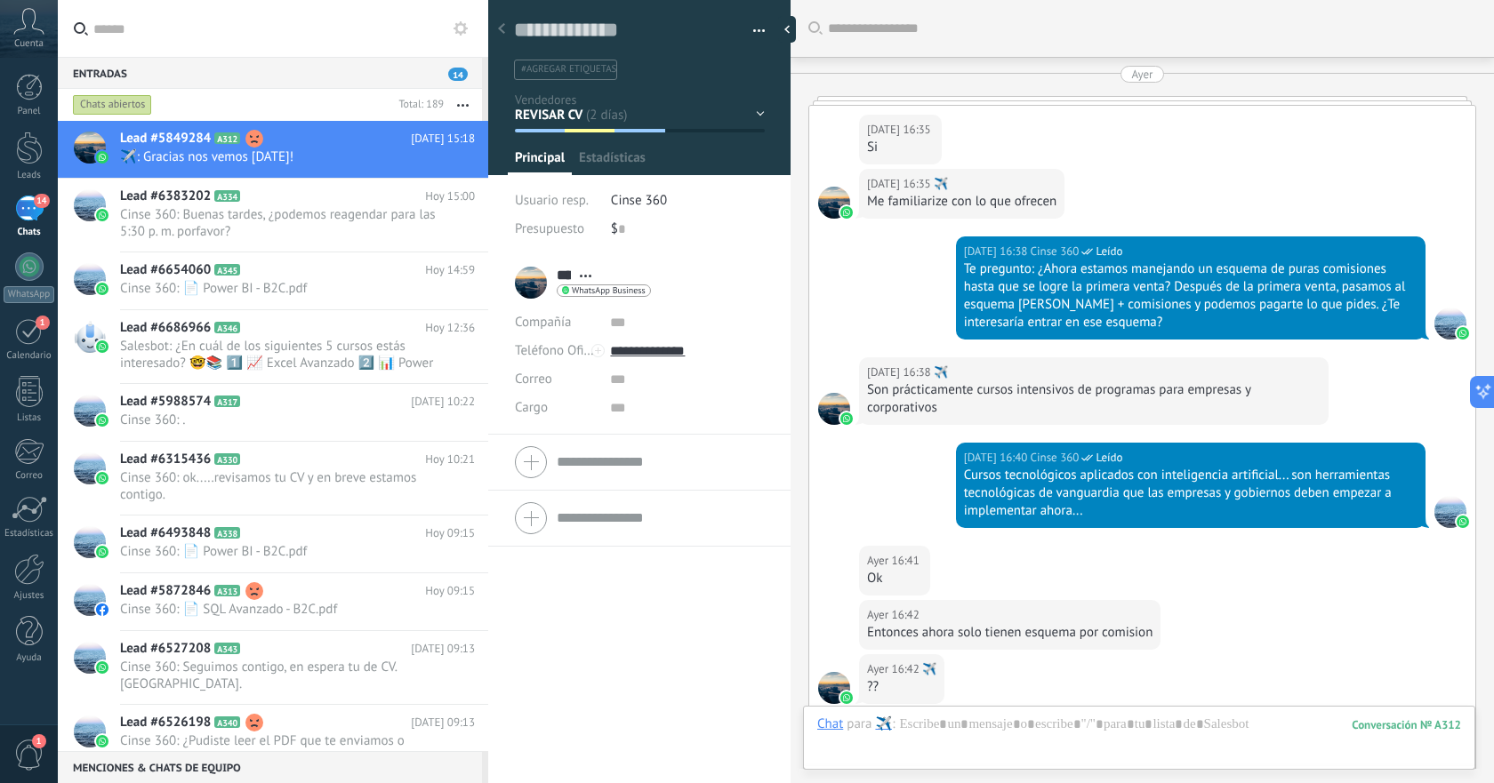
scroll to position [1131, 0]
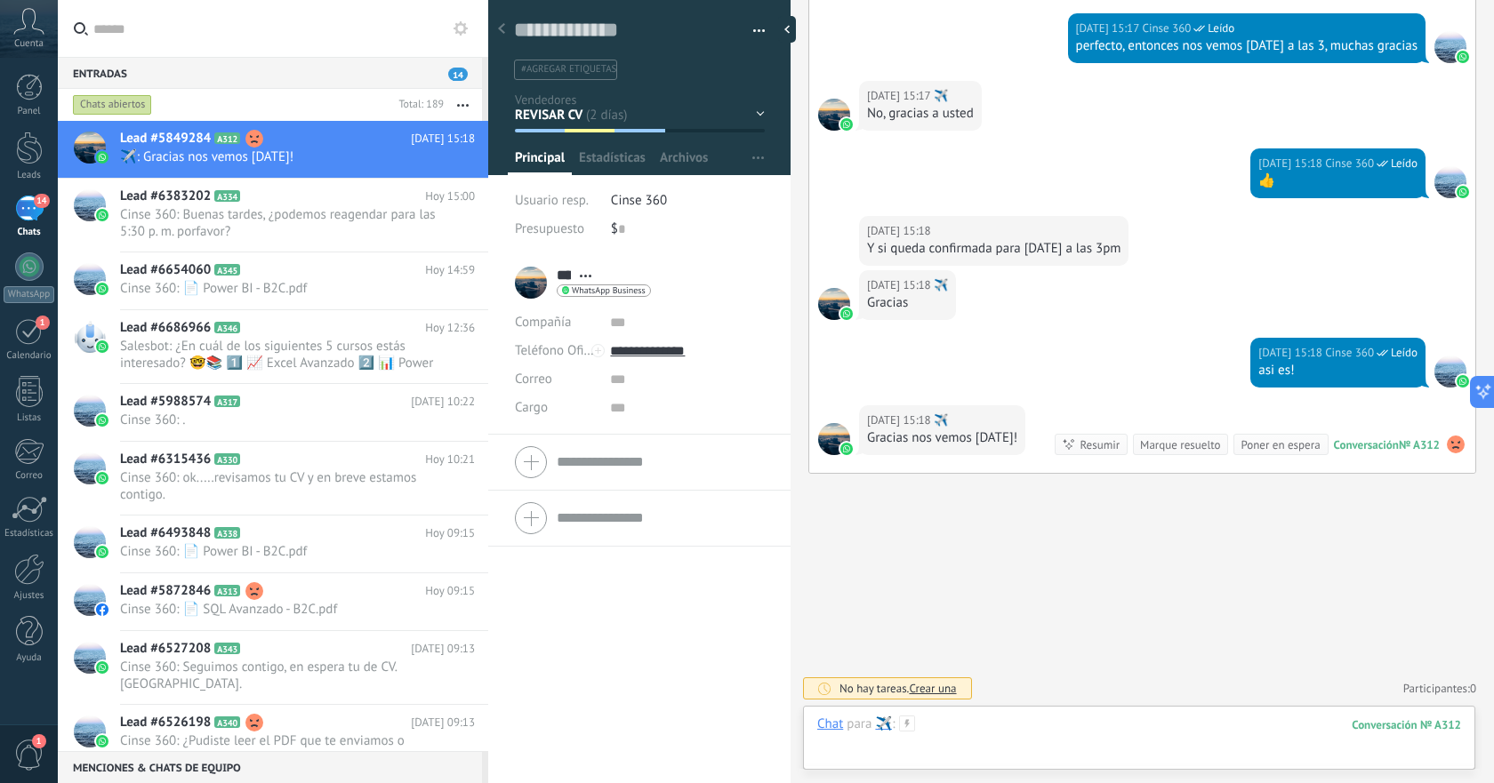
click at [1199, 732] on div at bounding box center [1139, 742] width 644 height 53
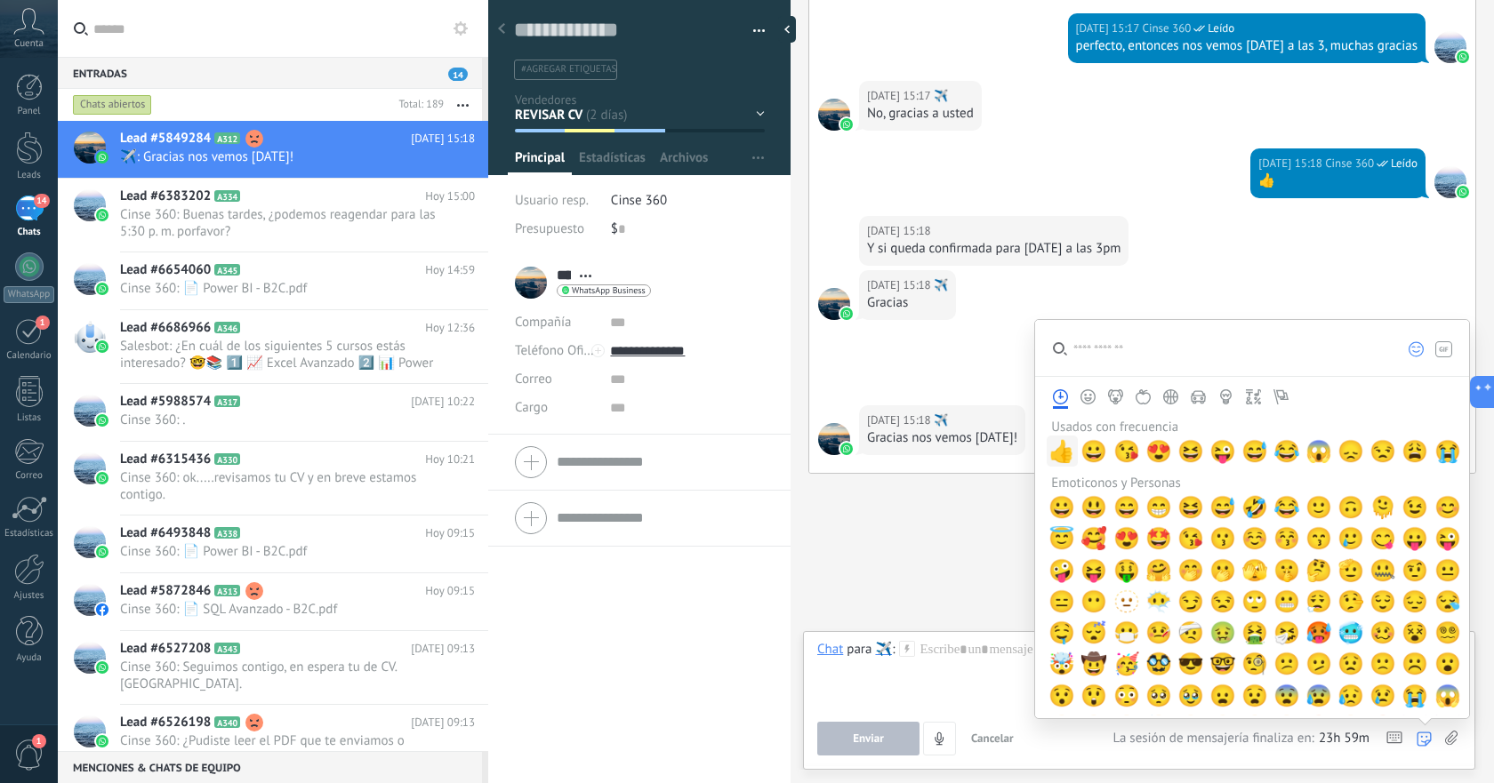
click at [1061, 452] on span "👍" at bounding box center [1061, 451] width 27 height 25
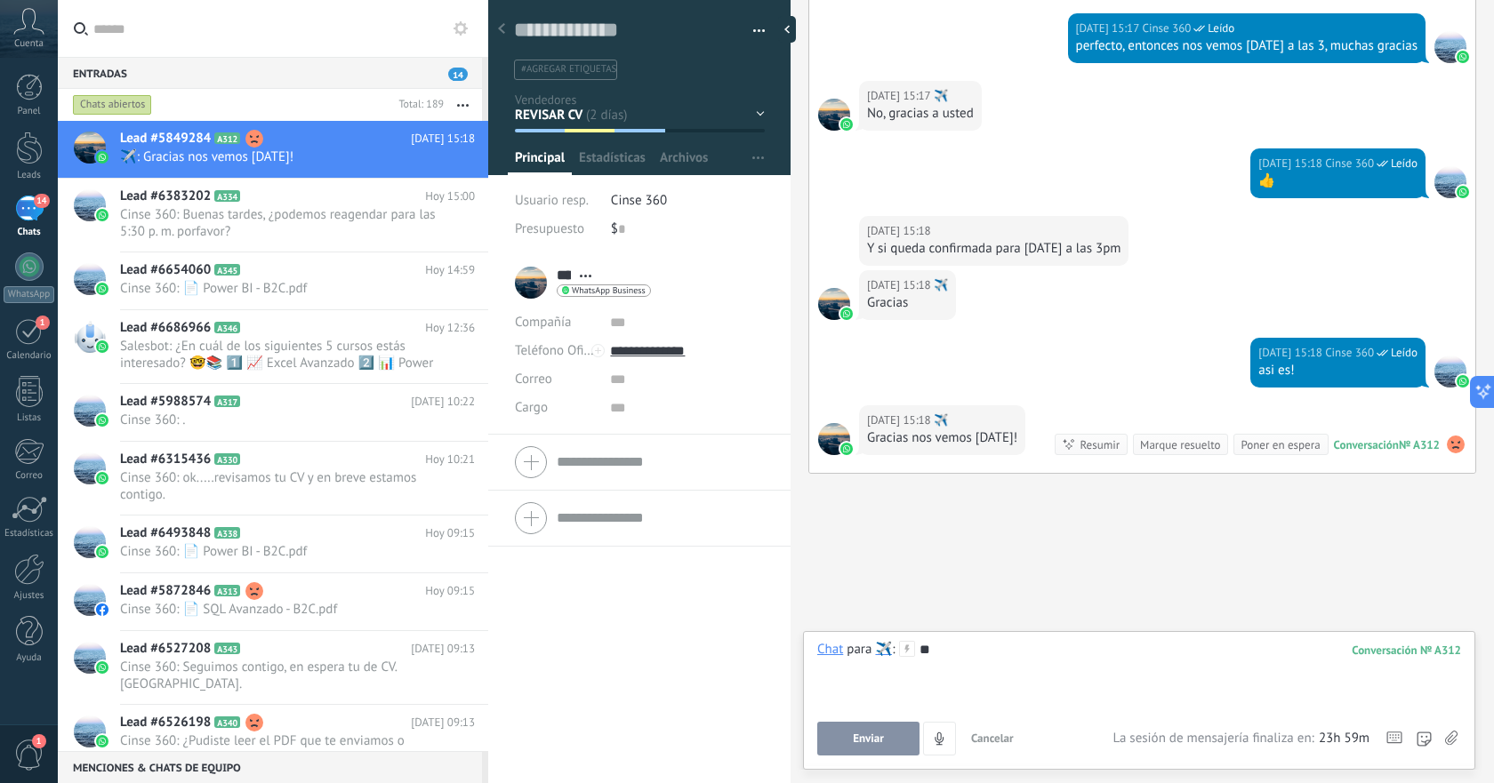
click at [861, 751] on button "Enviar" at bounding box center [868, 739] width 102 height 34
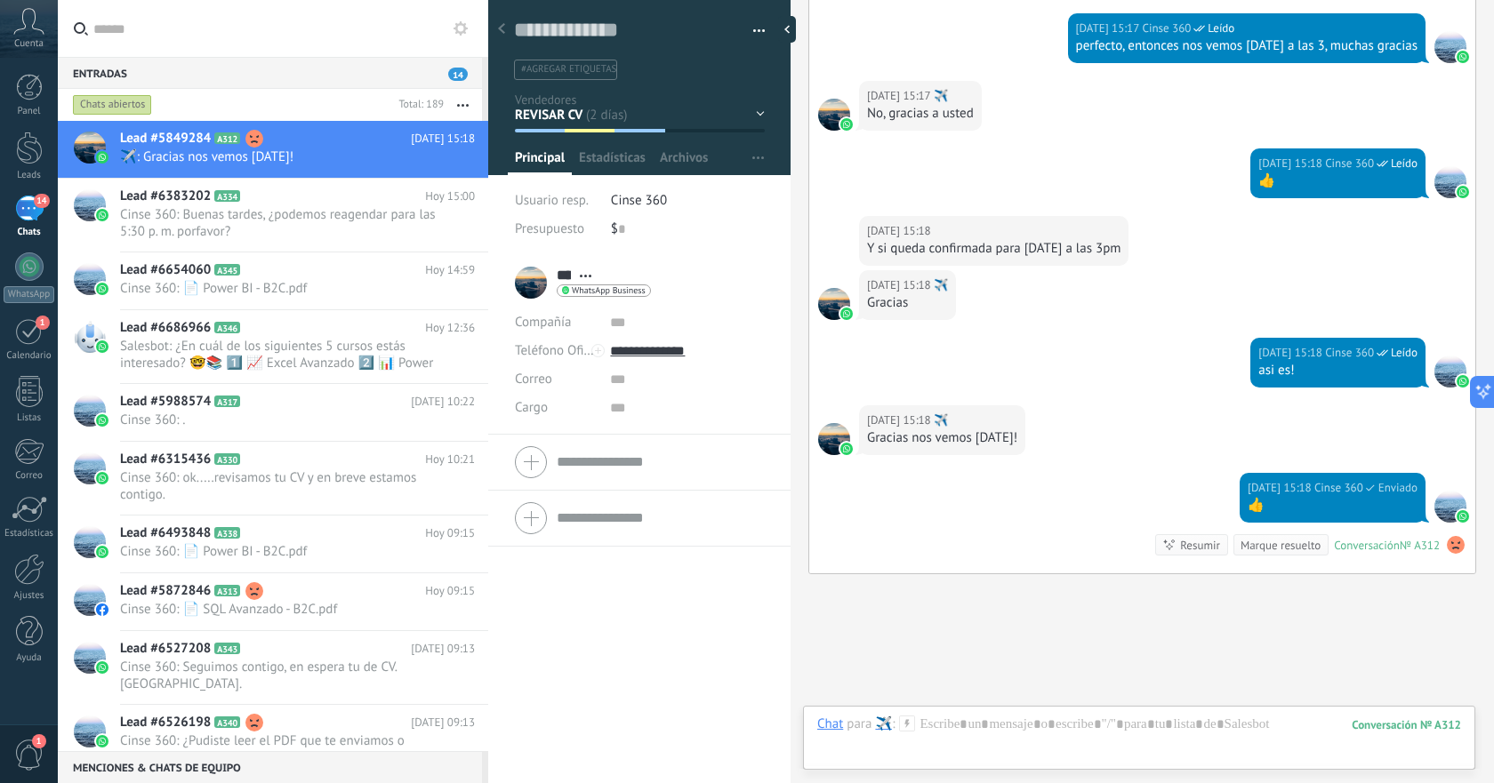
scroll to position [1231, 0]
